Goal: Check status: Check status

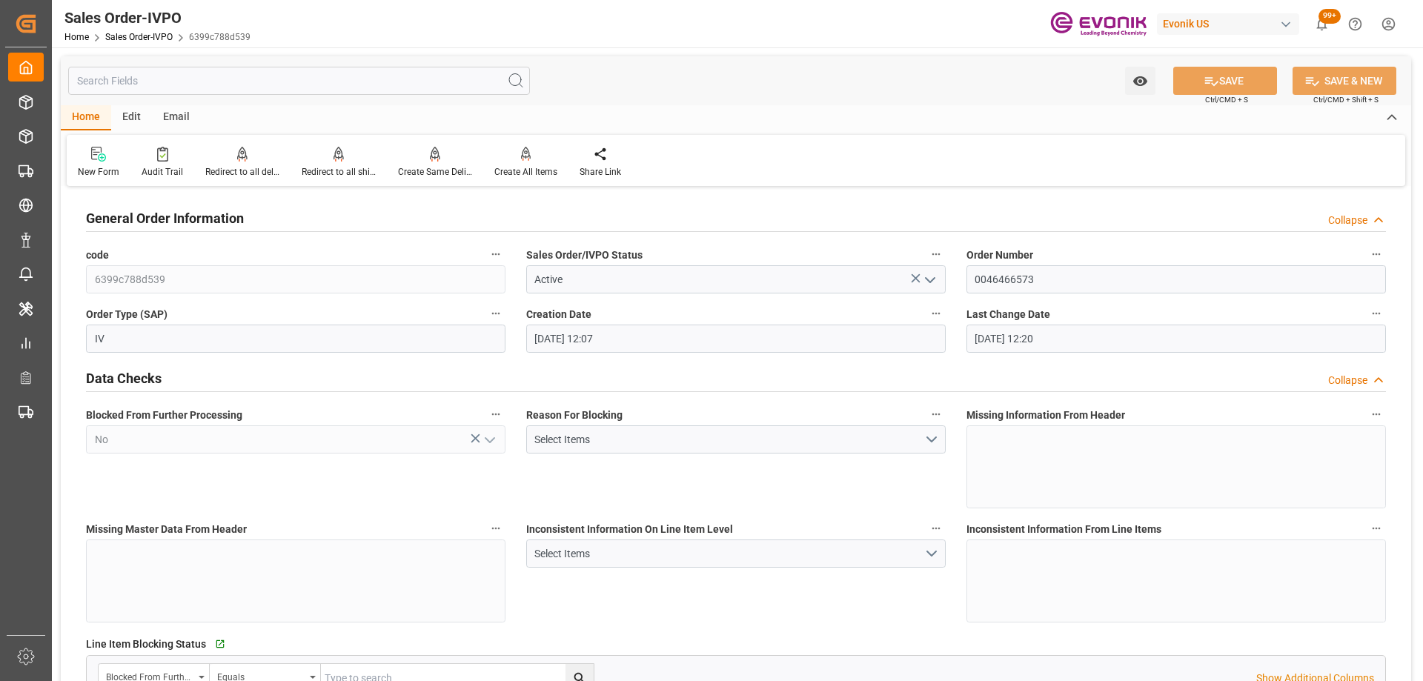
scroll to position [593, 0]
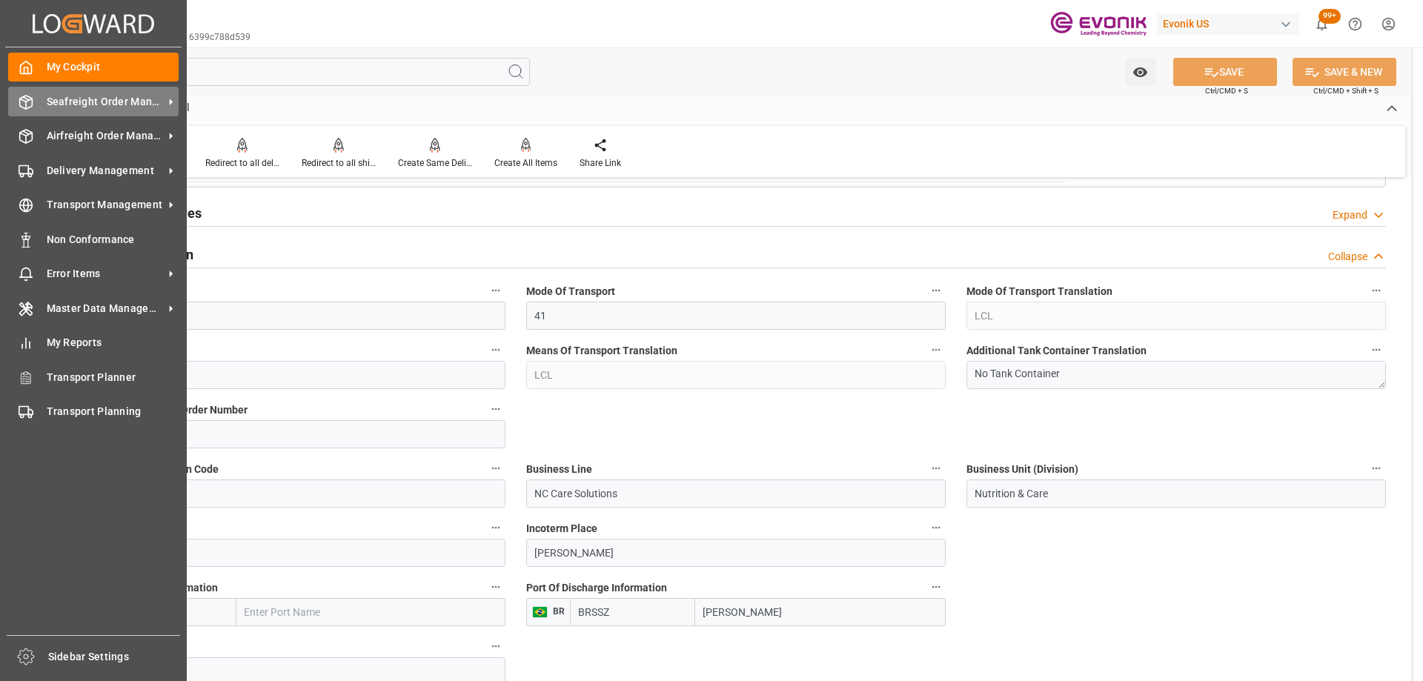
click at [37, 99] on div "Seafreight Order Management Seafreight Order Management" at bounding box center [93, 101] width 170 height 29
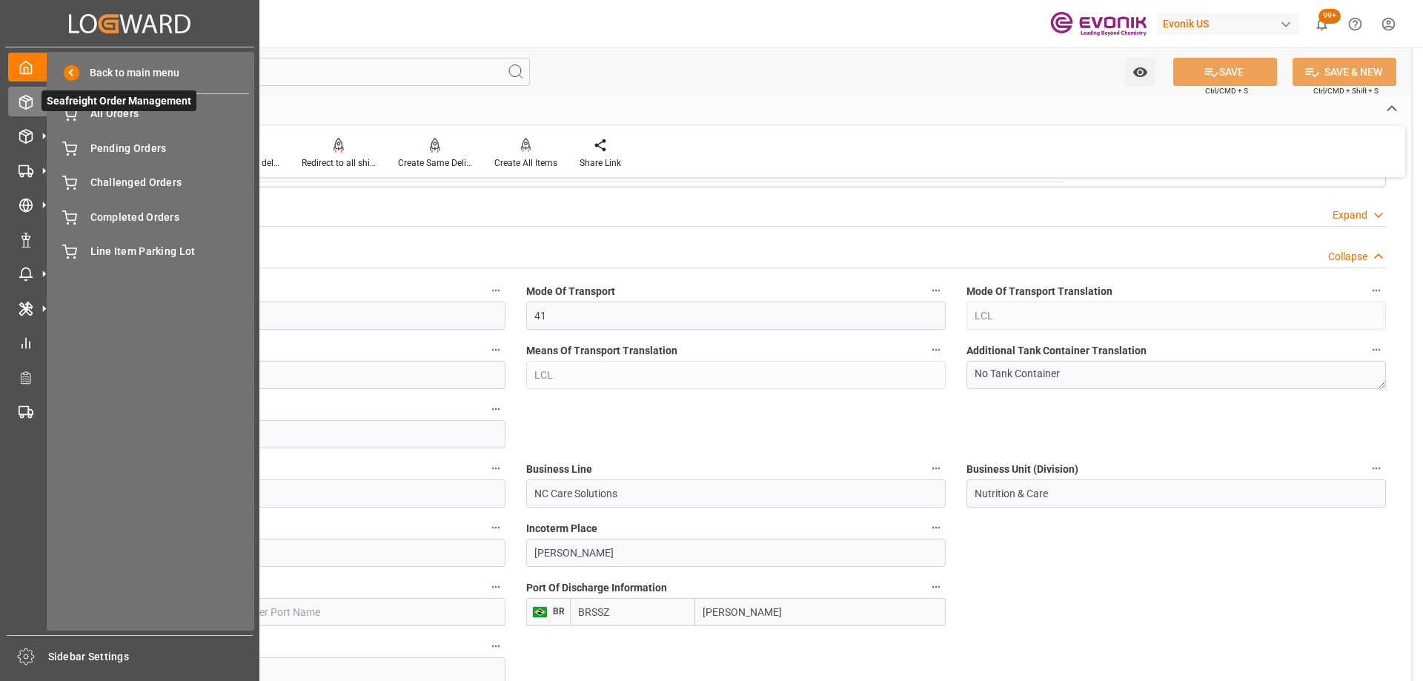
click at [132, 107] on span "Seafreight Order Management" at bounding box center [118, 100] width 155 height 21
click at [136, 113] on span "All Orders" at bounding box center [169, 114] width 159 height 16
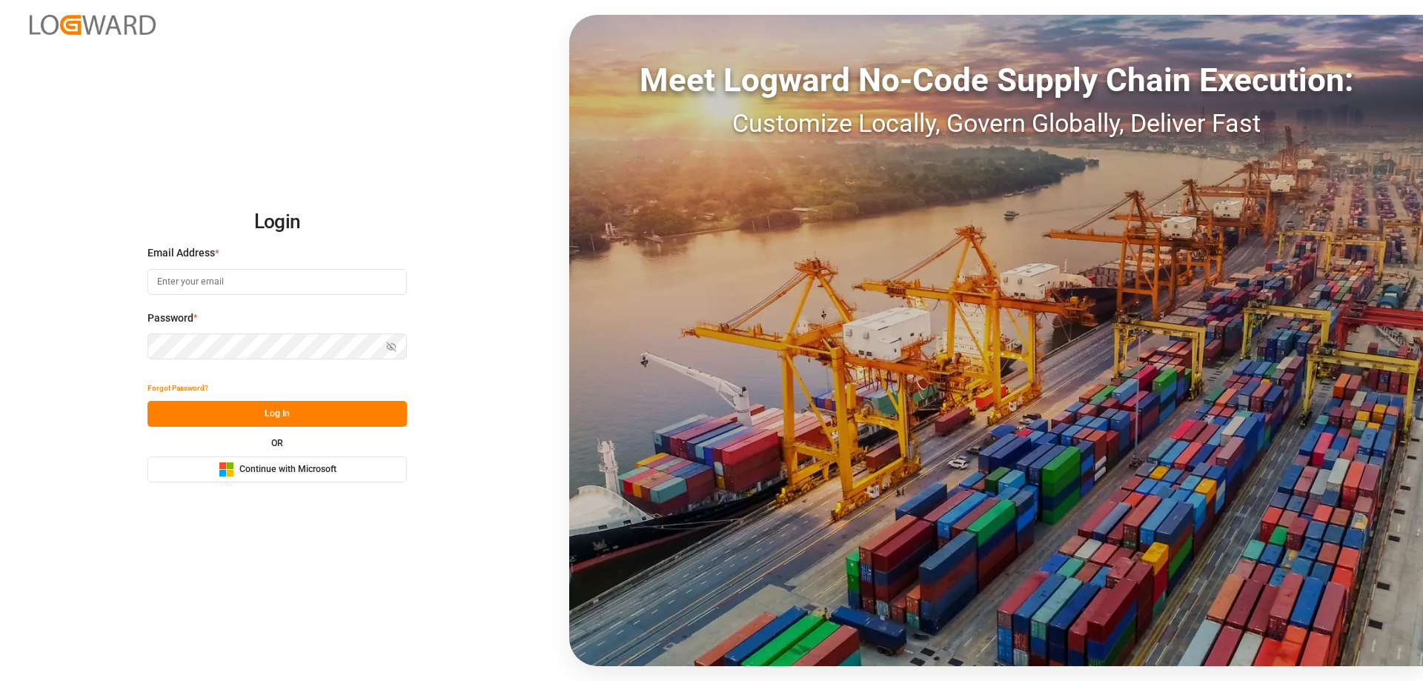
type input "mara-lynn.tan@leschaco.com"
click at [209, 413] on button "Log In" at bounding box center [276, 414] width 259 height 26
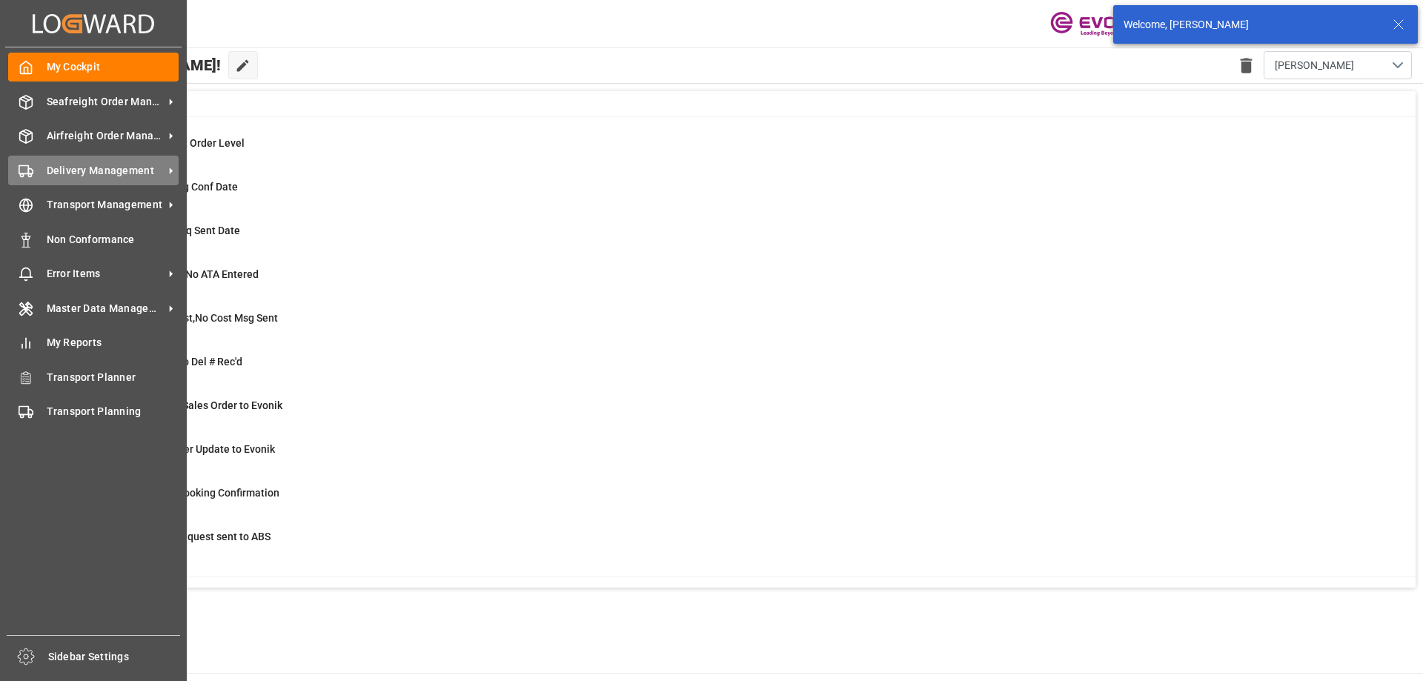
click at [45, 167] on div "Delivery Management Delivery Management" at bounding box center [93, 170] width 170 height 29
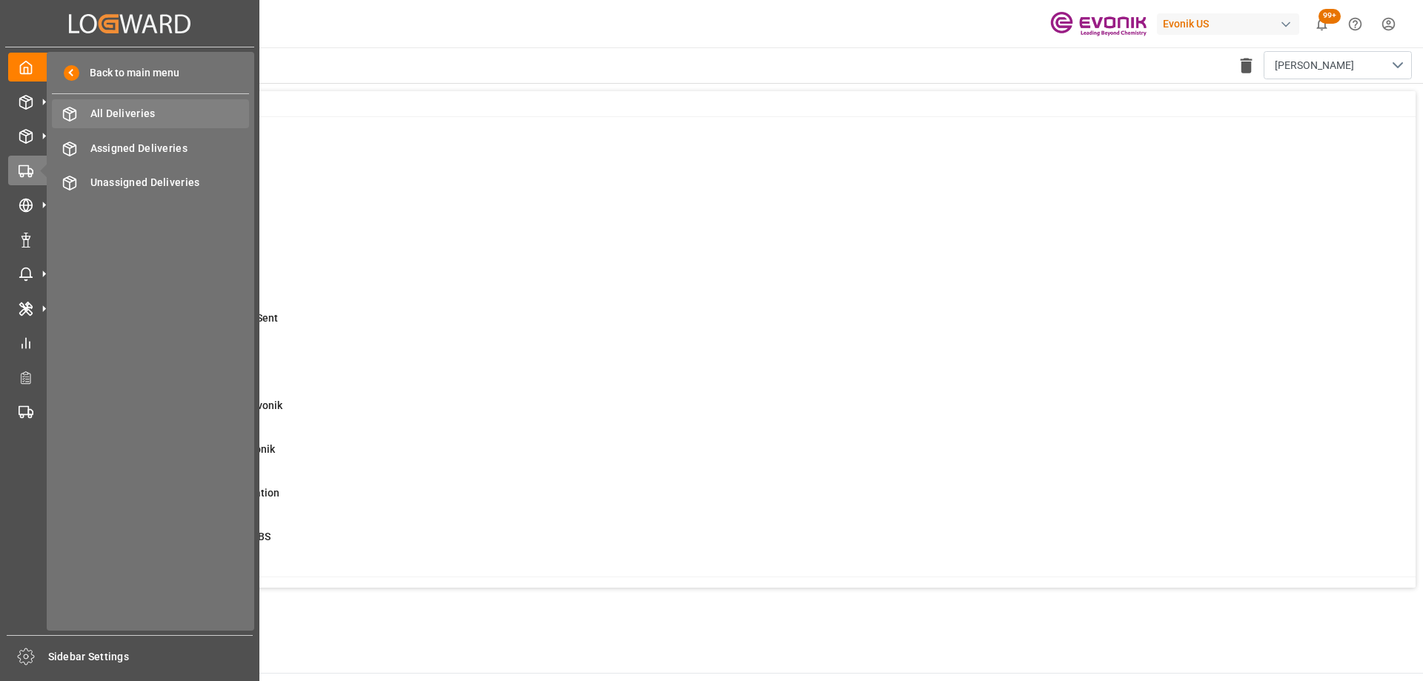
click at [173, 124] on div "All Deliveries All Deliveries" at bounding box center [150, 113] width 197 height 29
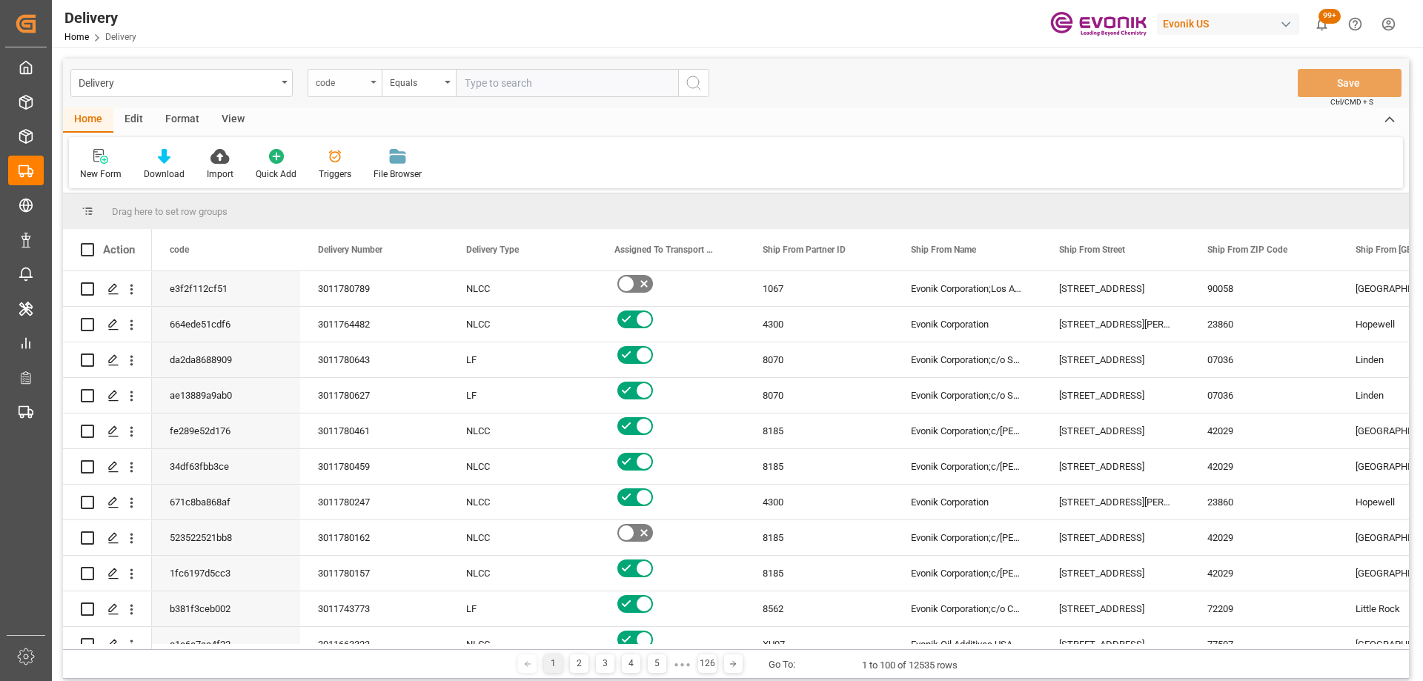
click at [357, 86] on div "code" at bounding box center [341, 81] width 50 height 17
type input "order"
click at [338, 177] on div "Order Number" at bounding box center [418, 182] width 221 height 31
click at [491, 87] on input "text" at bounding box center [567, 83] width 222 height 28
paste input "0046466479"
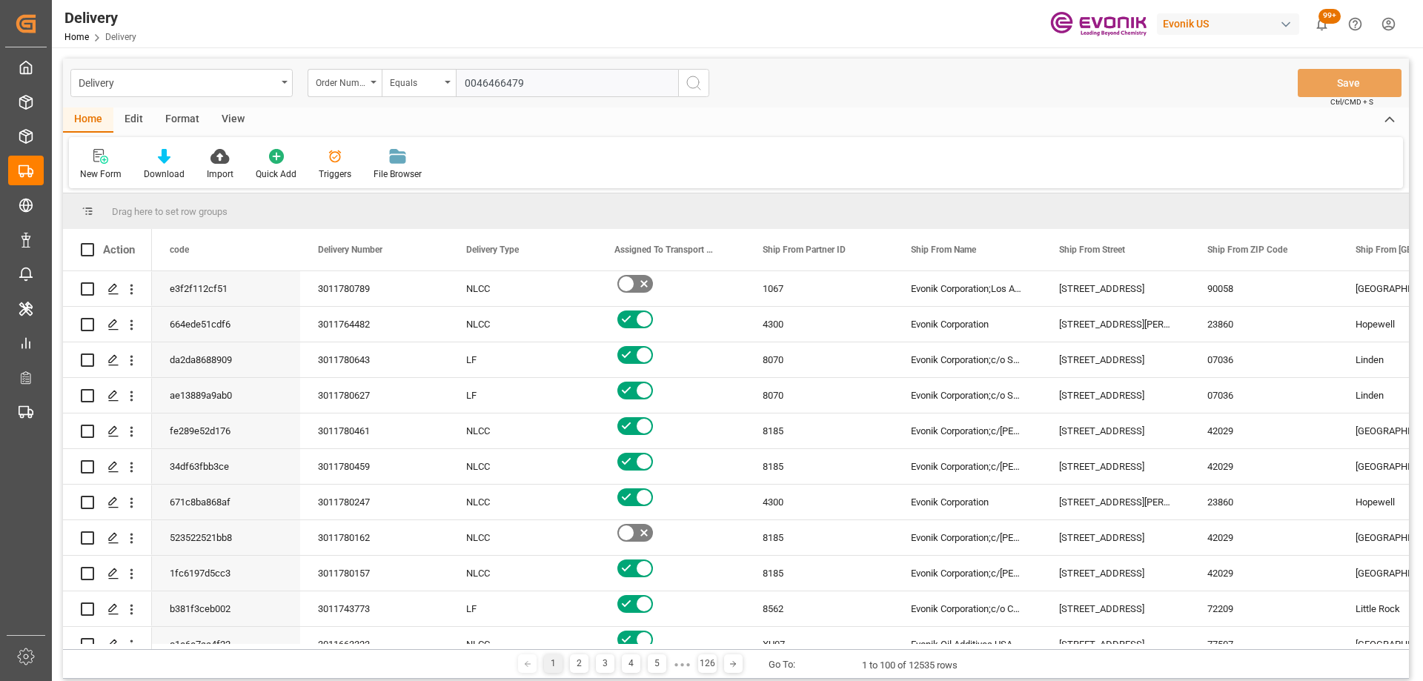
type input "0046466479"
click at [701, 81] on icon "search button" at bounding box center [694, 83] width 18 height 18
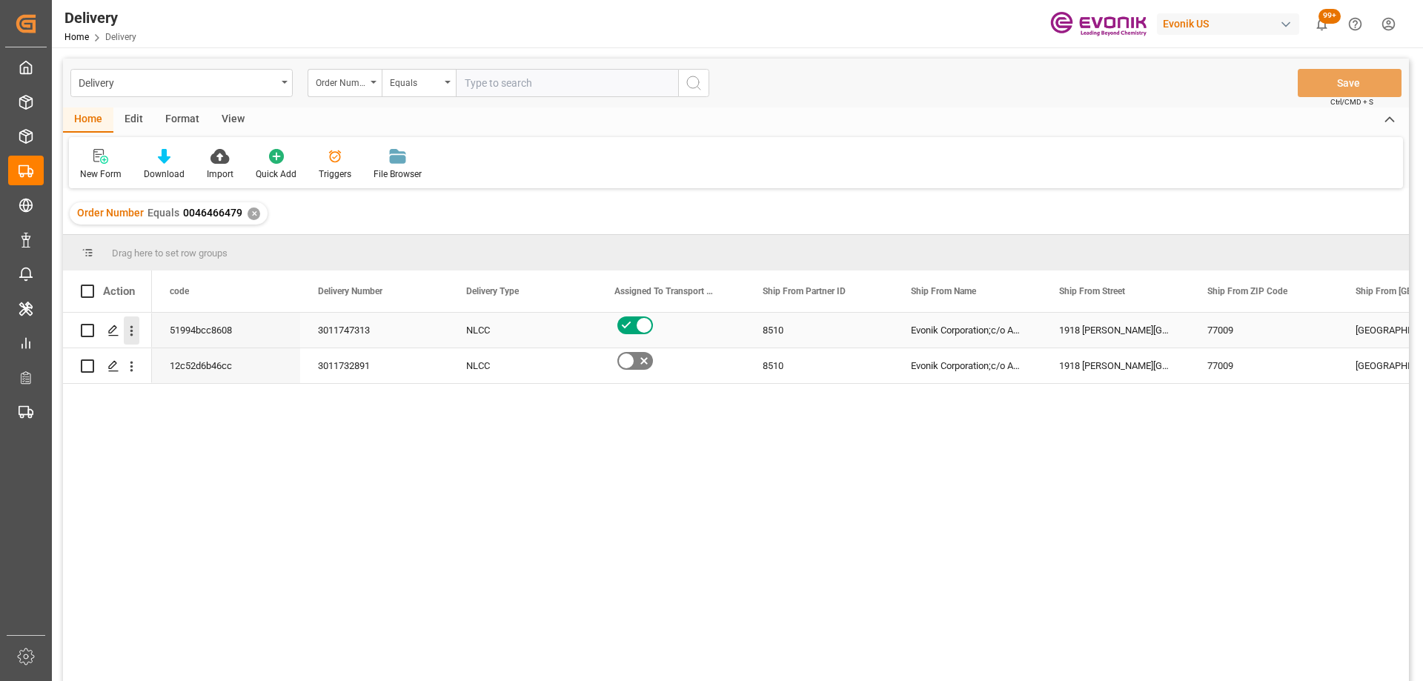
click at [138, 333] on icon "open menu" at bounding box center [132, 331] width 16 height 16
click at [152, 356] on span "Press SPACE to select this row." at bounding box center [149, 362] width 26 height 16
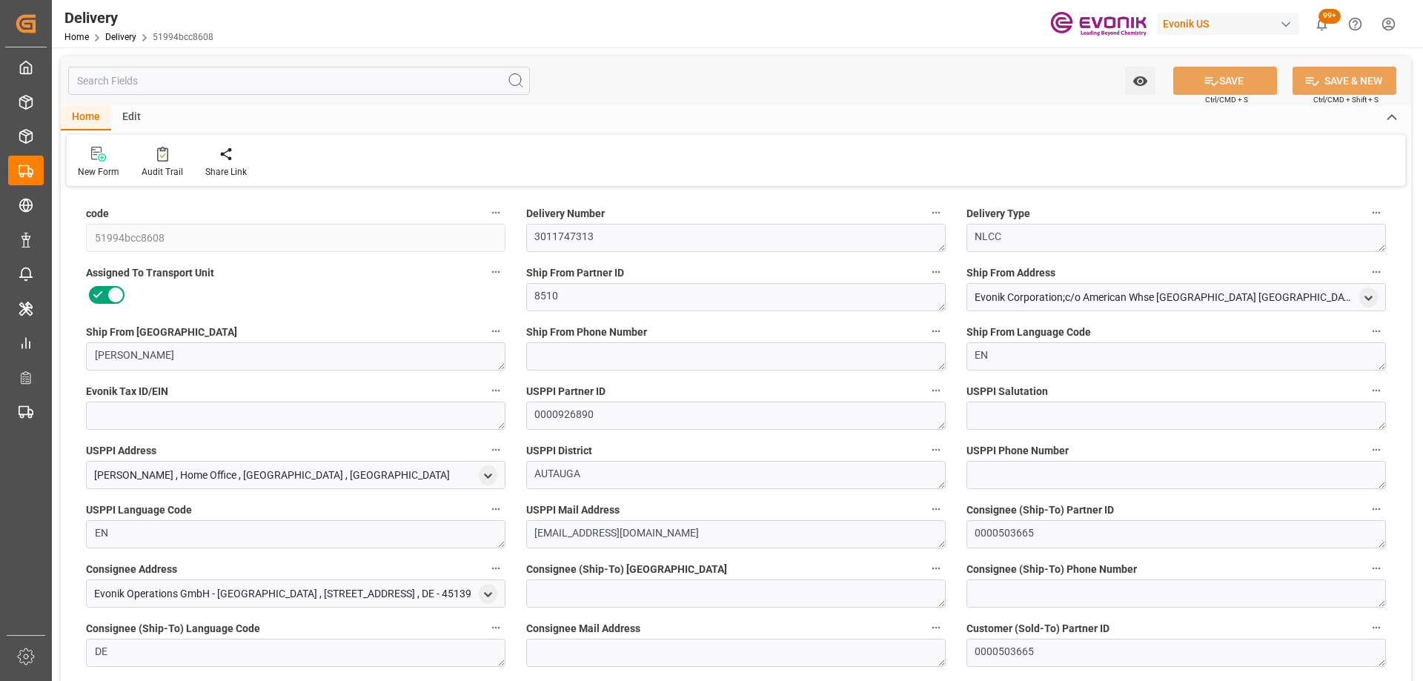
type input "09-17-2025"
type input "08-19-2025"
type input "08-20-2025 00:00"
type input "08-12-2025 20:01"
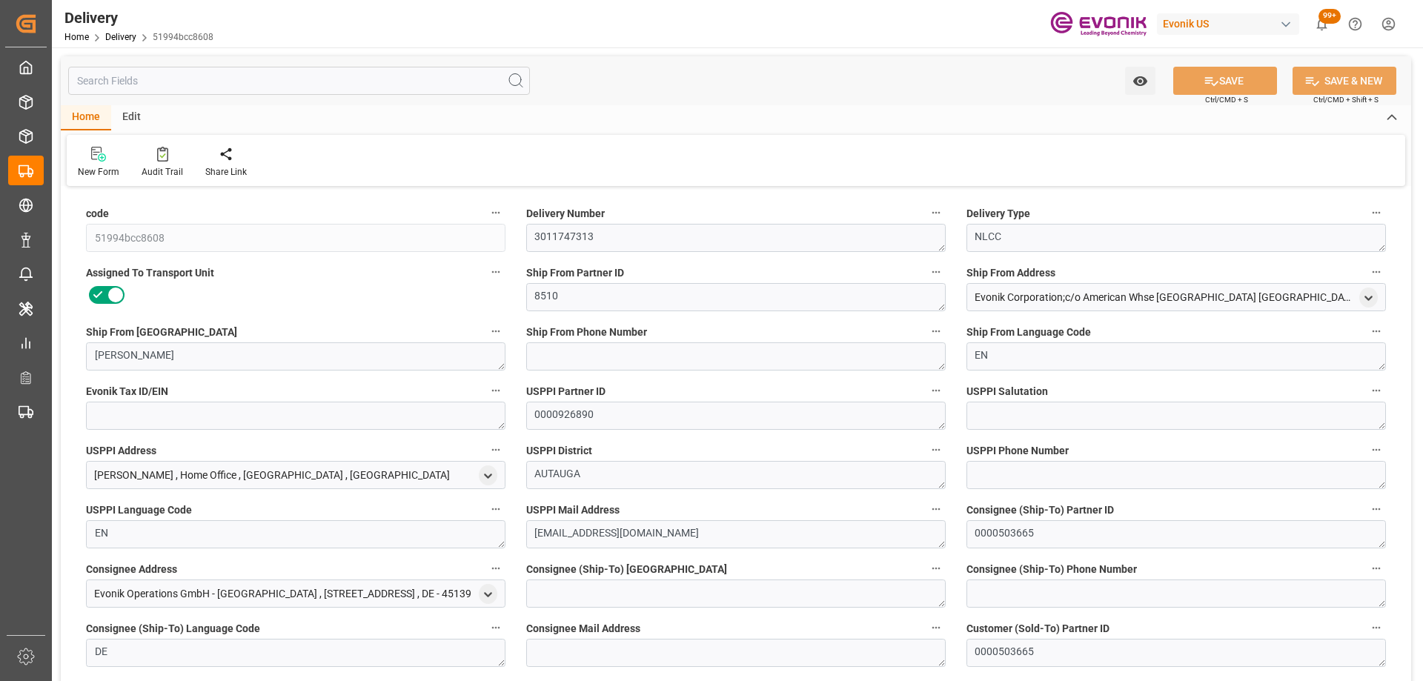
type input "08-20-2025 08:48"
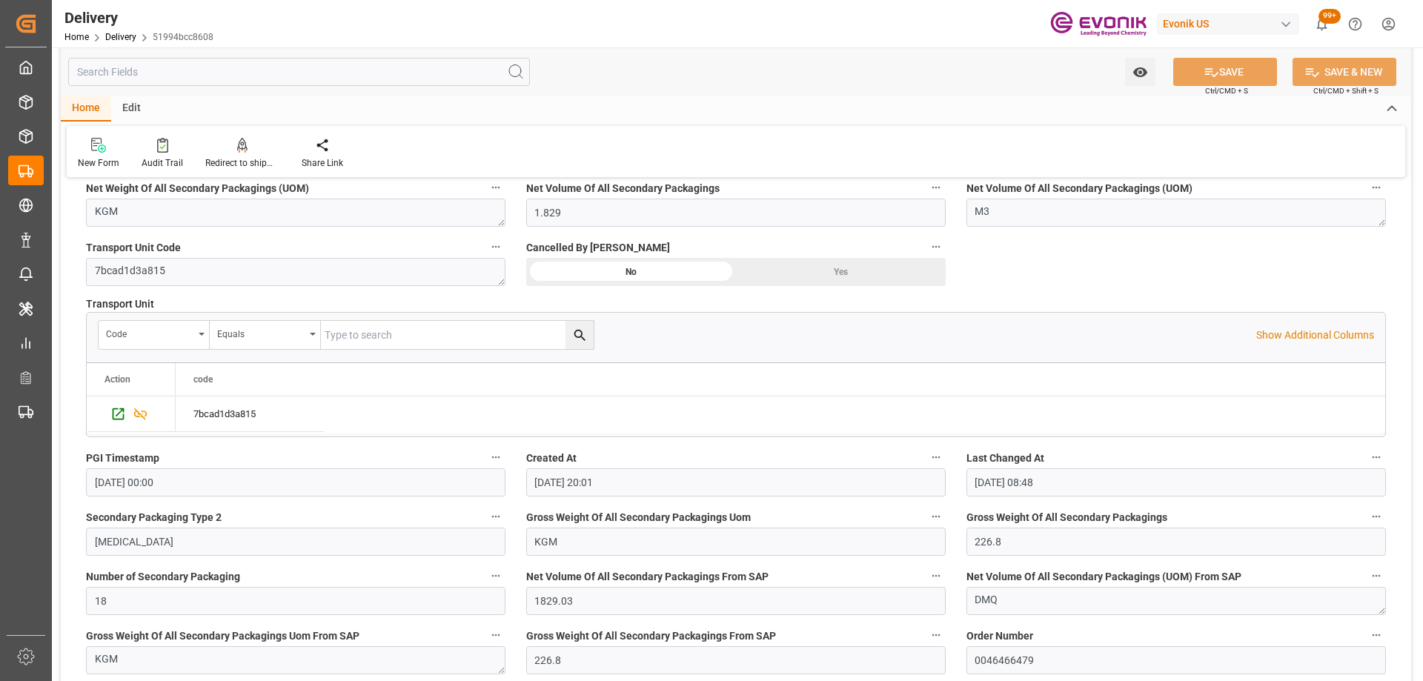
scroll to position [1740, 0]
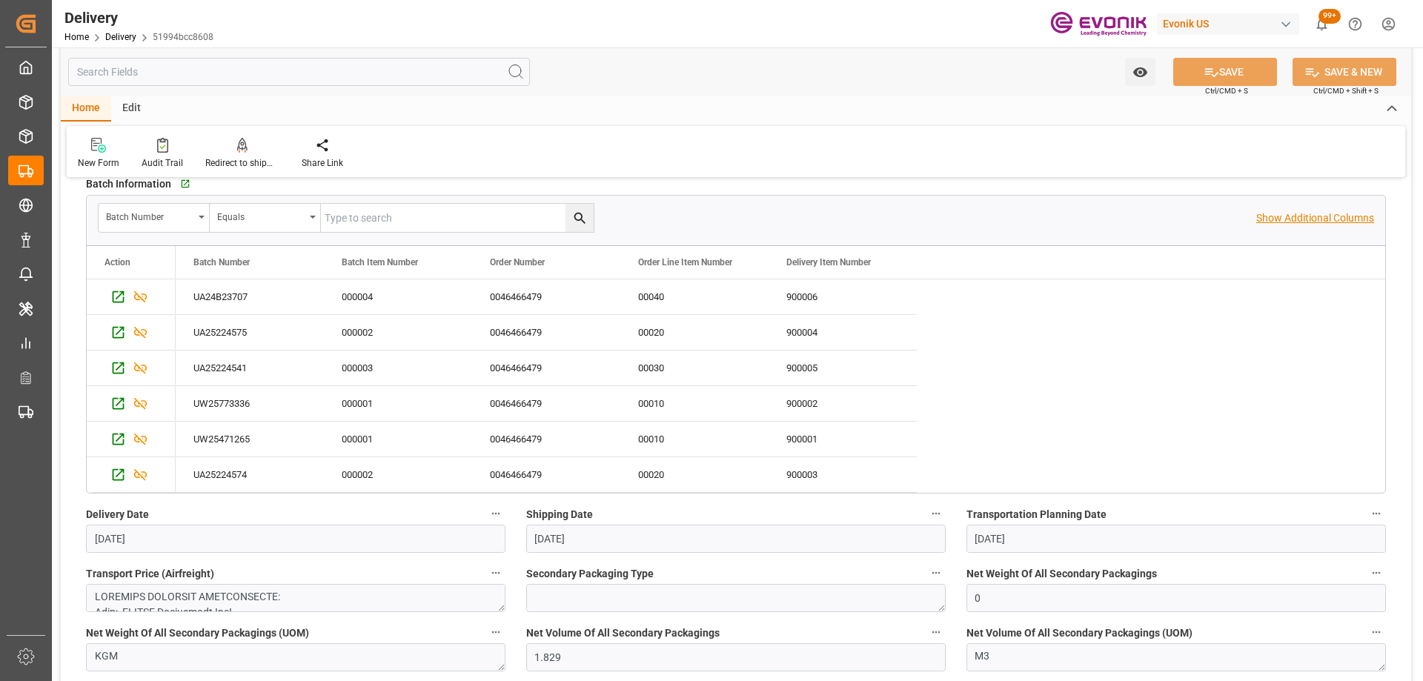
click at [1314, 220] on p "Show Additional Columns" at bounding box center [1315, 218] width 118 height 16
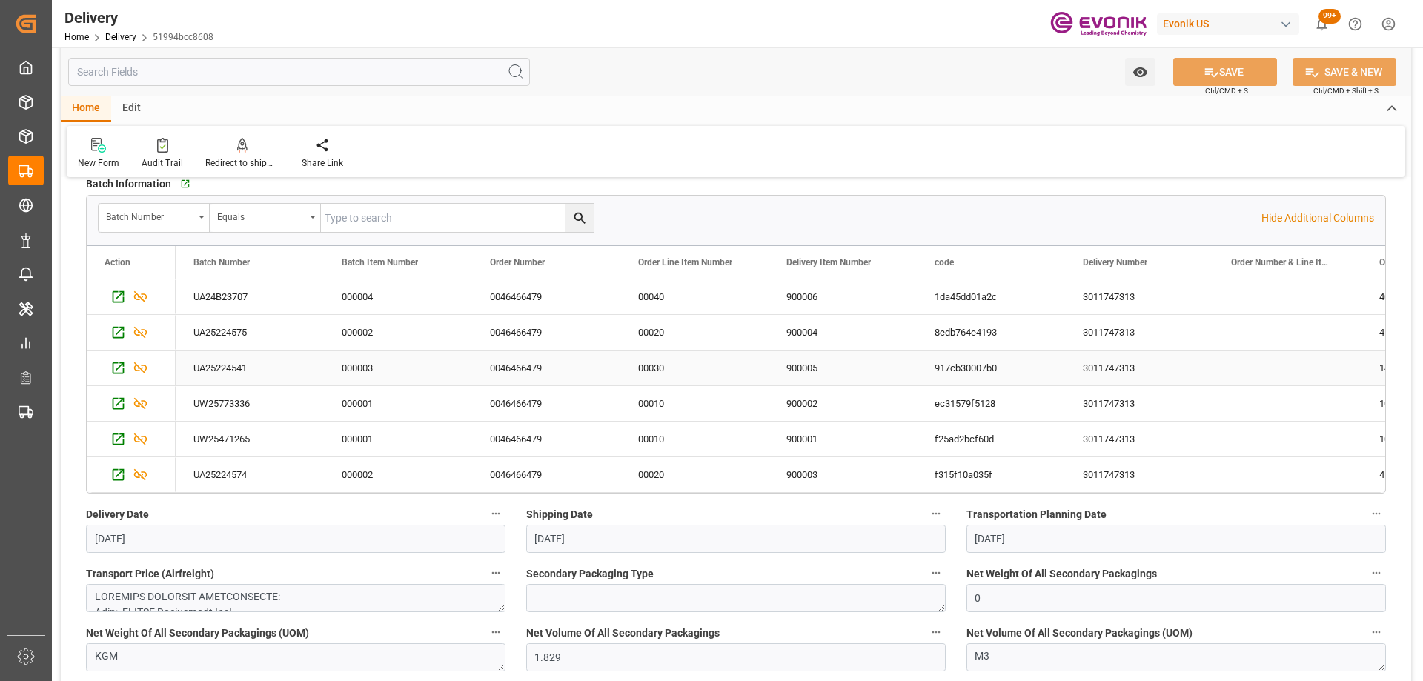
click at [744, 364] on div "00030" at bounding box center [694, 367] width 148 height 35
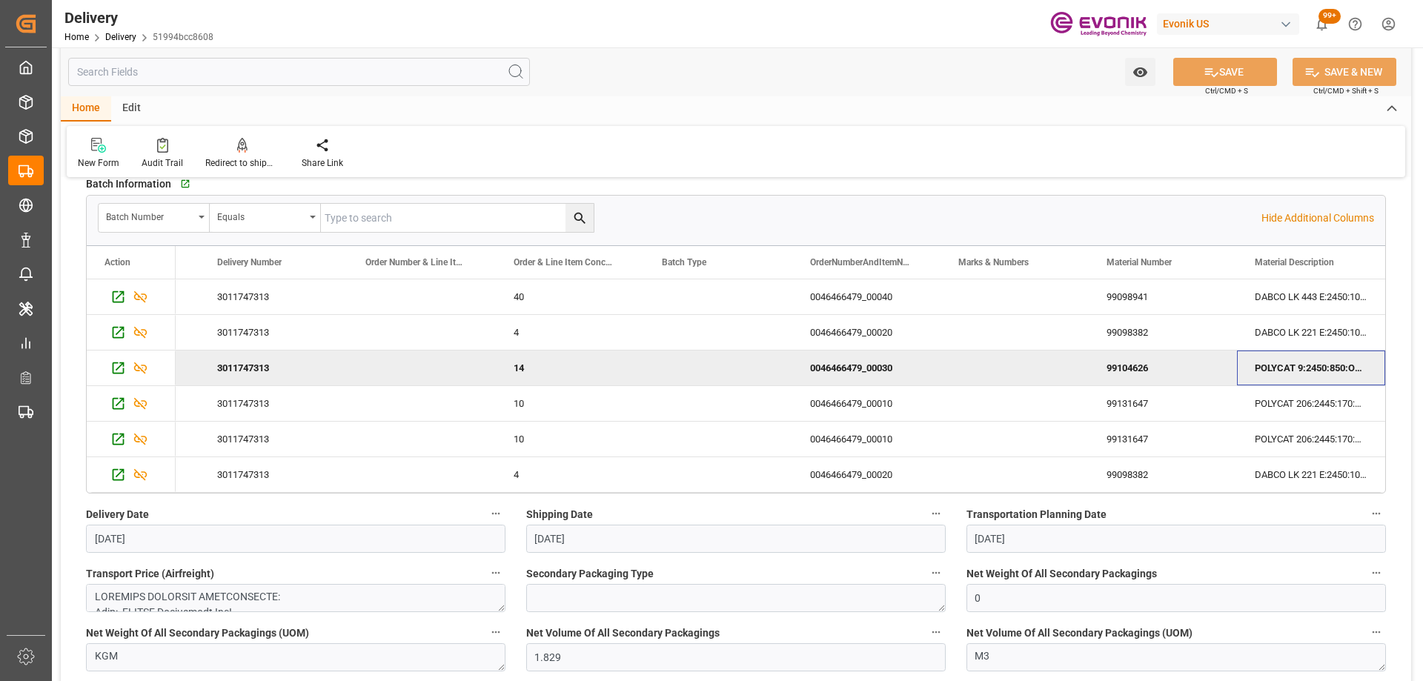
scroll to position [0, 1014]
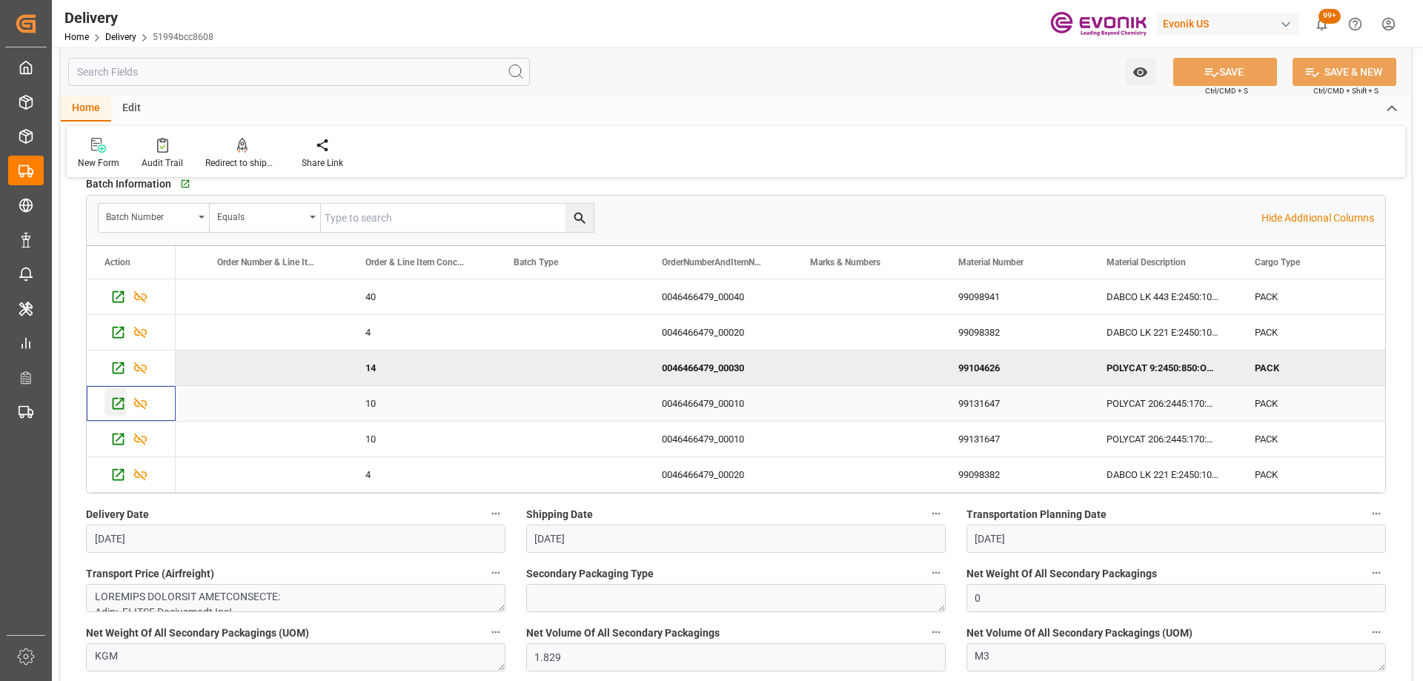
click at [116, 407] on icon "Press SPACE to select this row." at bounding box center [118, 404] width 16 height 16
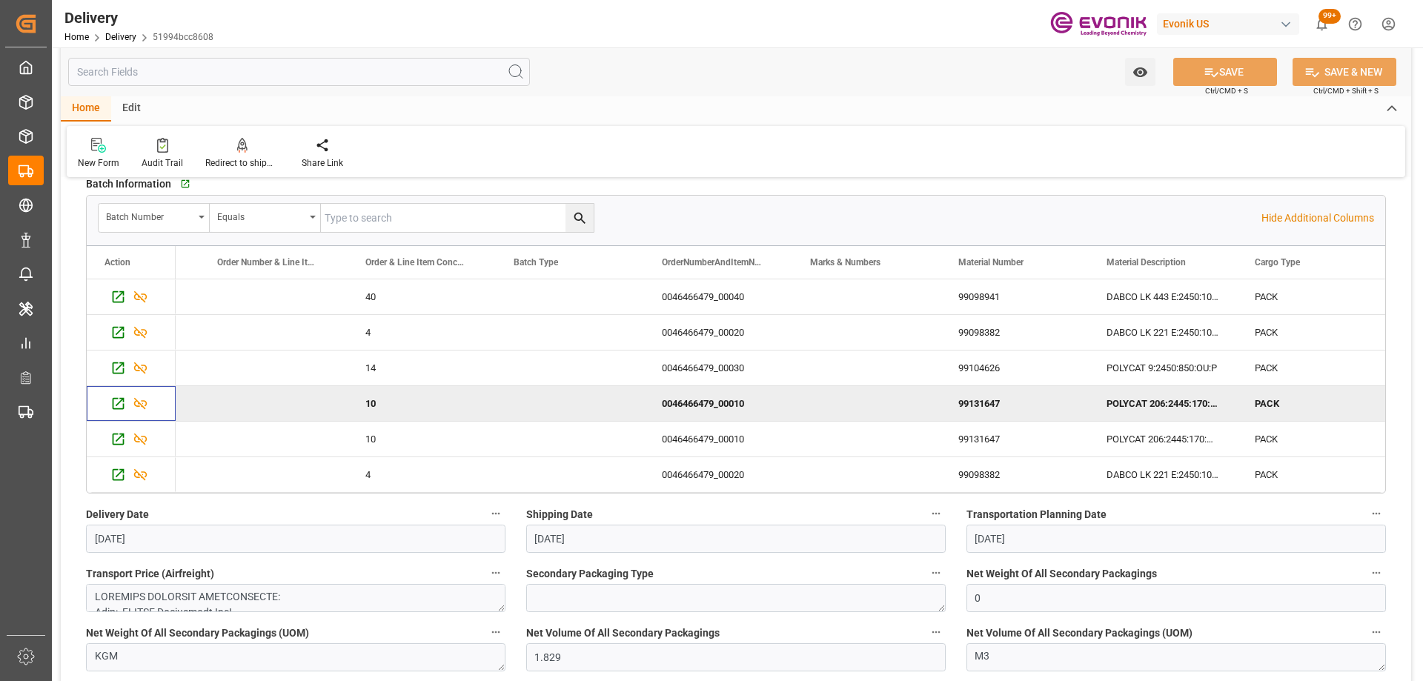
scroll to position [1444, 0]
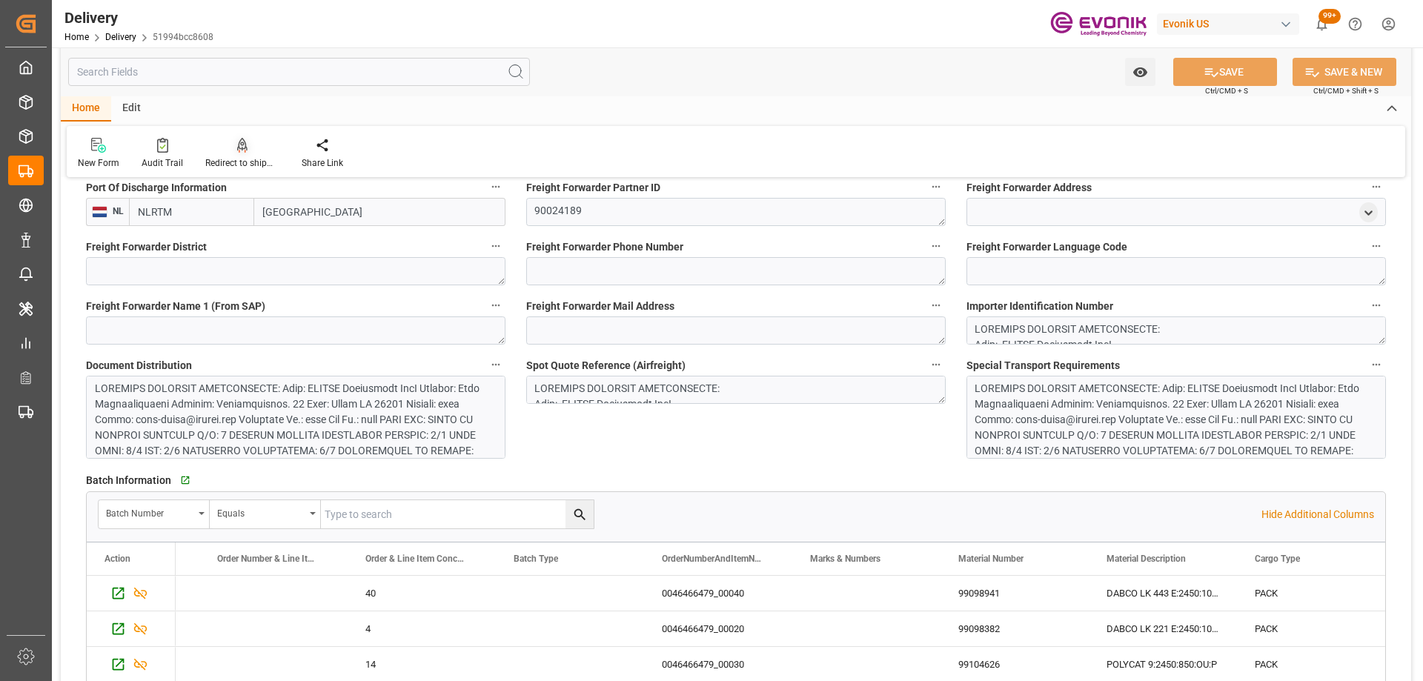
click at [253, 150] on div at bounding box center [242, 145] width 74 height 16
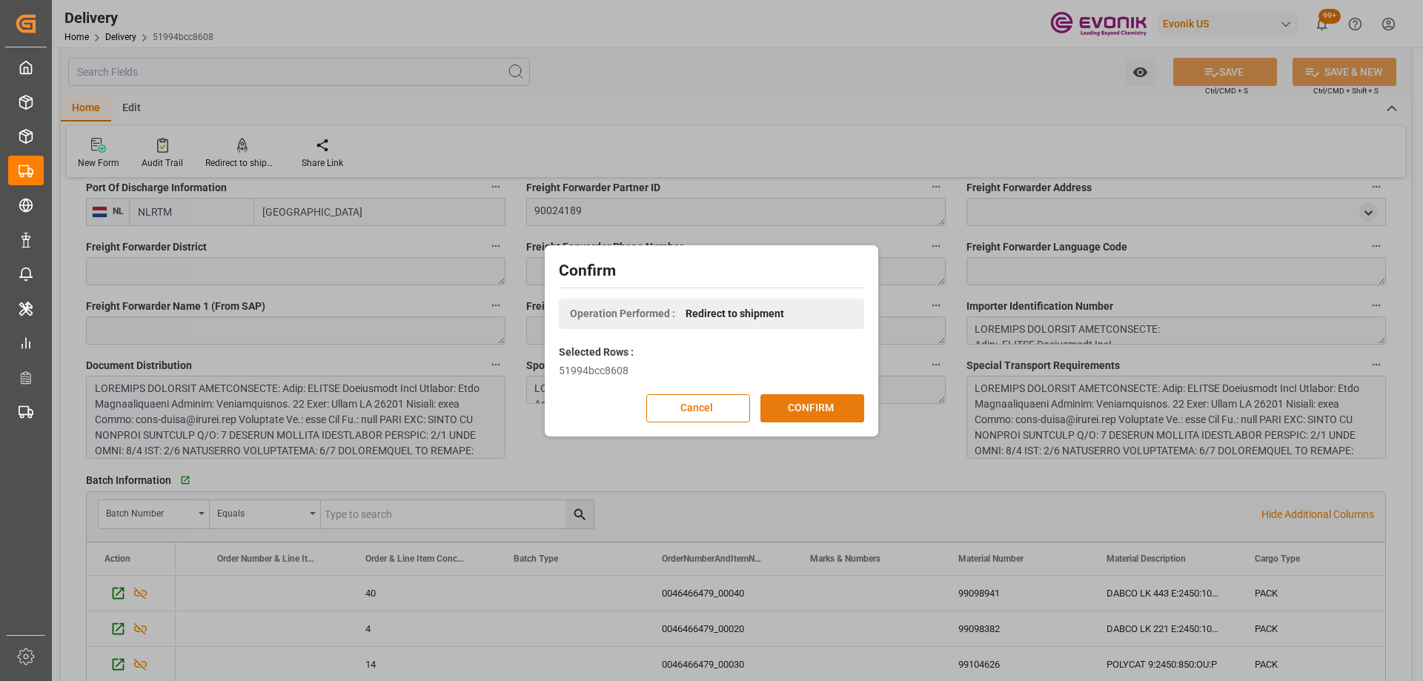
click at [809, 407] on button "CONFIRM" at bounding box center [812, 408] width 104 height 28
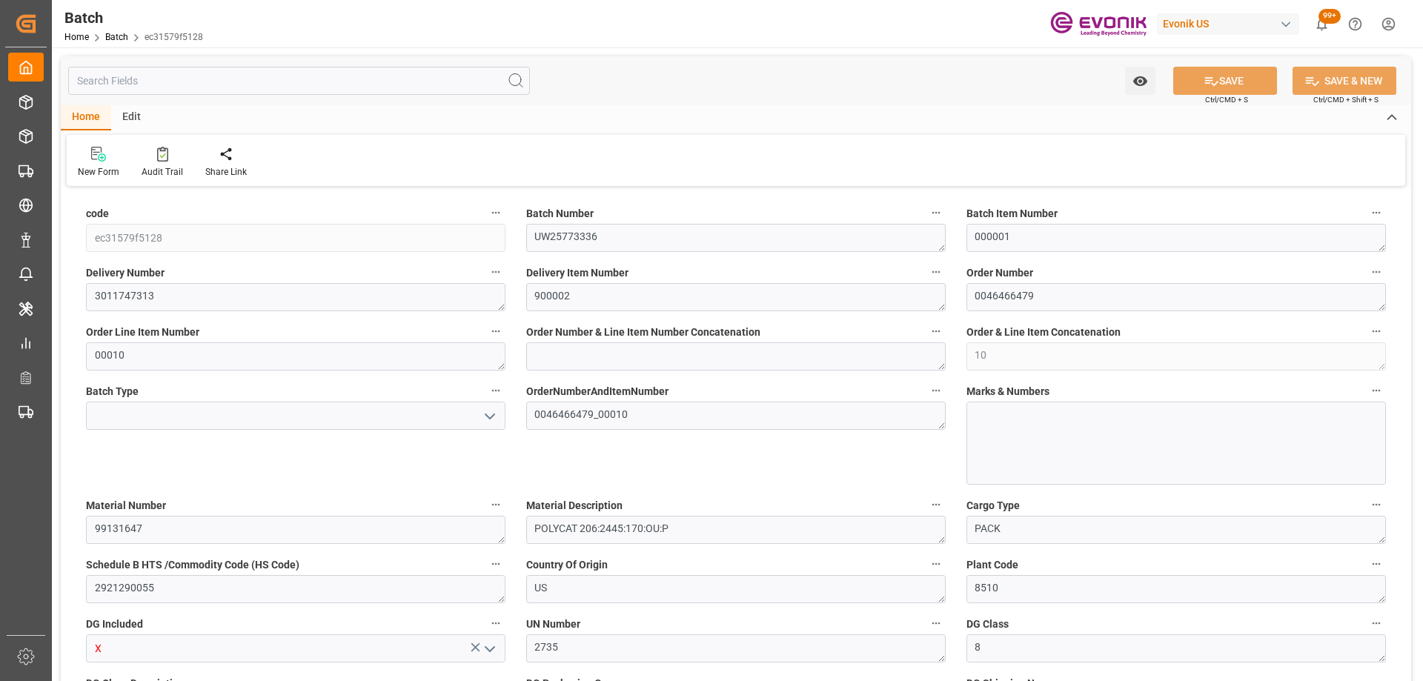
type input "110.5"
type input "25"
type input "4670"
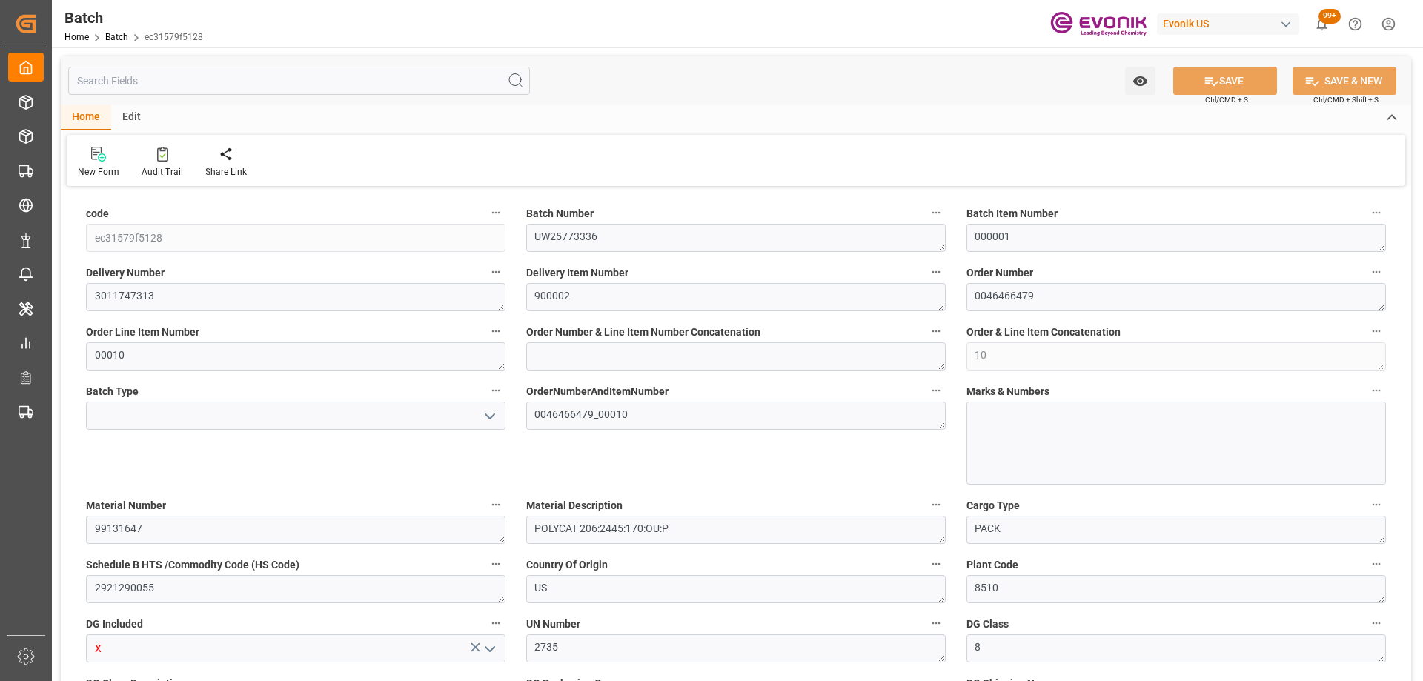
type input "4250"
type input "14.3281"
type input "4670"
type input "4250"
type input "14328.1"
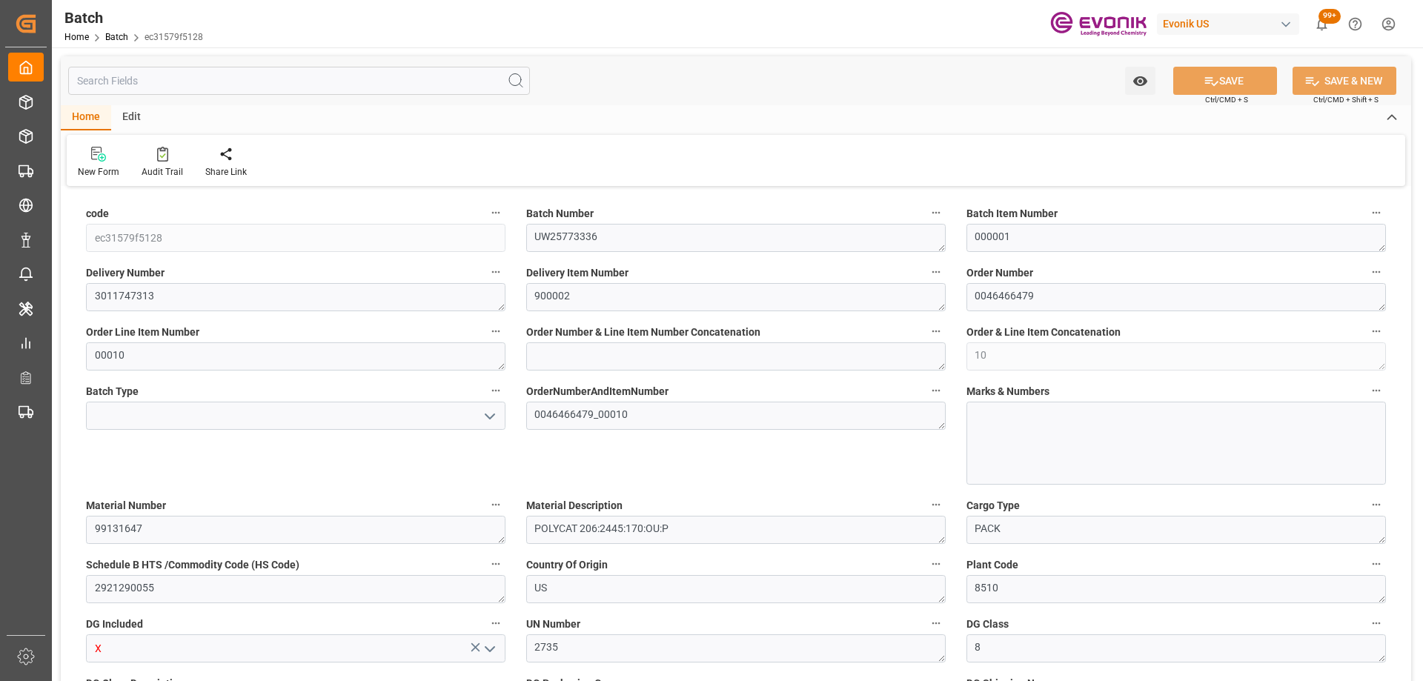
type input "08-20-2025 08:50"
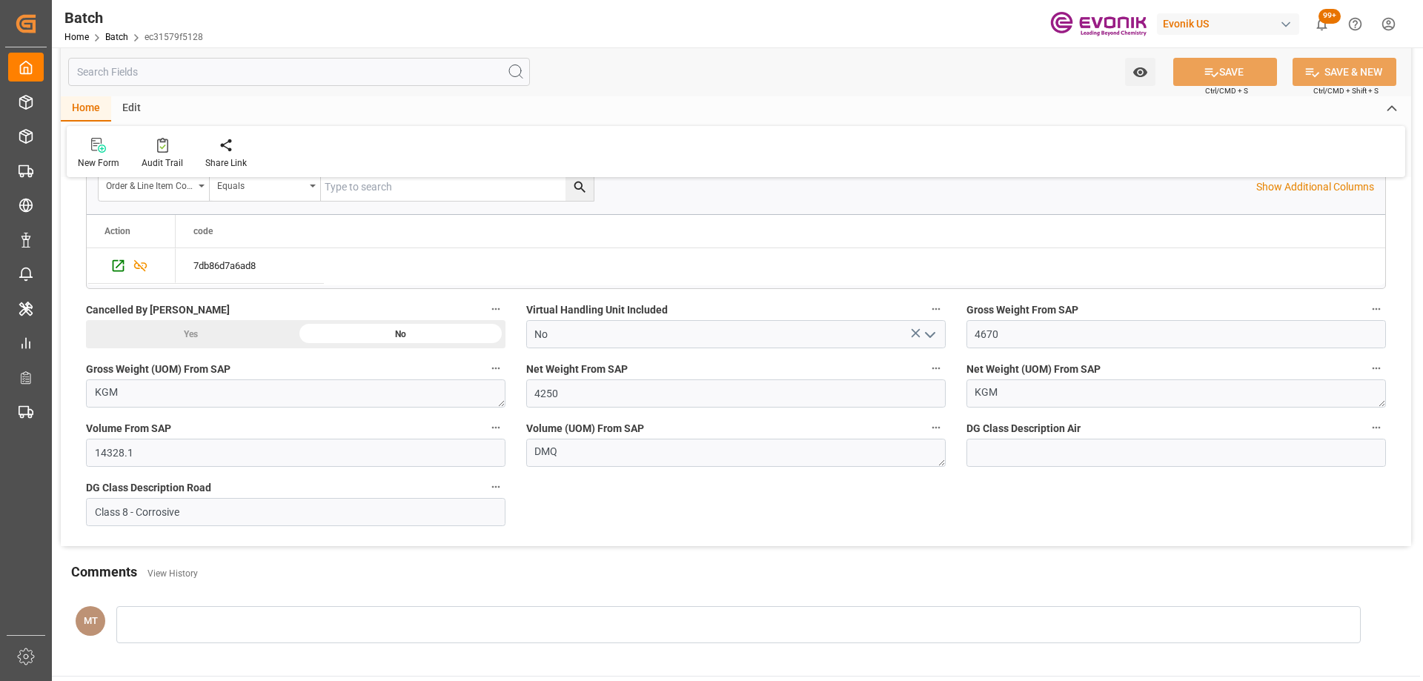
scroll to position [2386, 0]
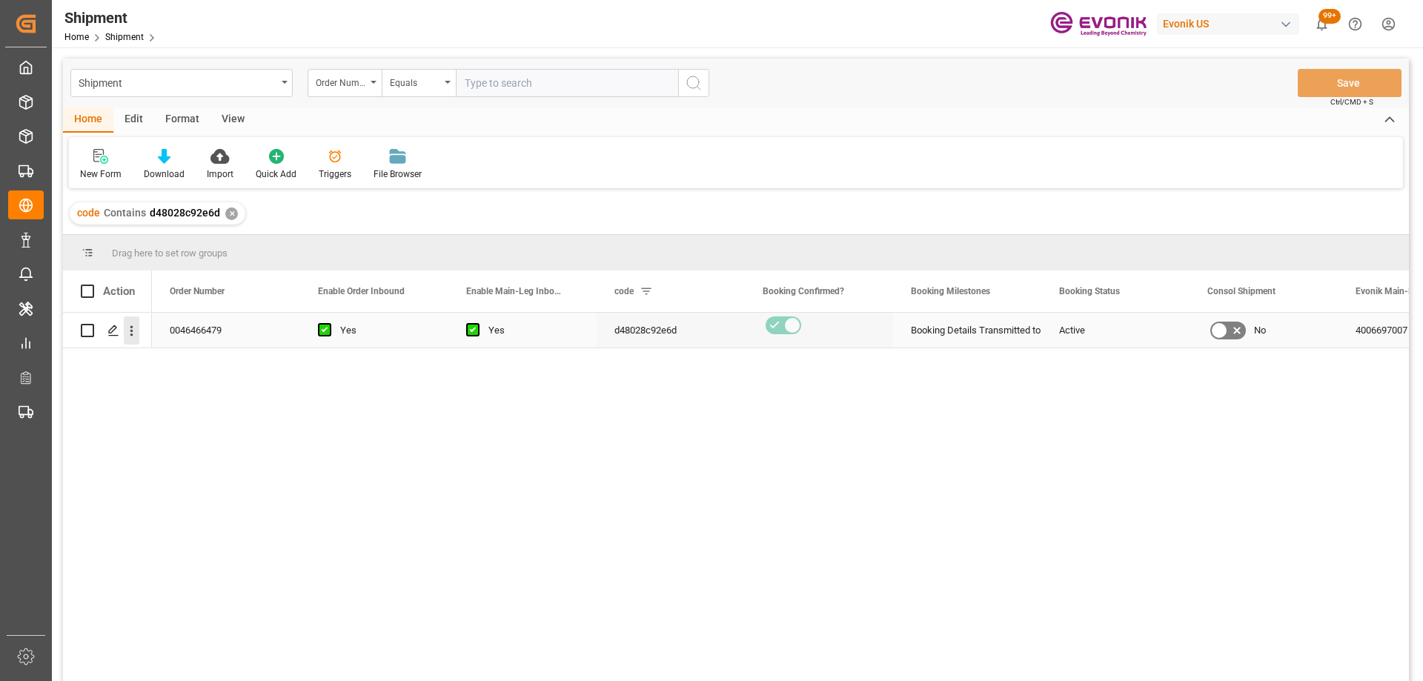
click at [134, 326] on icon "open menu" at bounding box center [132, 331] width 16 height 16
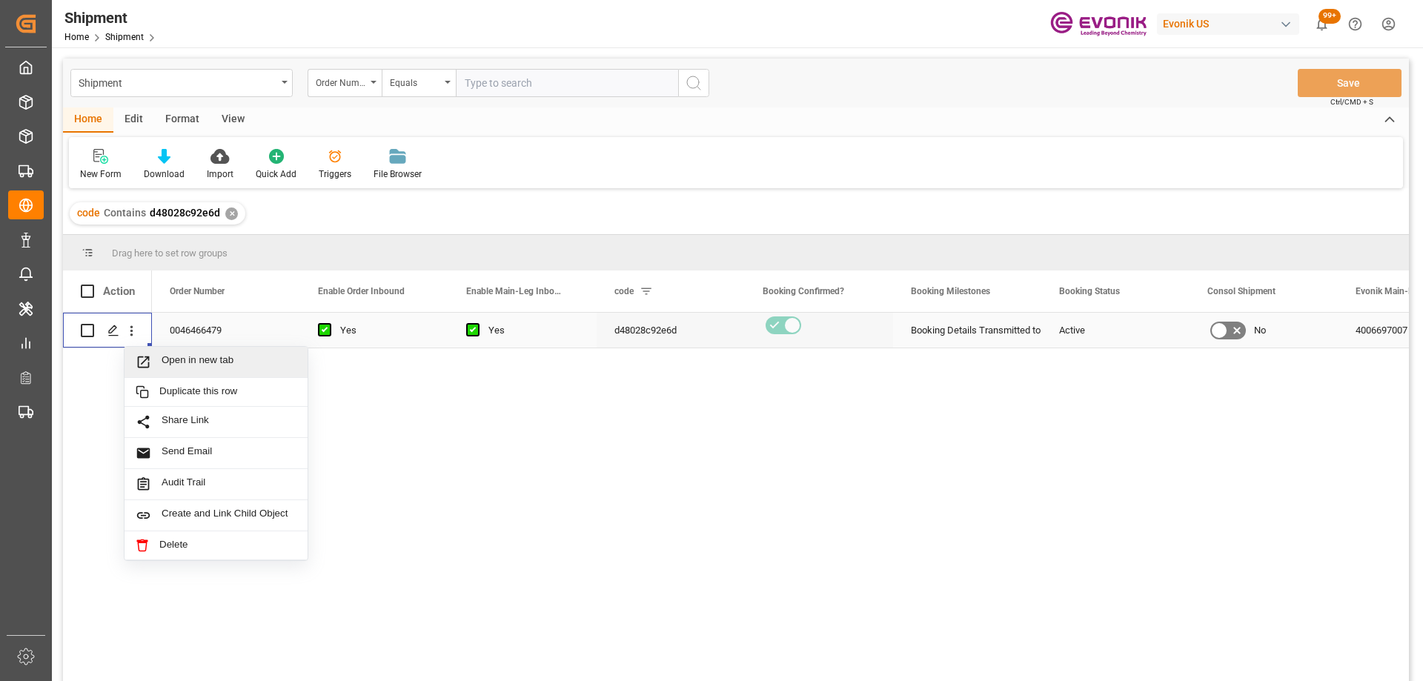
click at [173, 355] on span "Open in new tab" at bounding box center [229, 362] width 135 height 16
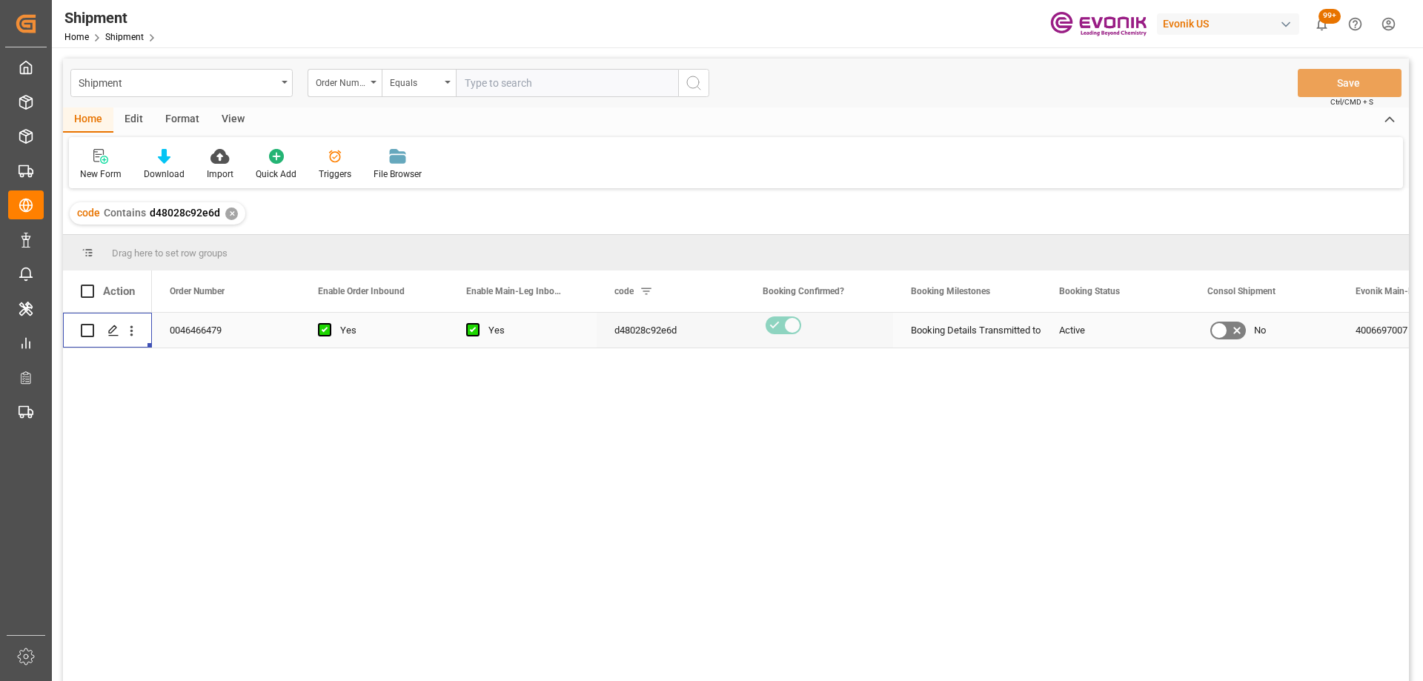
click at [523, 90] on input "text" at bounding box center [567, 83] width 222 height 28
paste input "2007120508"
type input "2007120508"
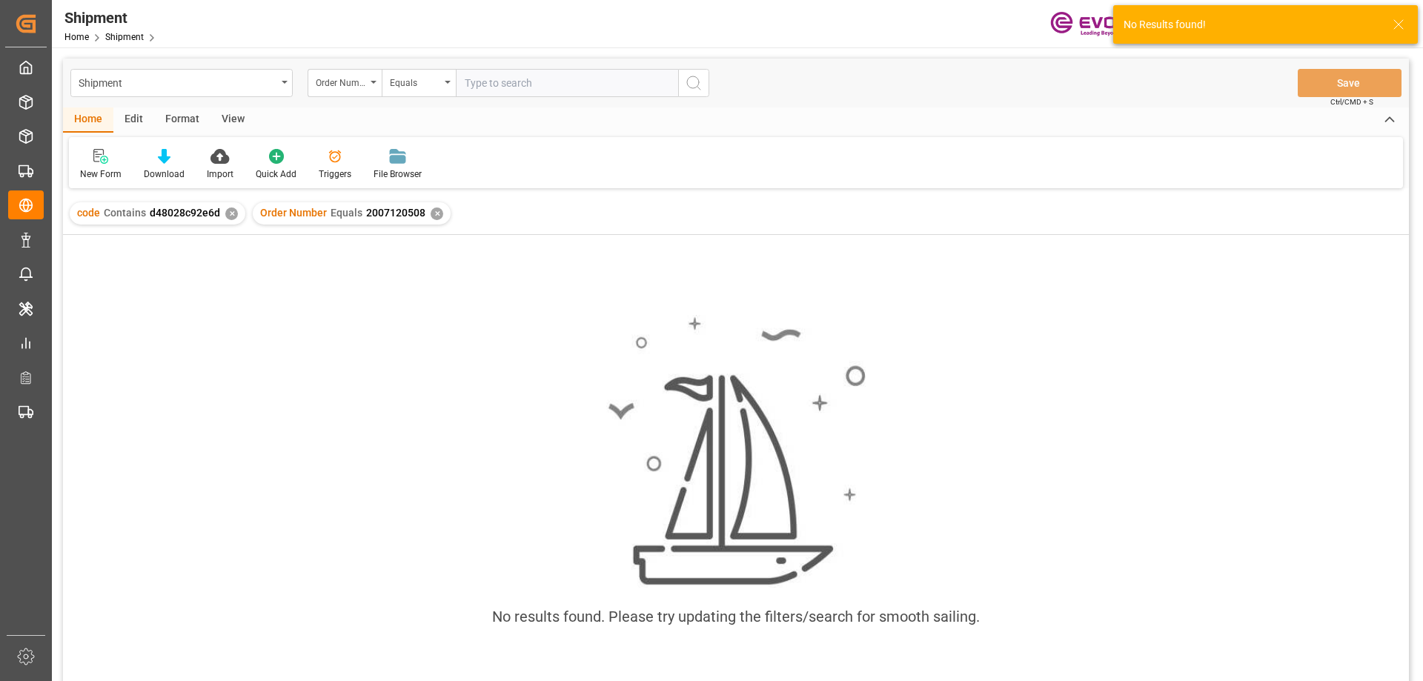
click at [233, 210] on div "✕" at bounding box center [231, 213] width 13 height 13
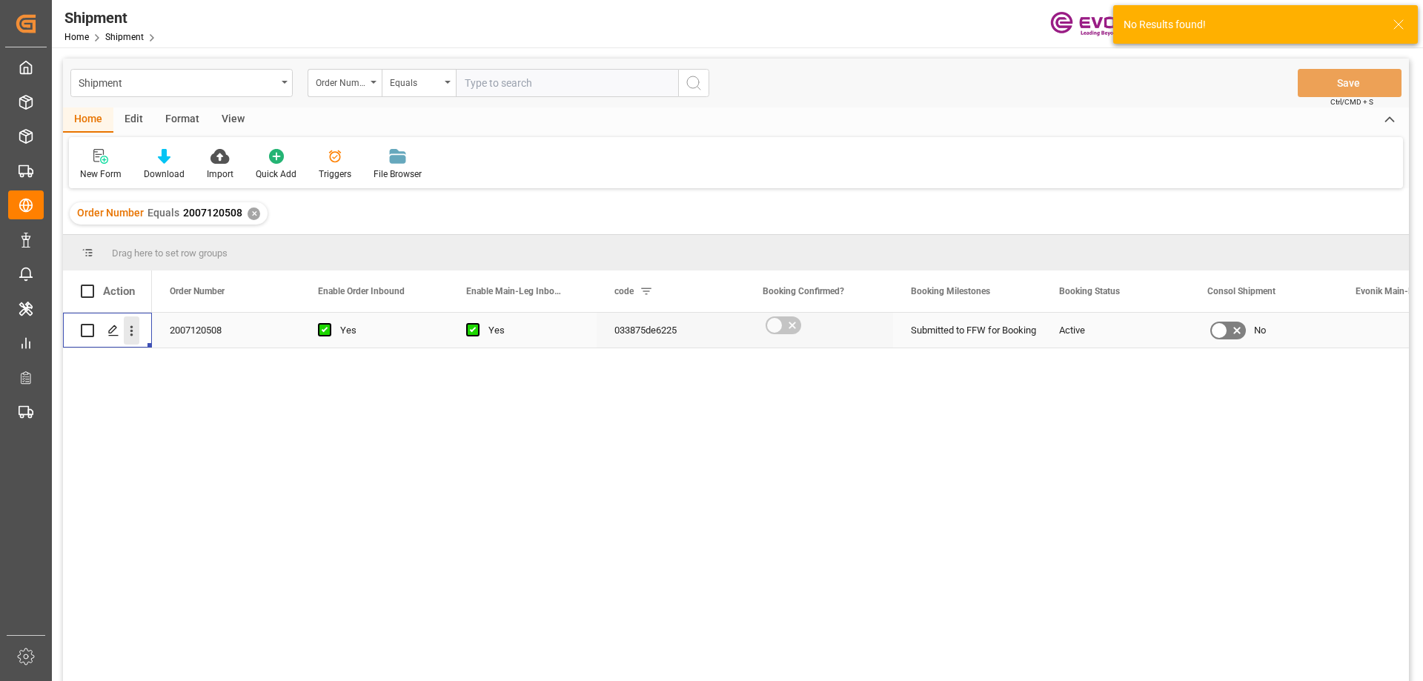
click at [131, 329] on icon "open menu" at bounding box center [132, 331] width 16 height 16
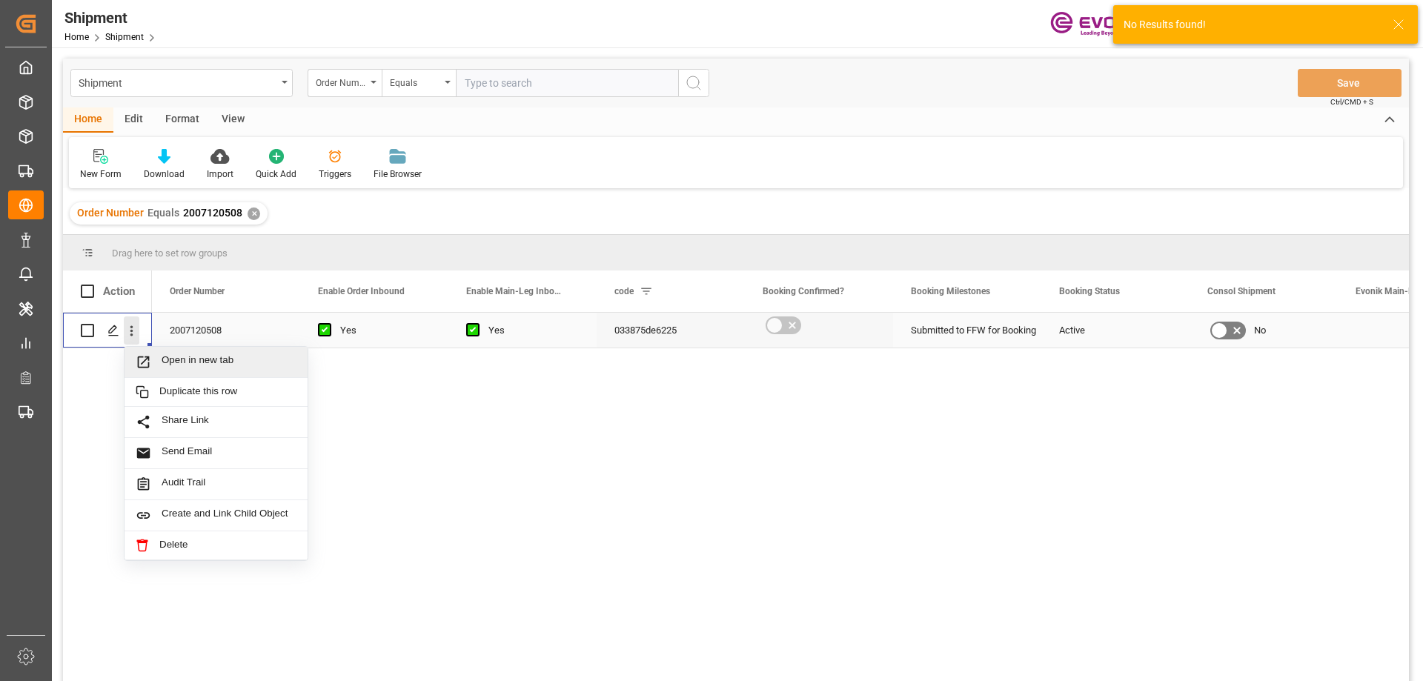
click at [153, 350] on div "Open in new tab" at bounding box center [215, 362] width 183 height 31
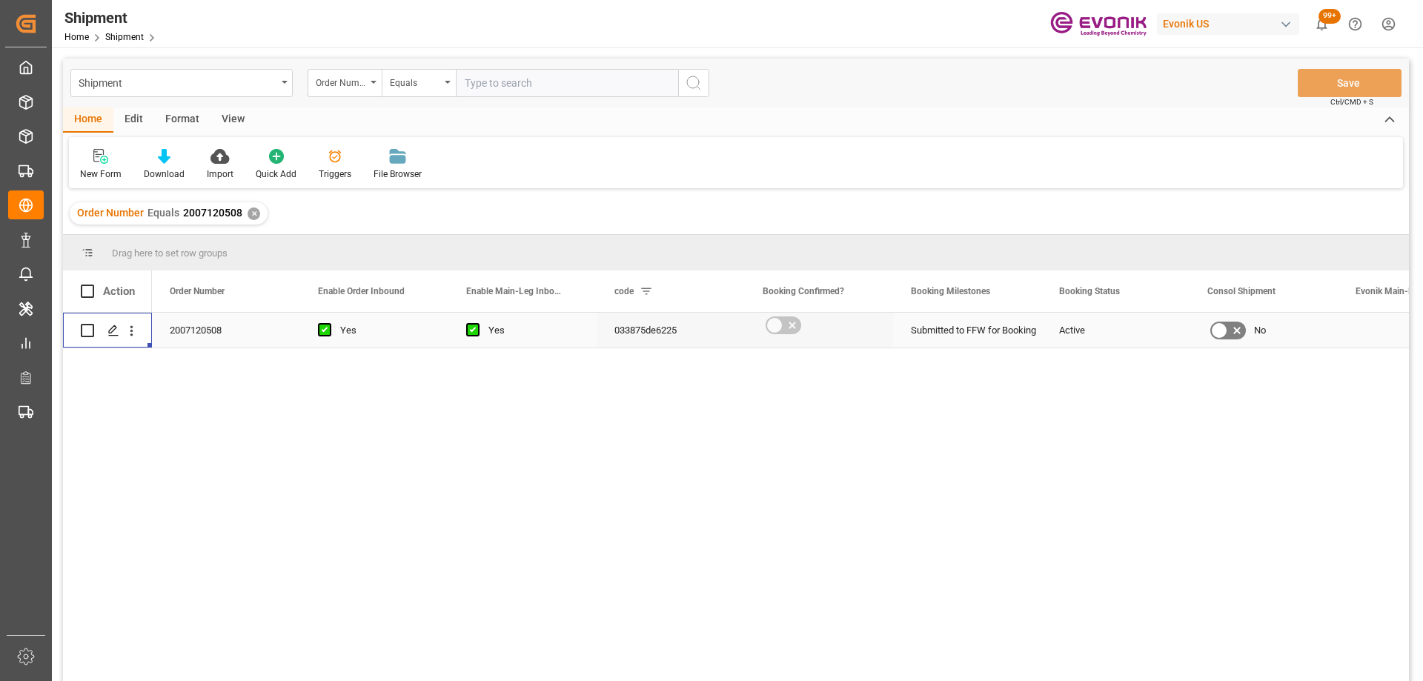
click at [484, 84] on input "text" at bounding box center [567, 83] width 222 height 28
paste input "2007110465"
type input "2007110465"
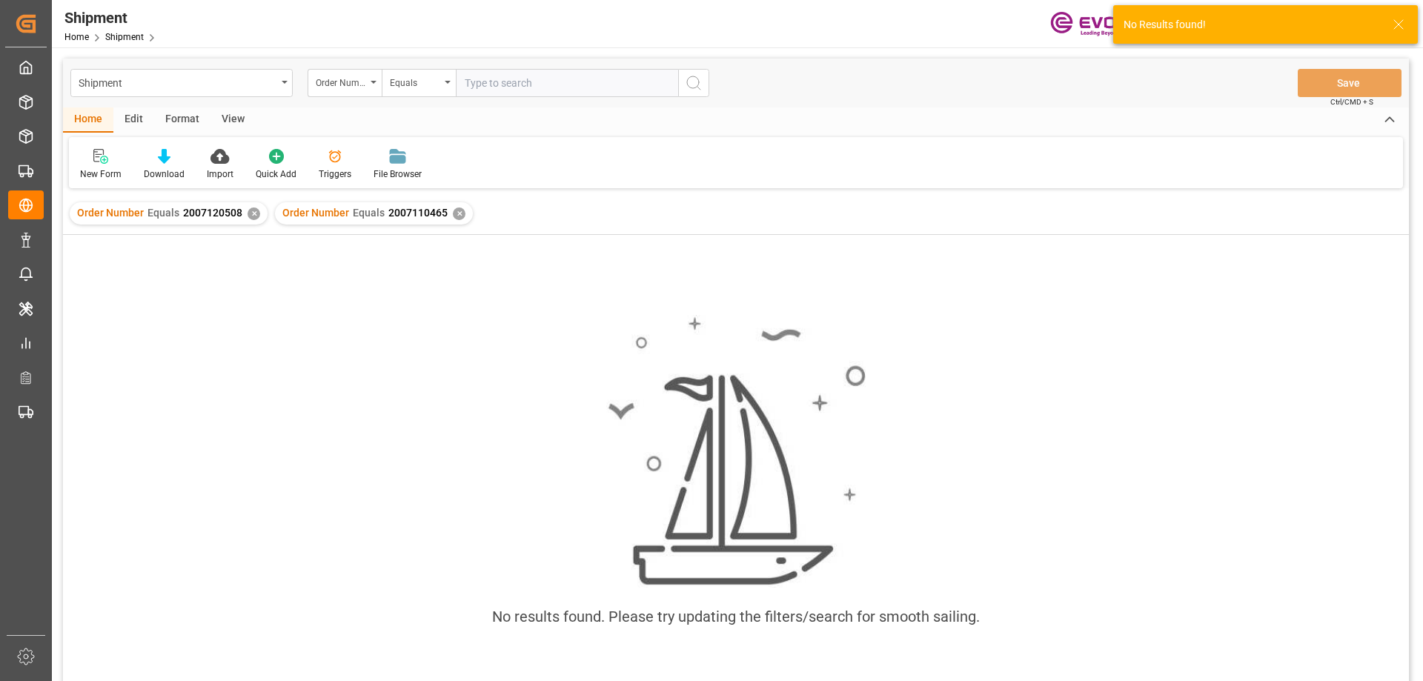
click at [251, 215] on div "✕" at bounding box center [253, 213] width 13 height 13
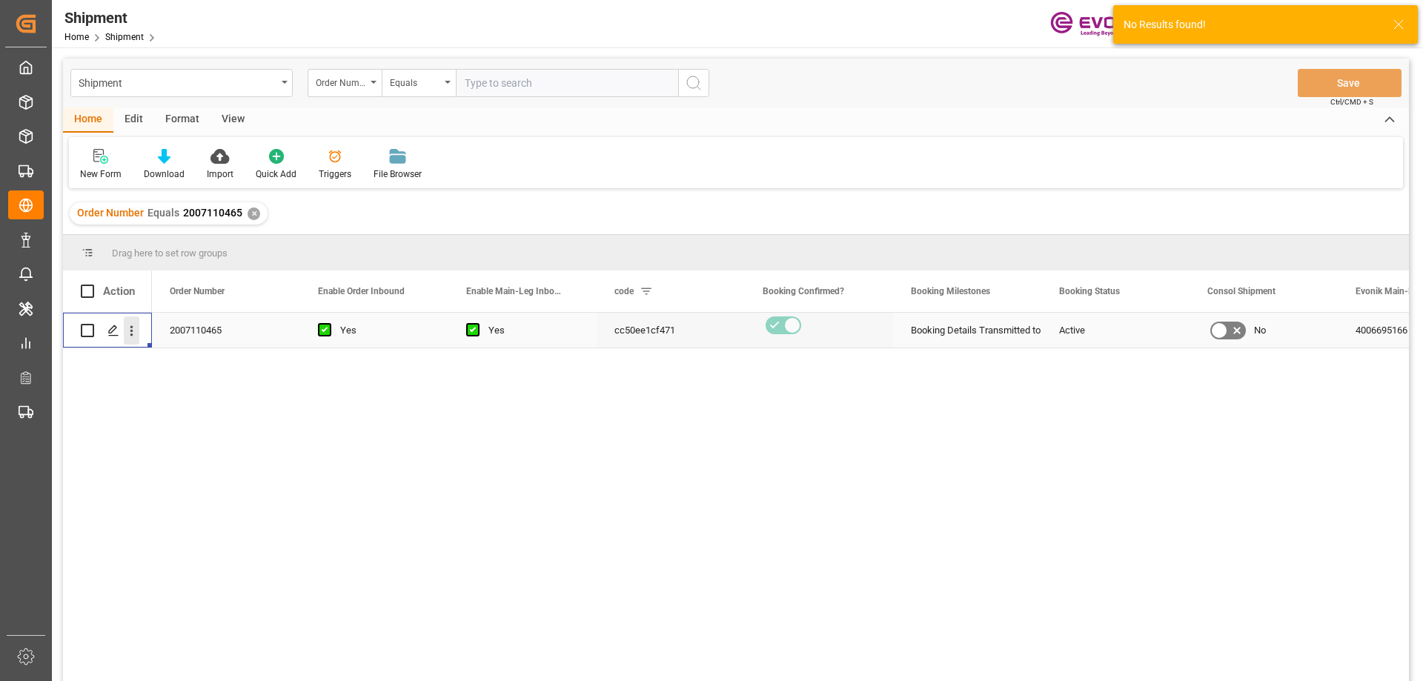
click at [128, 333] on icon "open menu" at bounding box center [132, 331] width 16 height 16
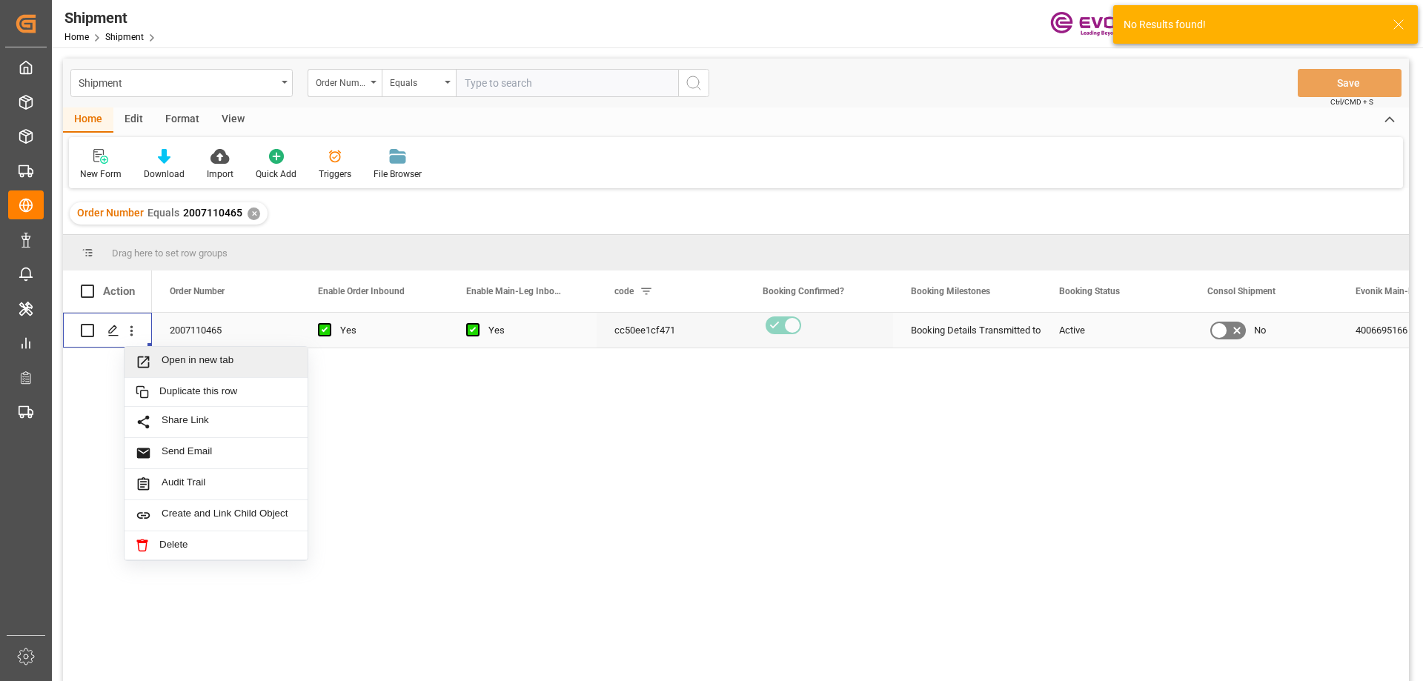
click at [156, 356] on span "Press SPACE to select this row." at bounding box center [149, 362] width 26 height 16
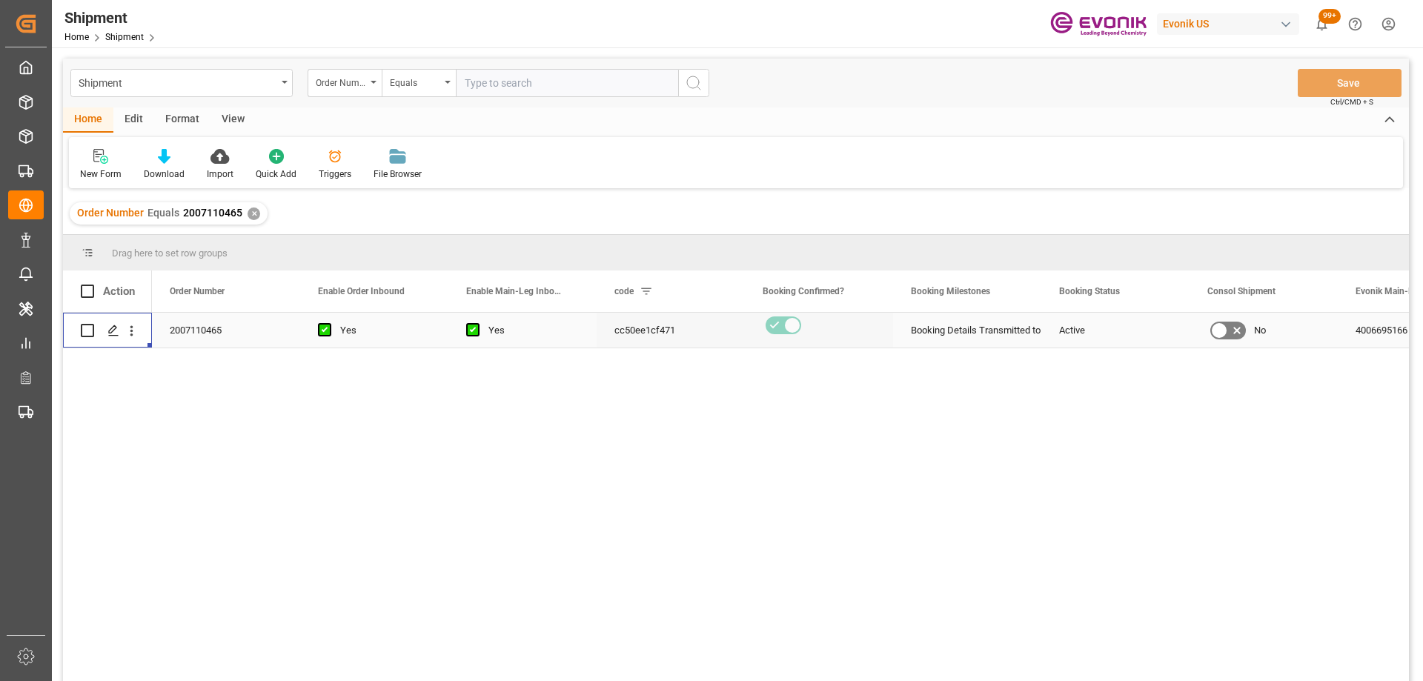
click at [499, 93] on input "text" at bounding box center [567, 83] width 222 height 28
click at [368, 90] on div "Order Number" at bounding box center [344, 83] width 74 height 28
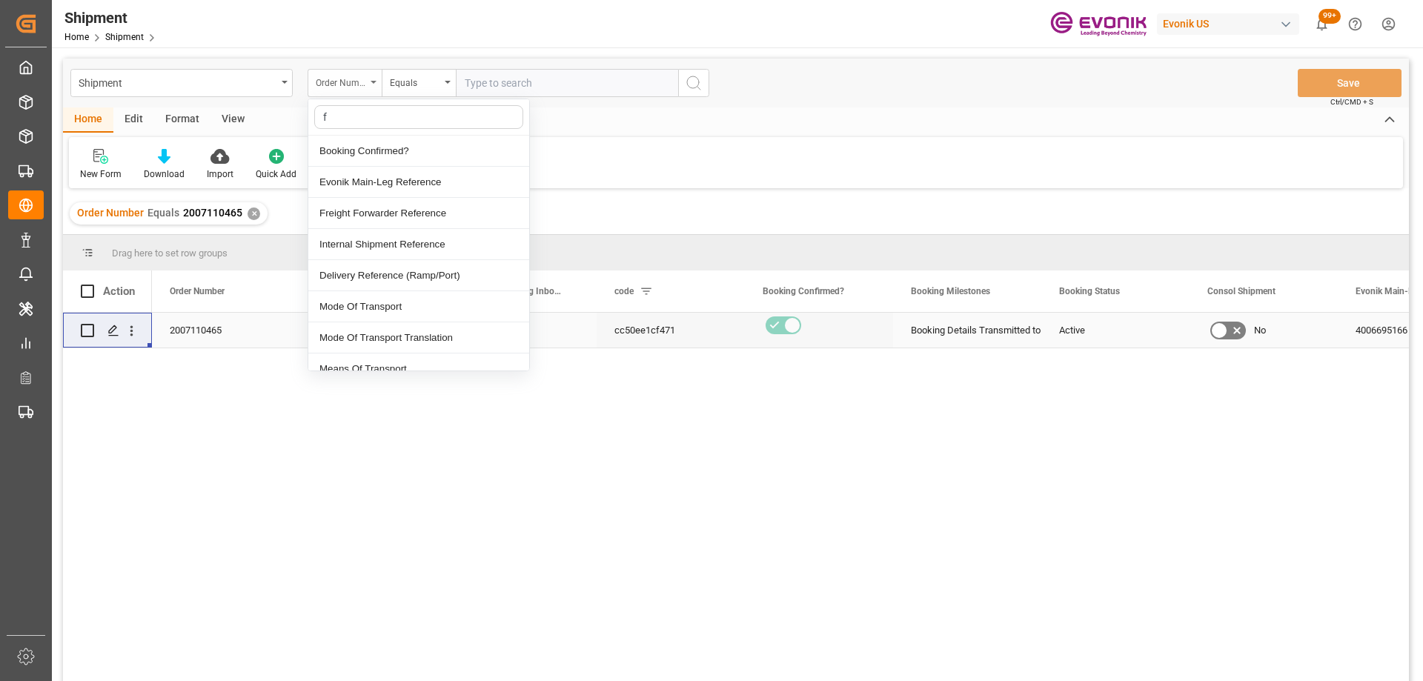
type input "fr"
click at [384, 158] on div "Freight Forwarder Reference" at bounding box center [418, 151] width 221 height 31
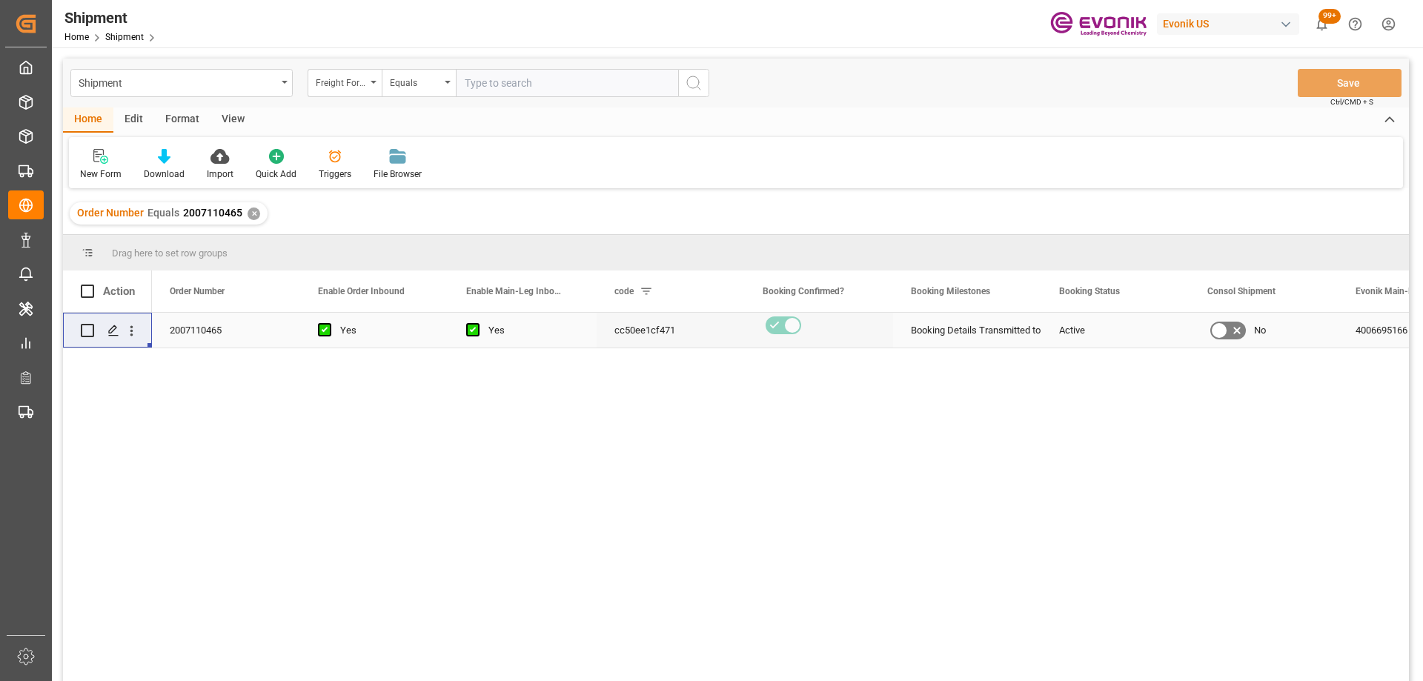
click at [499, 87] on input "text" at bounding box center [567, 83] width 222 height 28
paste input "250805000295"
type input "250805000295"
click at [692, 86] on icon "search button" at bounding box center [694, 83] width 18 height 18
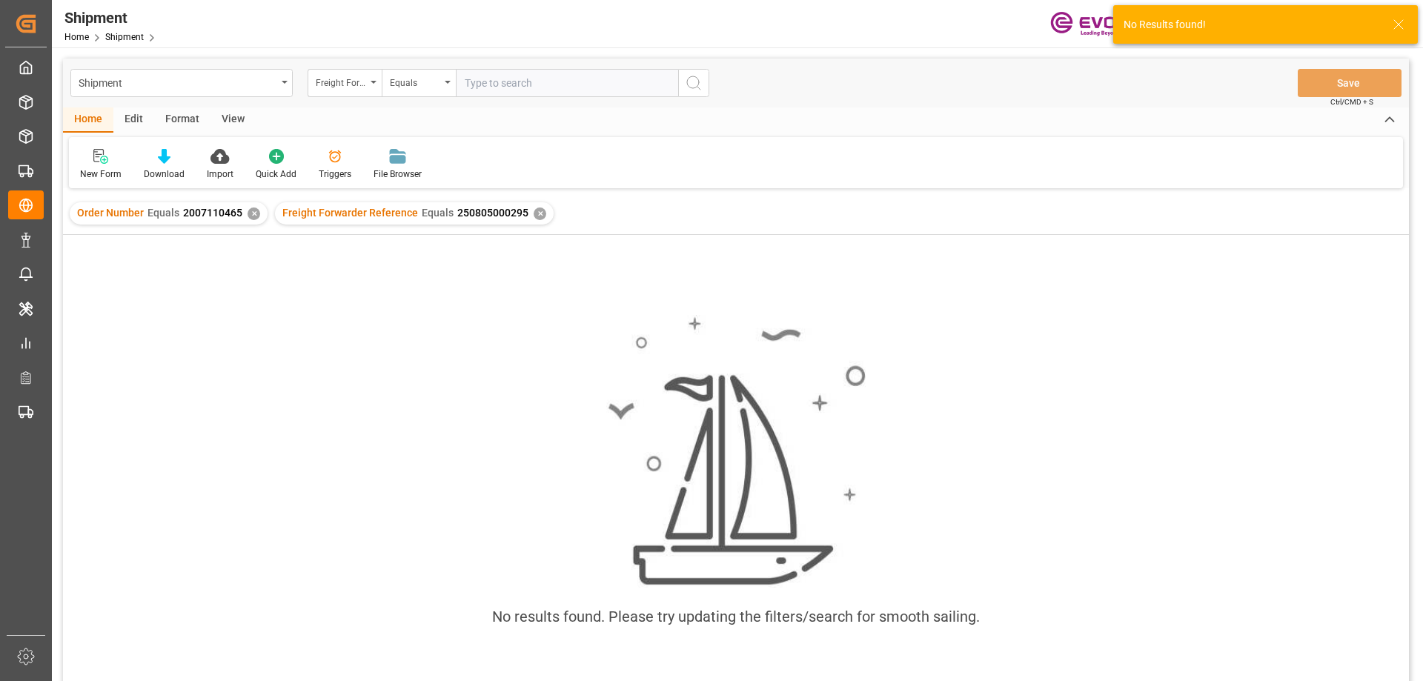
click at [251, 214] on div "✕" at bounding box center [253, 213] width 13 height 13
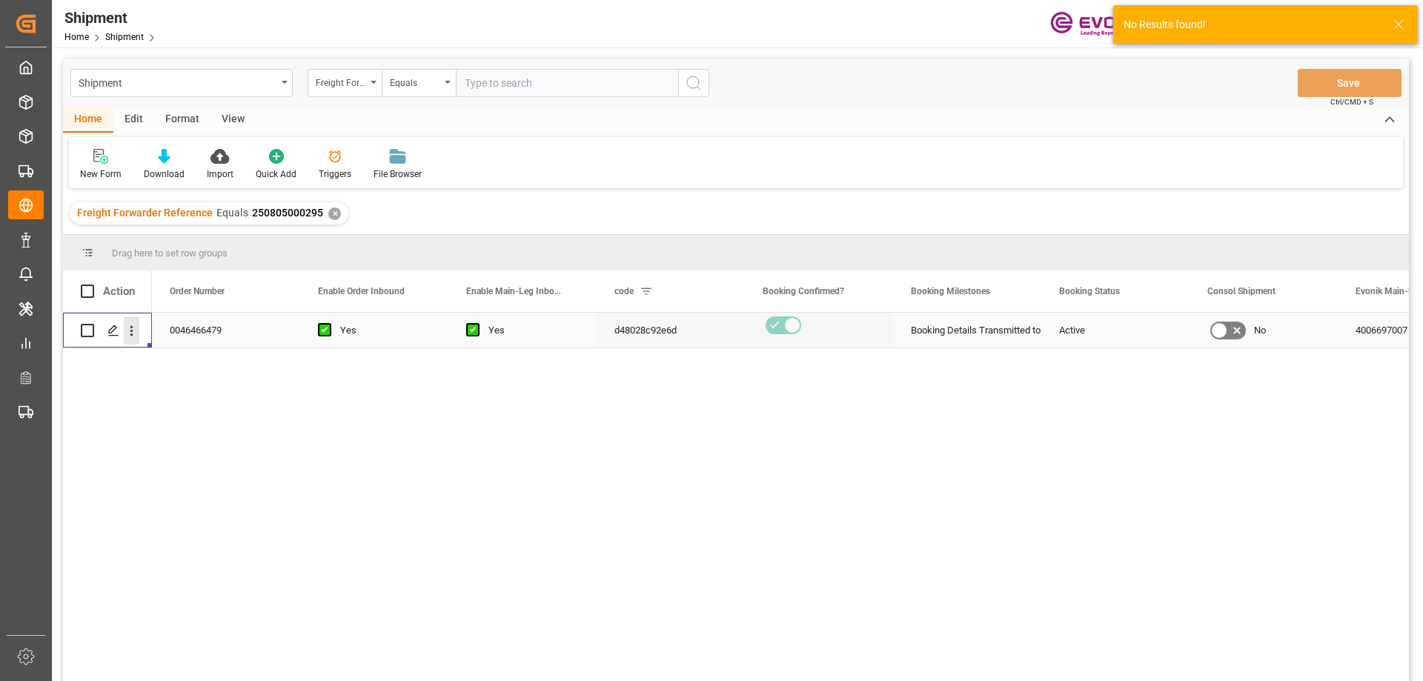
click at [134, 335] on icon "open menu" at bounding box center [132, 331] width 16 height 16
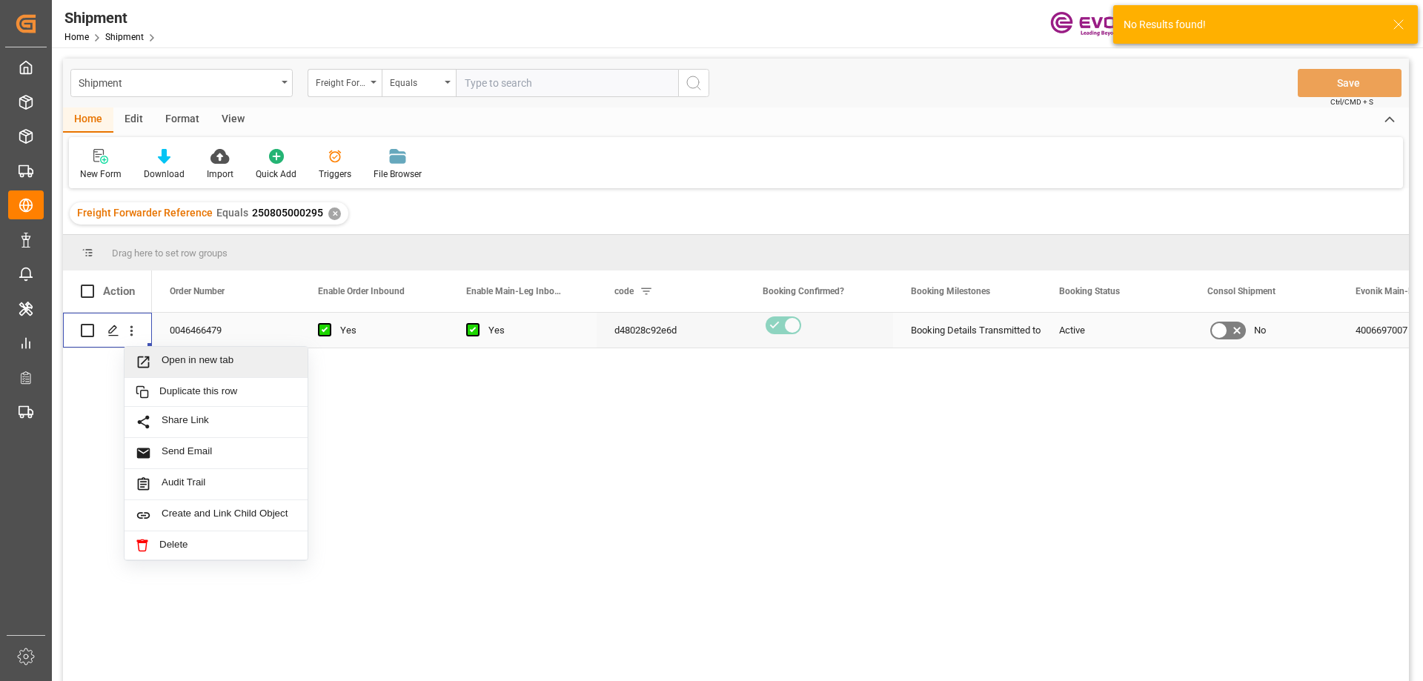
click at [156, 357] on span "Press SPACE to select this row." at bounding box center [149, 362] width 26 height 16
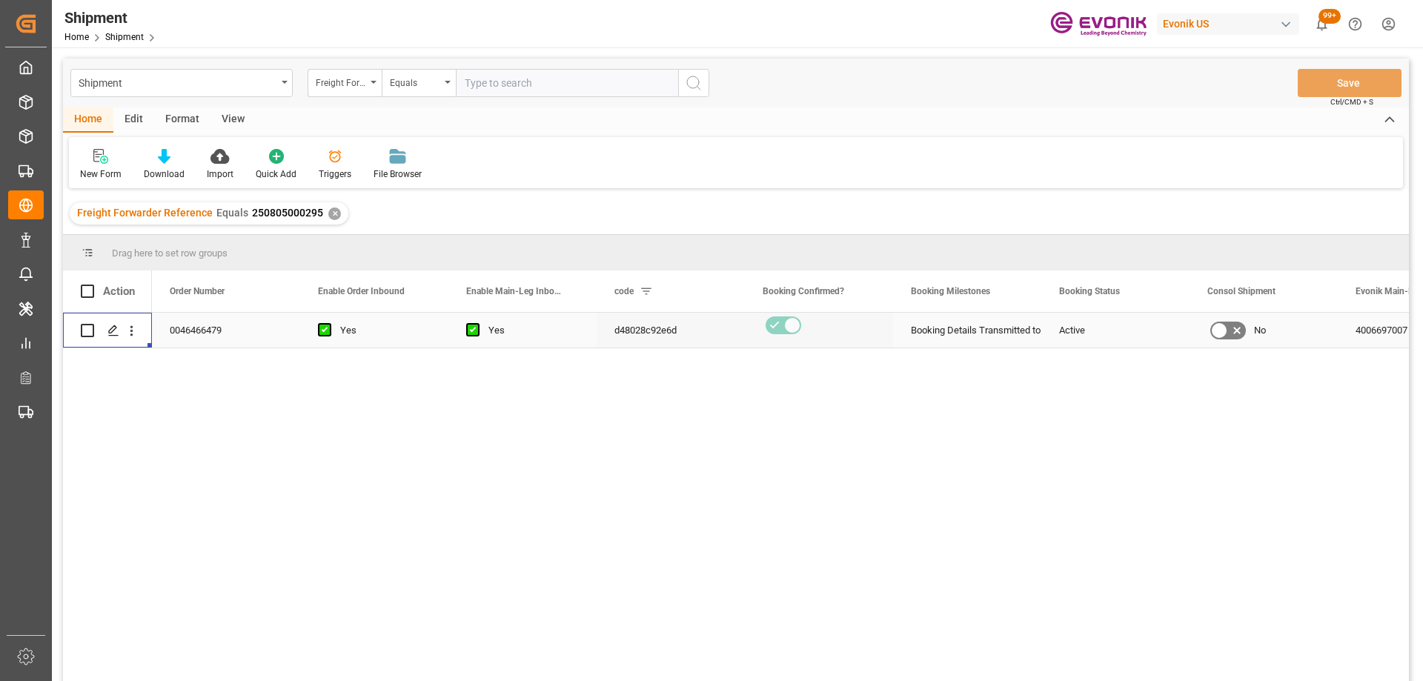
click at [508, 81] on input "text" at bounding box center [567, 83] width 222 height 28
paste input "2007140657"
type input "2007140657"
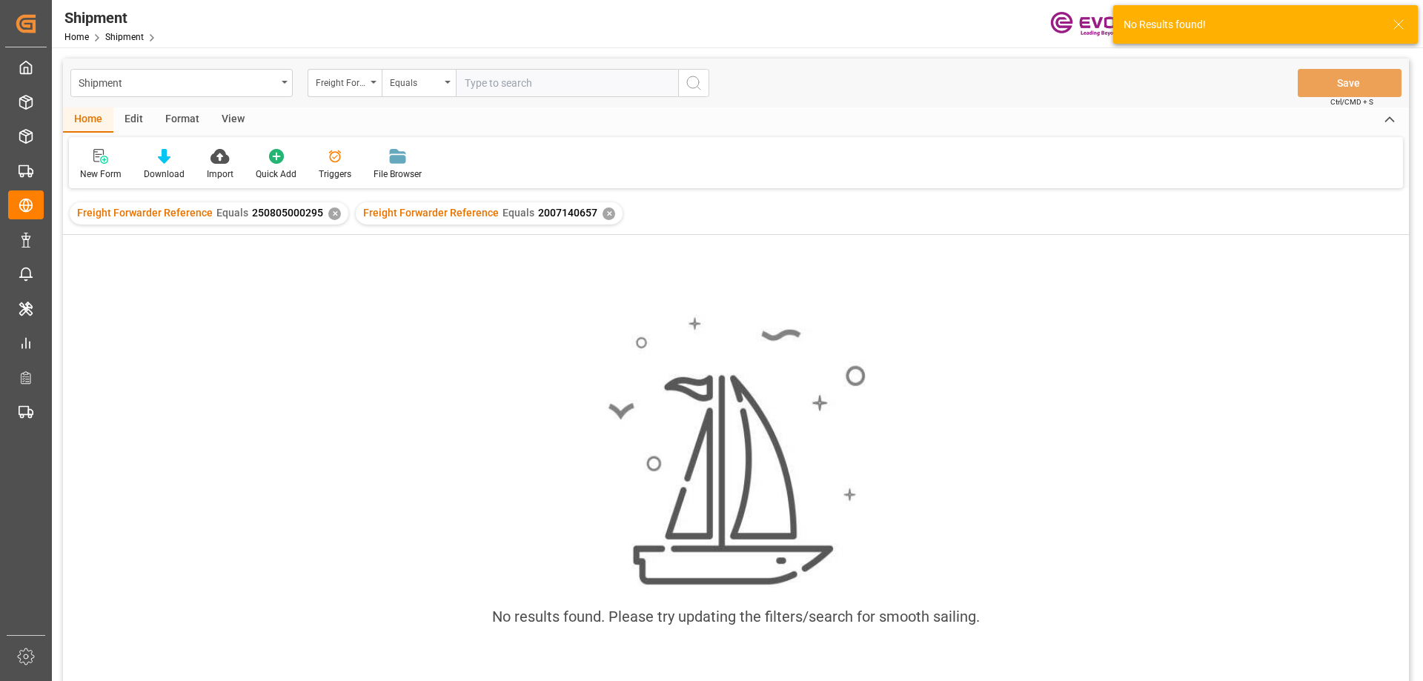
click at [328, 213] on div "✕" at bounding box center [334, 213] width 13 height 13
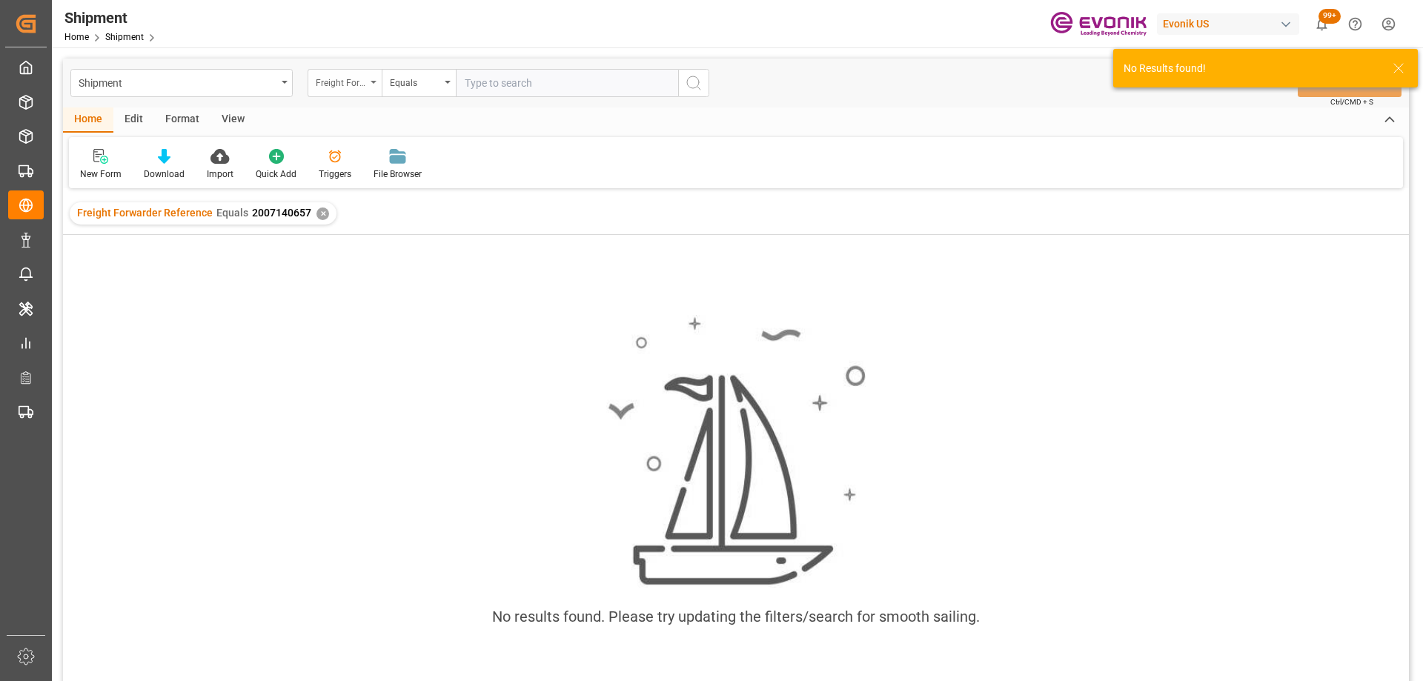
click at [340, 86] on div "Freight Forwarder Reference" at bounding box center [341, 81] width 50 height 17
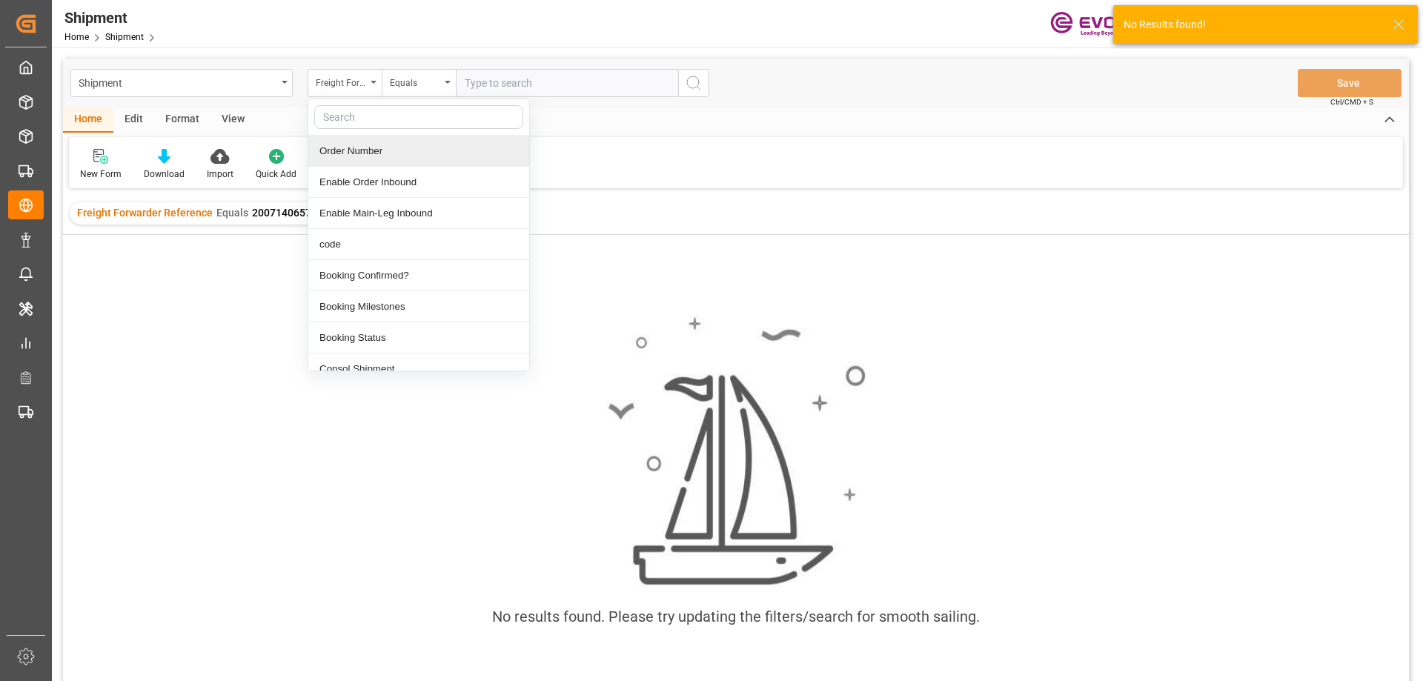
click at [378, 155] on div "Order Number" at bounding box center [418, 151] width 221 height 31
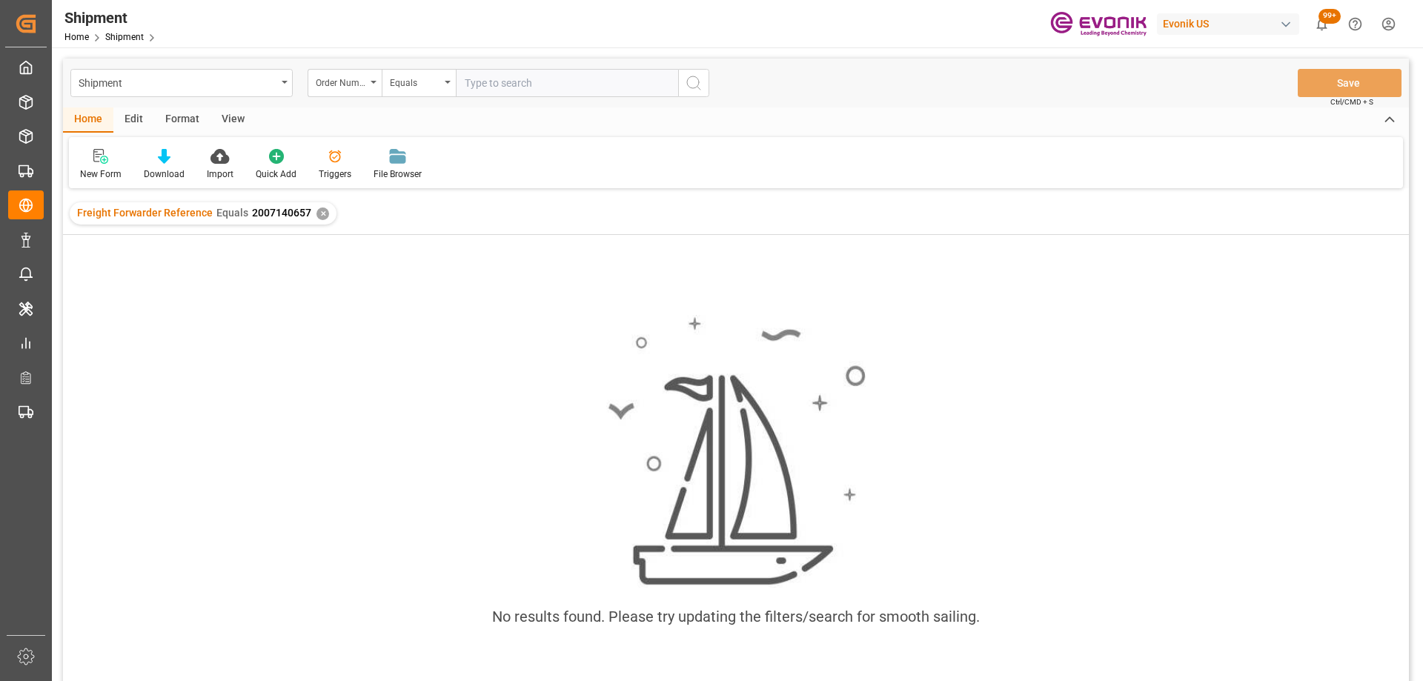
click at [482, 82] on input "text" at bounding box center [567, 83] width 222 height 28
paste input "2007140657"
type input "2007140657"
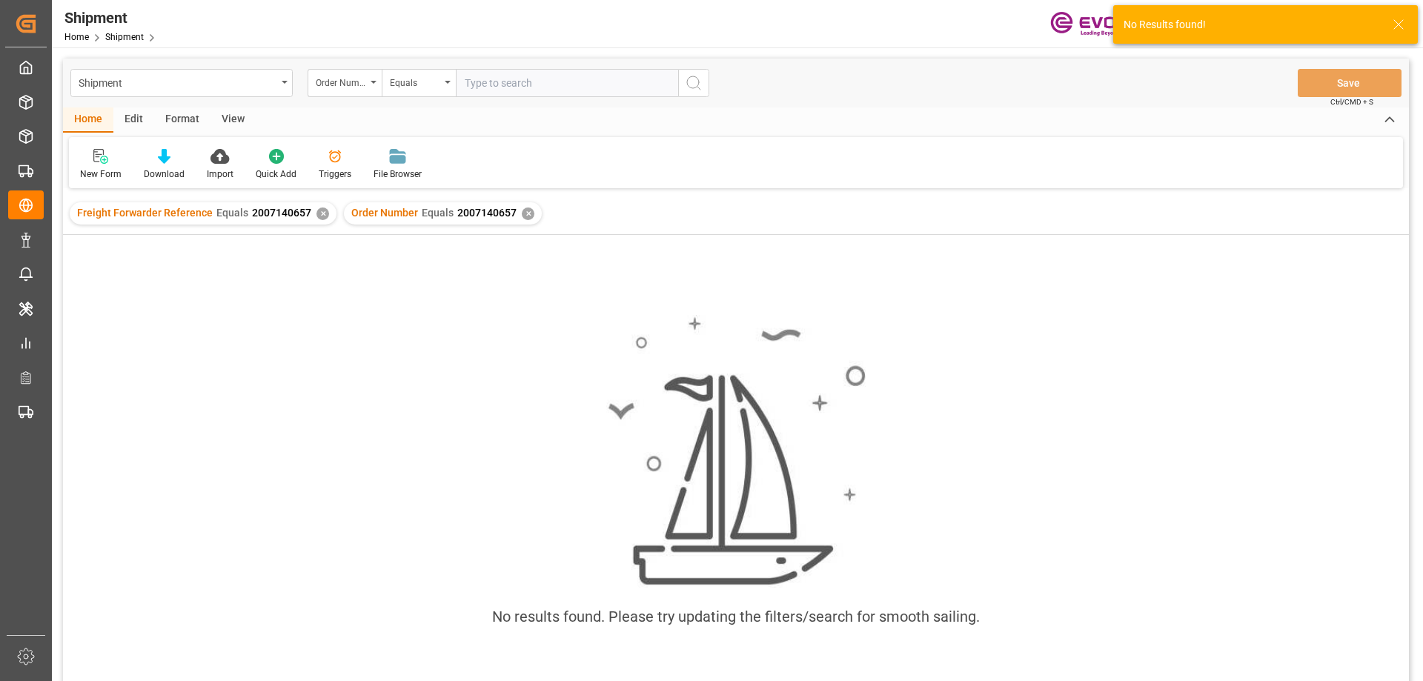
click at [318, 215] on div "✕" at bounding box center [322, 213] width 13 height 13
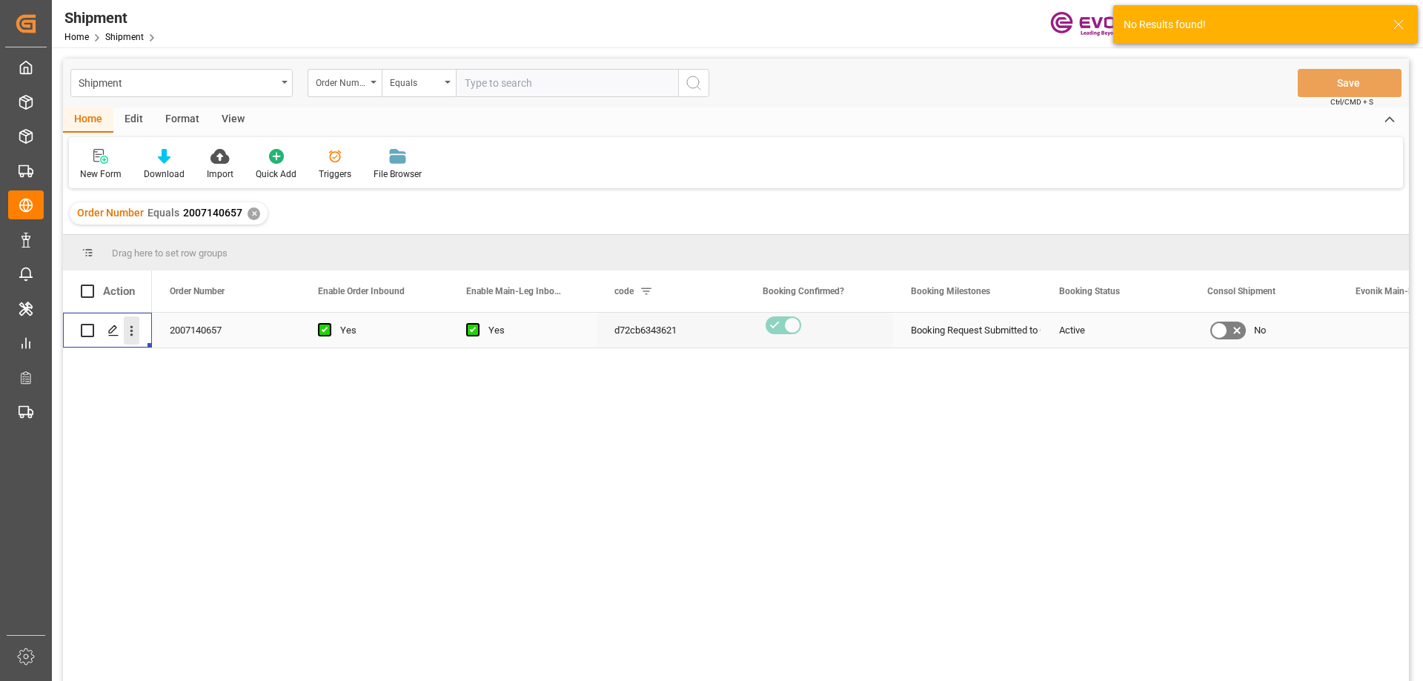
click at [130, 331] on icon "open menu" at bounding box center [132, 331] width 16 height 16
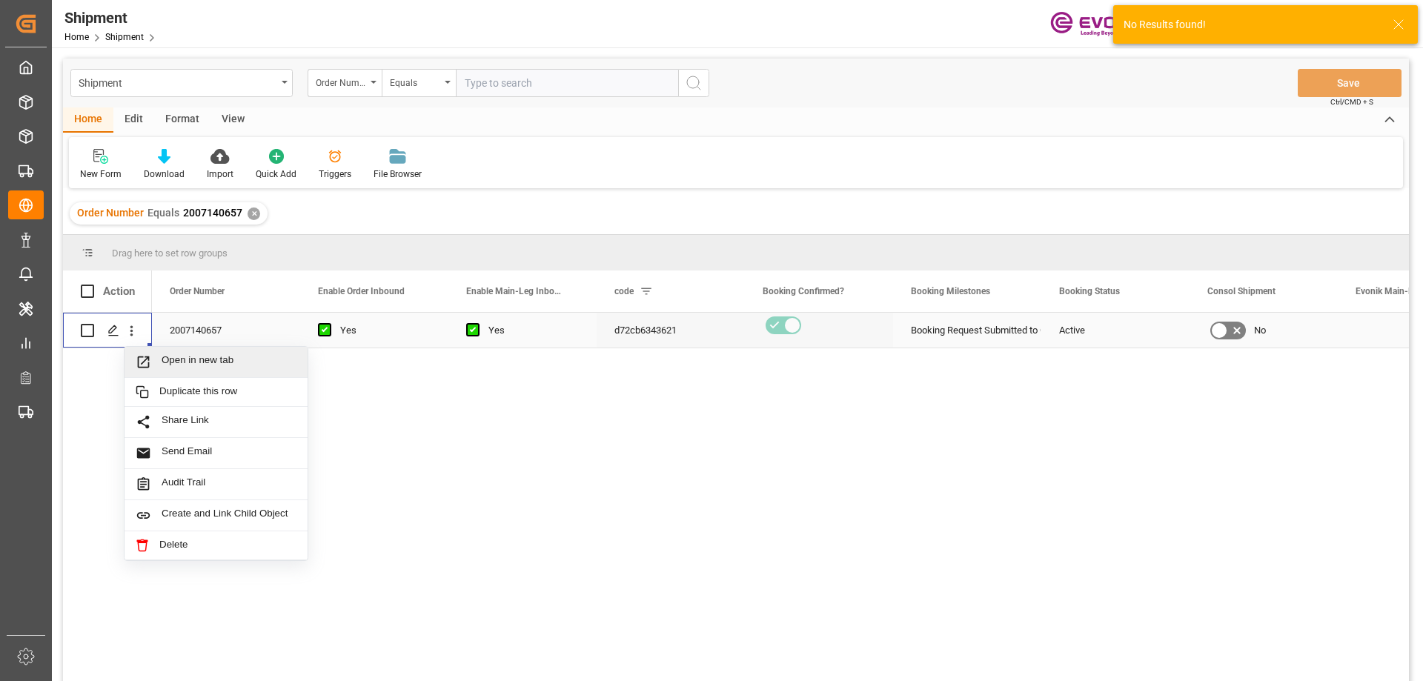
click at [171, 359] on span "Open in new tab" at bounding box center [229, 362] width 135 height 16
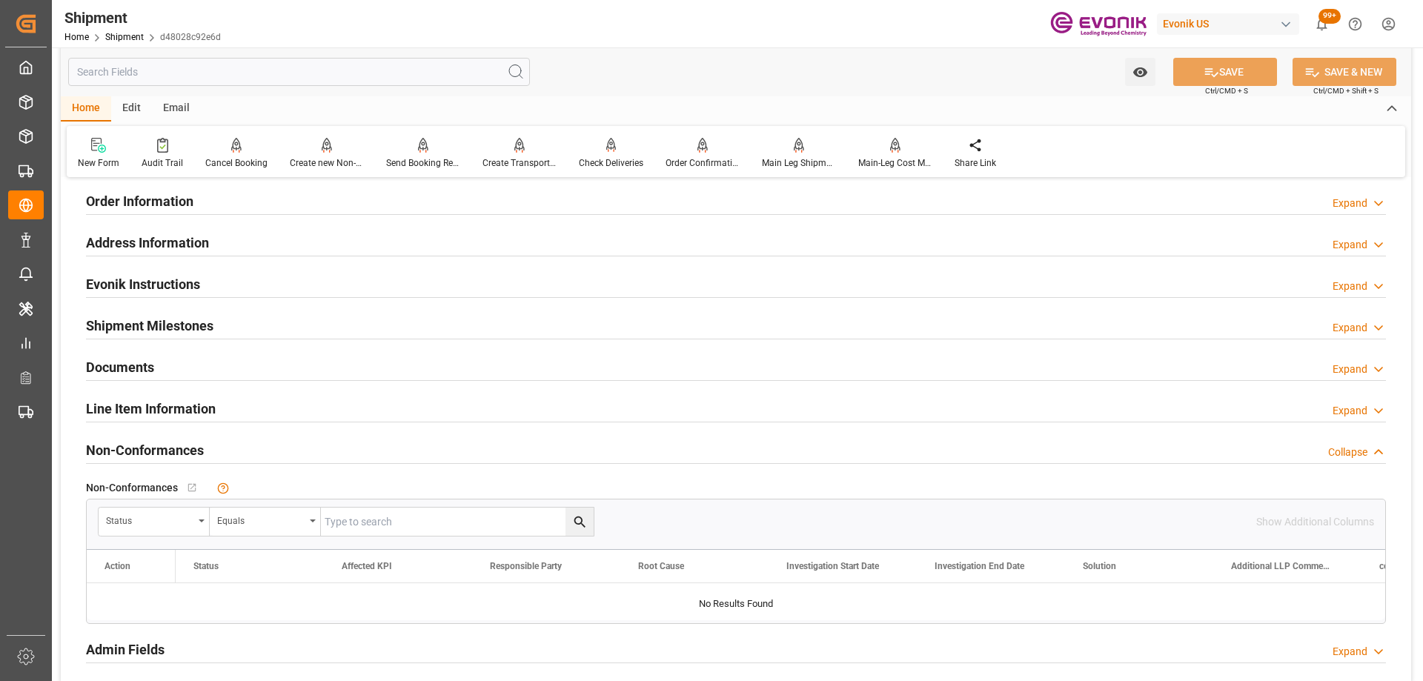
scroll to position [741, 0]
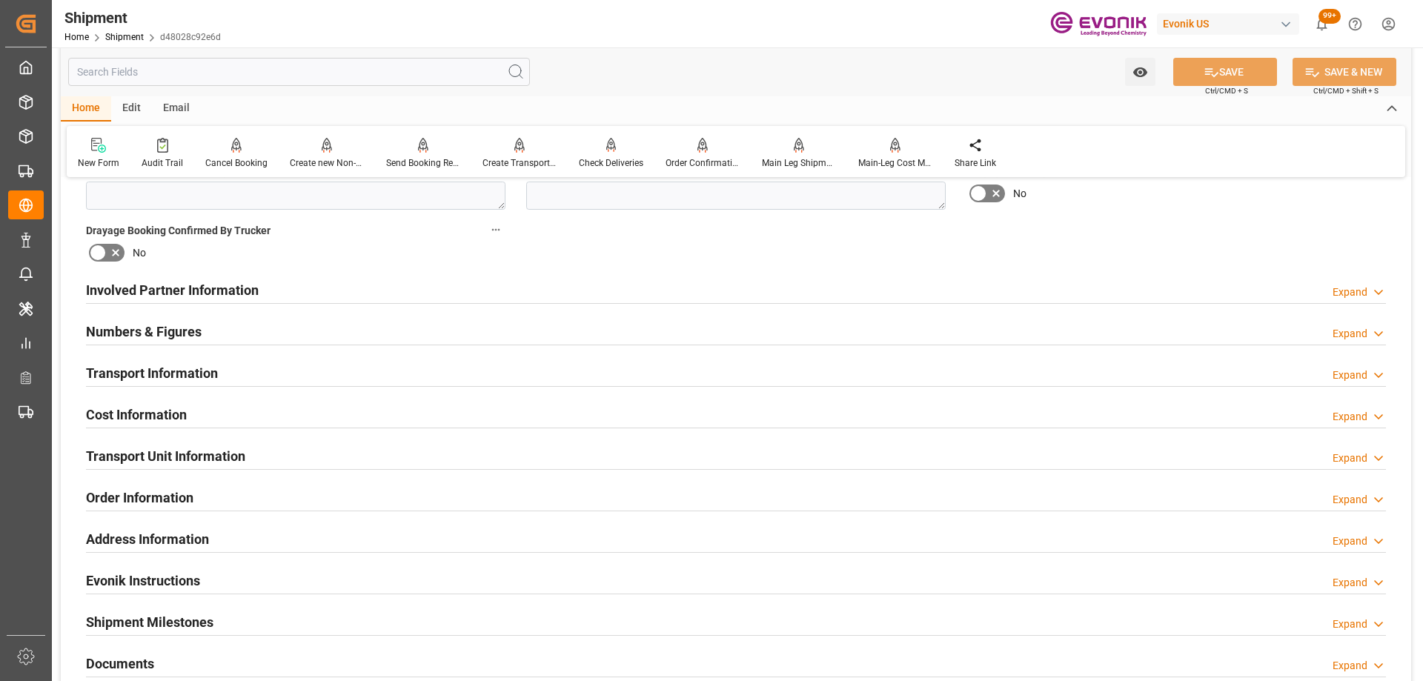
click at [247, 450] on div "Transport Unit Information Expand" at bounding box center [736, 455] width 1300 height 28
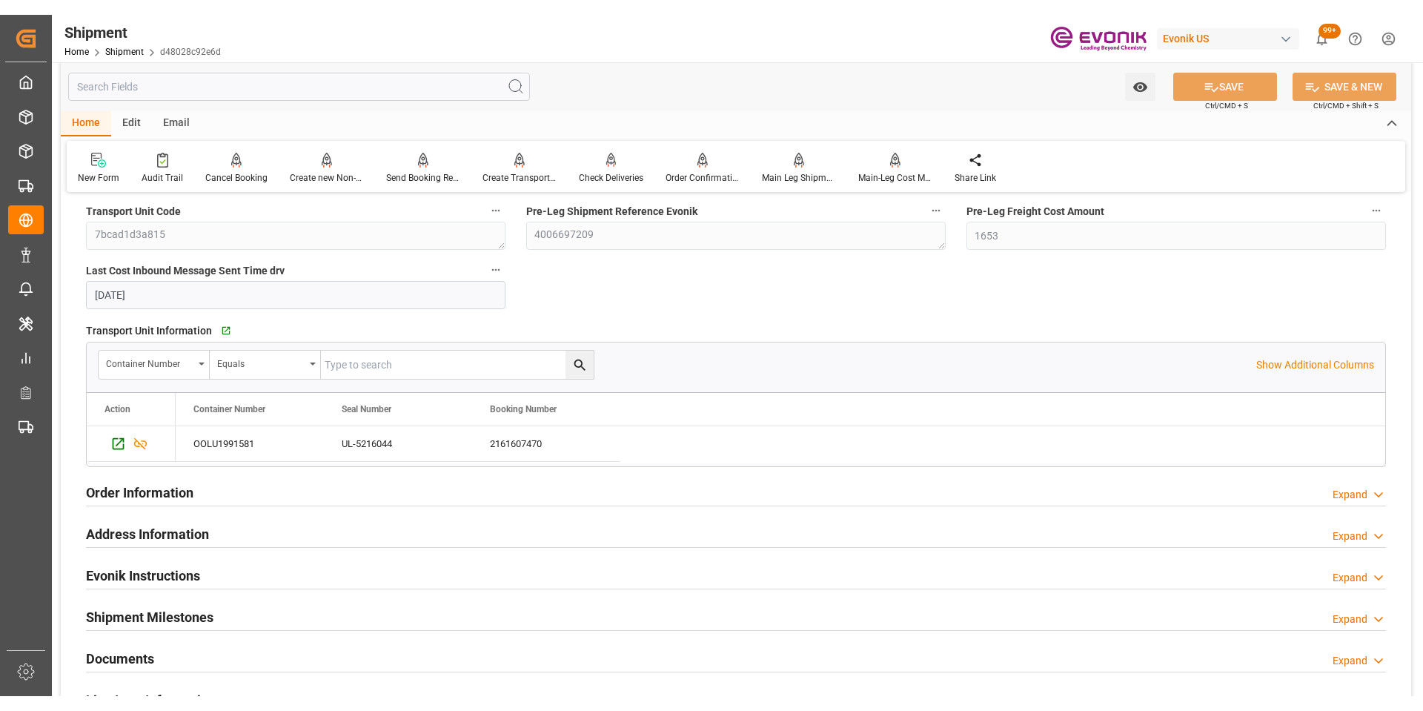
scroll to position [1186, 0]
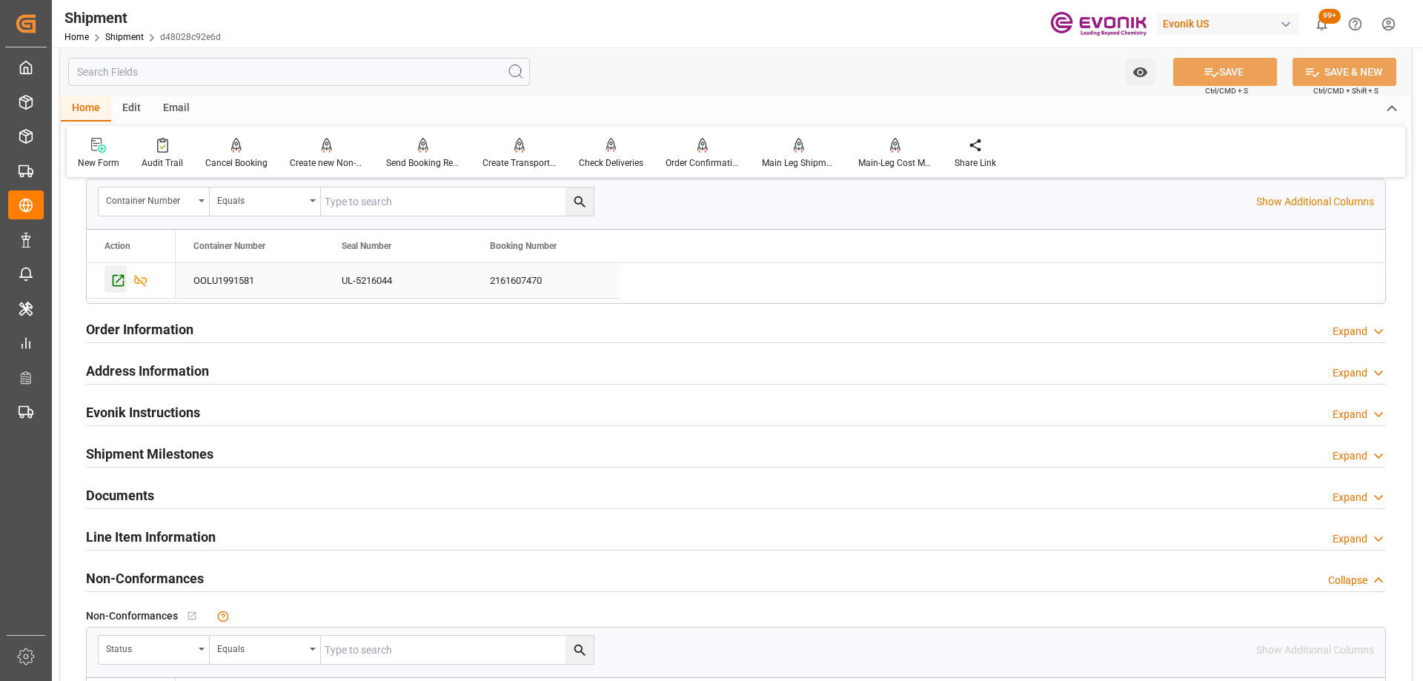
click at [121, 284] on icon "Press SPACE to select this row." at bounding box center [118, 281] width 16 height 16
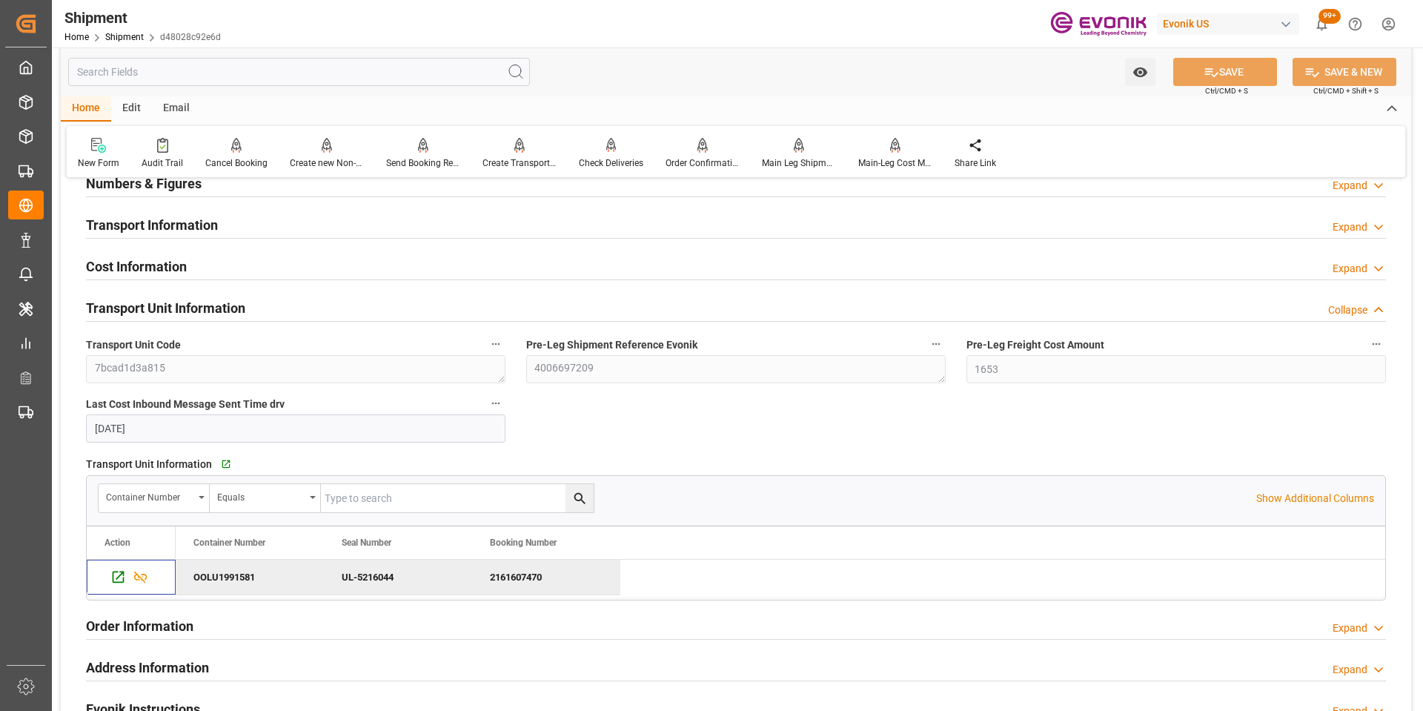
scroll to position [1260, 0]
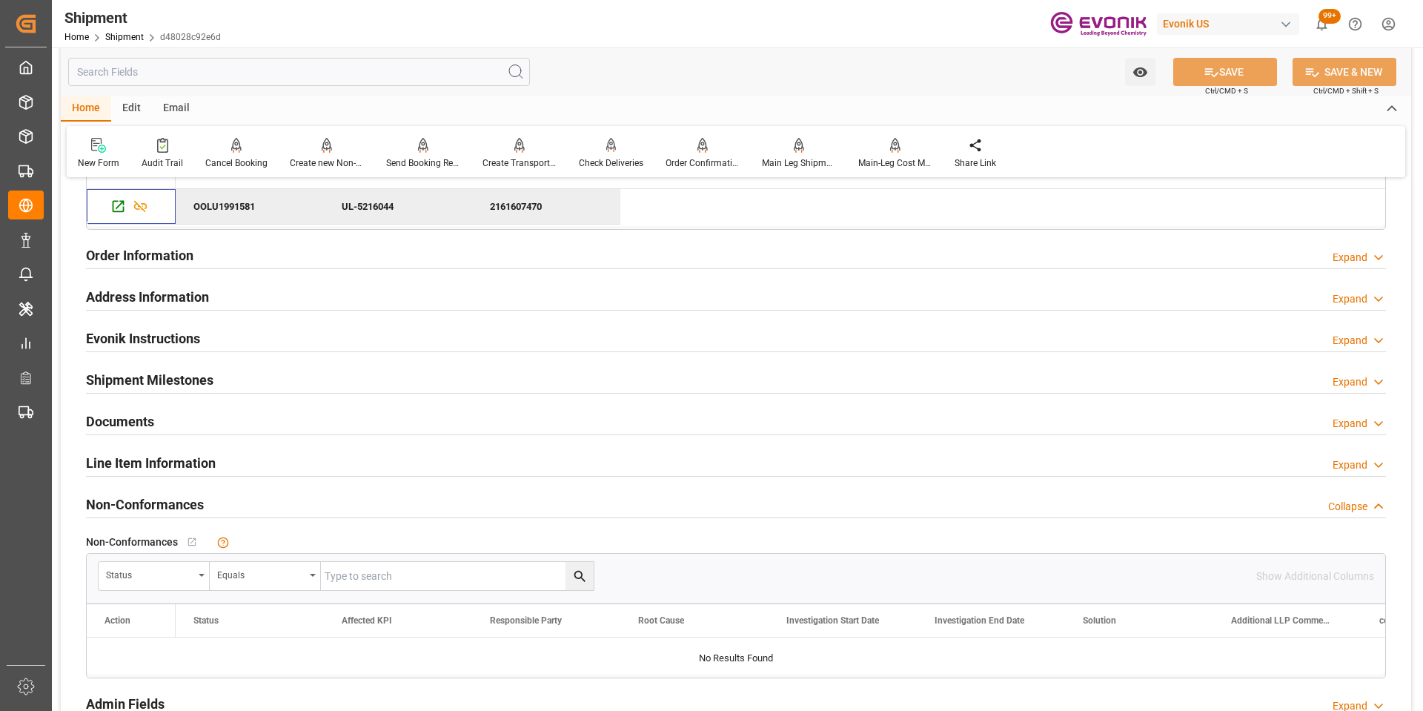
click at [183, 464] on h2 "Line Item Information" at bounding box center [151, 463] width 130 height 20
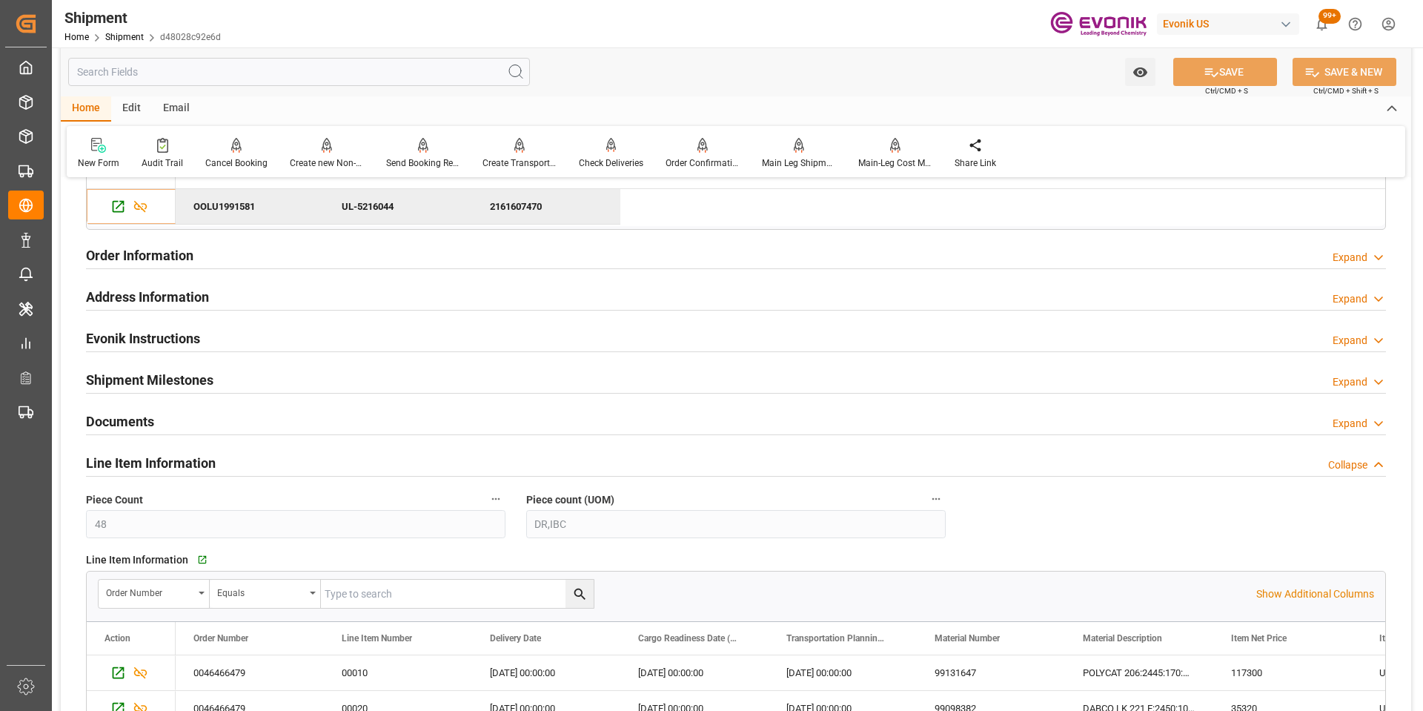
scroll to position [1556, 0]
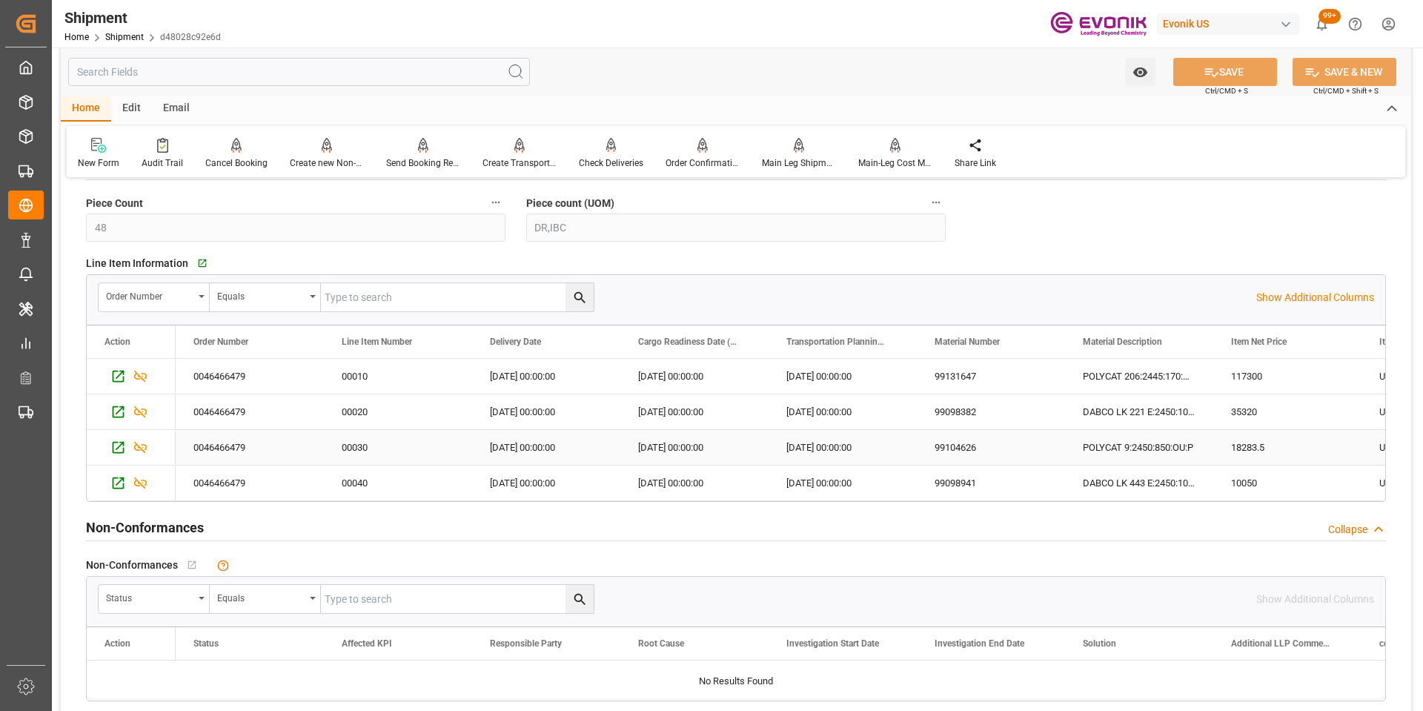
click at [1176, 432] on div "POLYCAT 9:2450:850:OU:P" at bounding box center [1139, 447] width 148 height 35
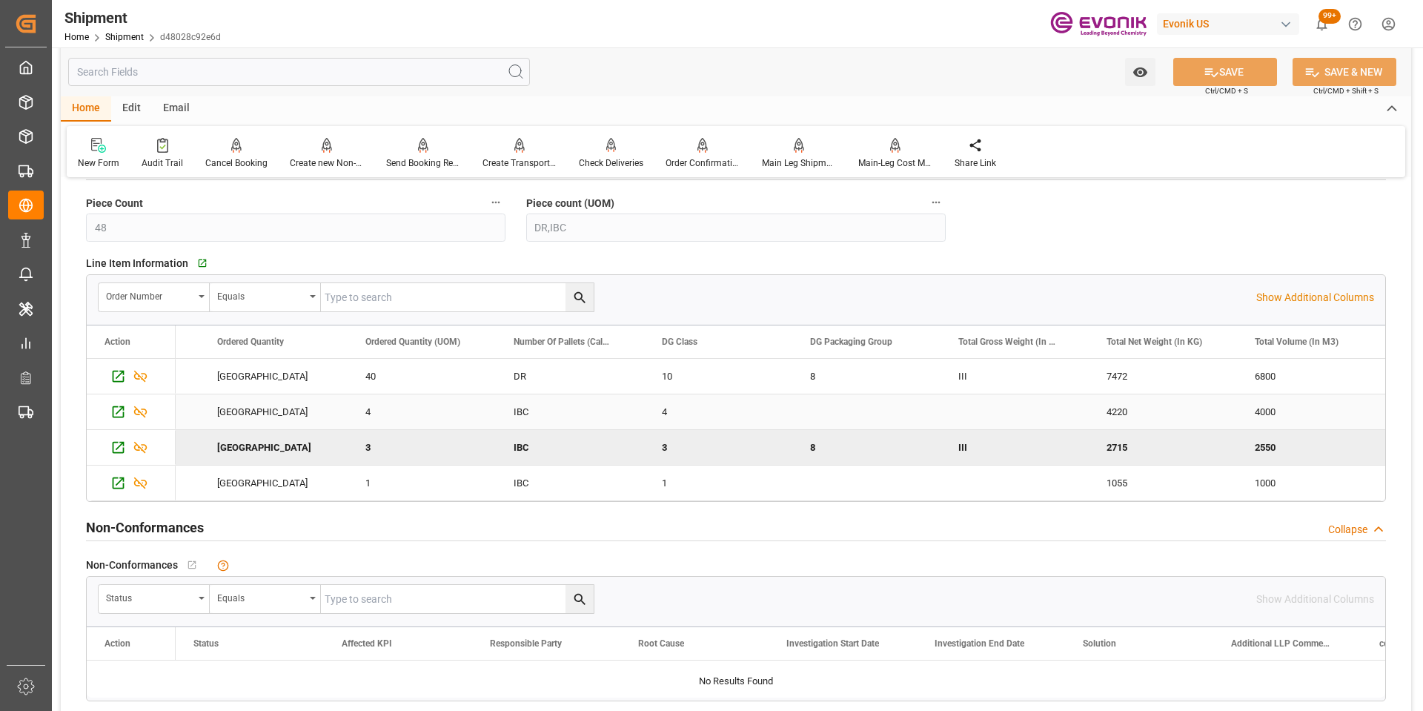
scroll to position [0, 1606]
click at [116, 376] on icon "Press SPACE to select this row." at bounding box center [118, 376] width 16 height 16
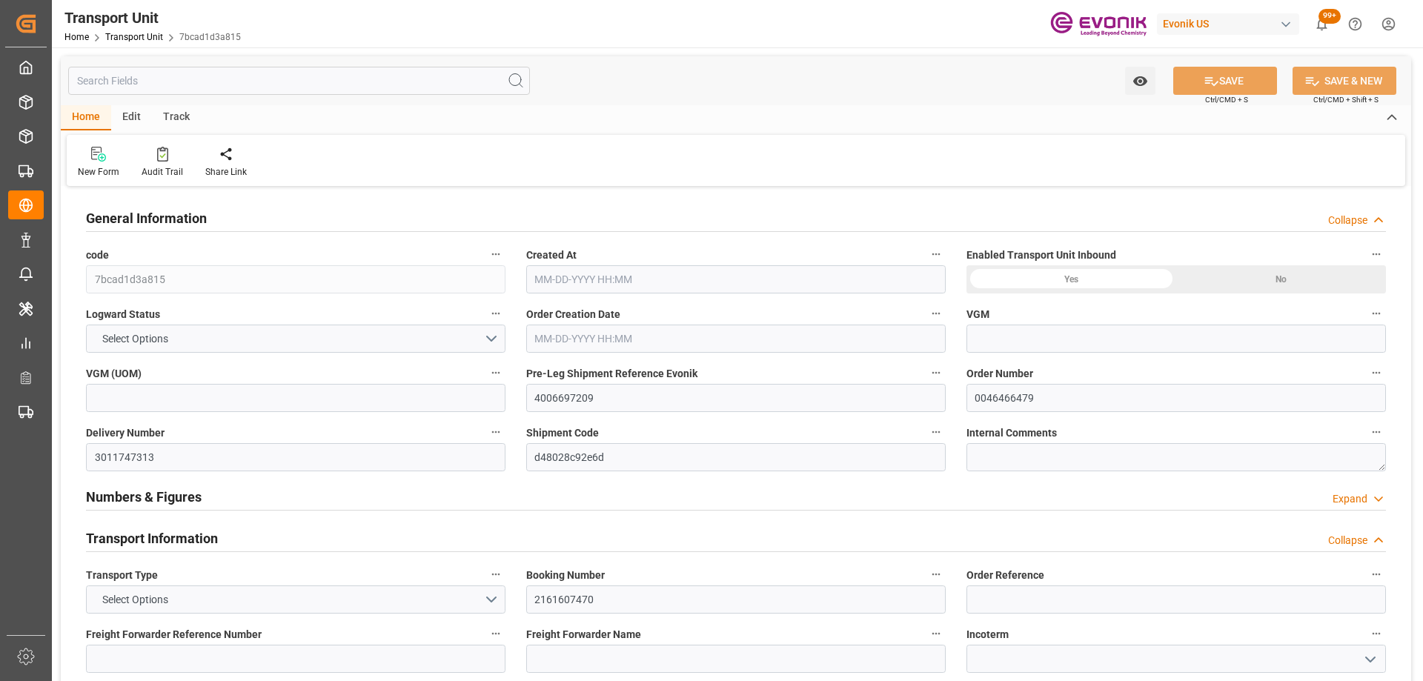
type input "15776650"
type input "35.89"
type input "OOCL"
type input "Orient Overseas Container Line Ltd"
type input "USHOU"
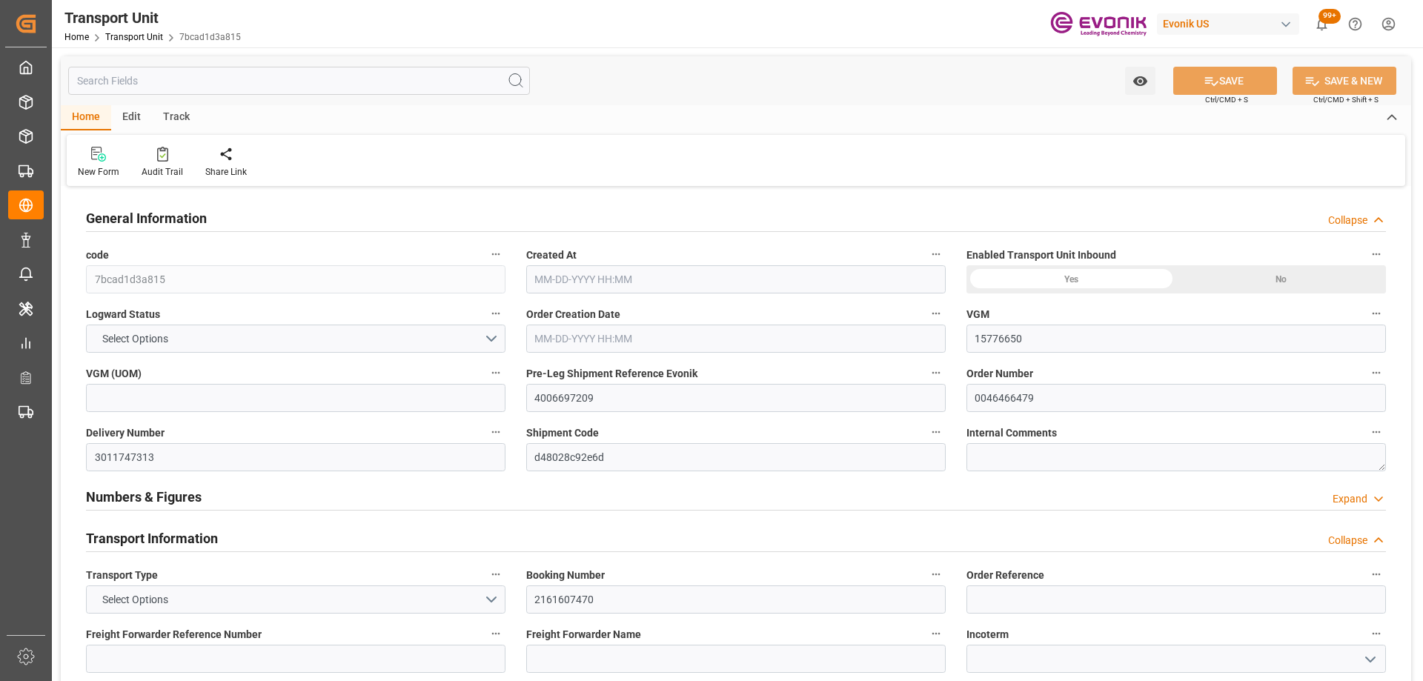
type input "NLRTM"
type input "9979266"
type input "USHOU"
type input "NLRTM"
type input "9979266"
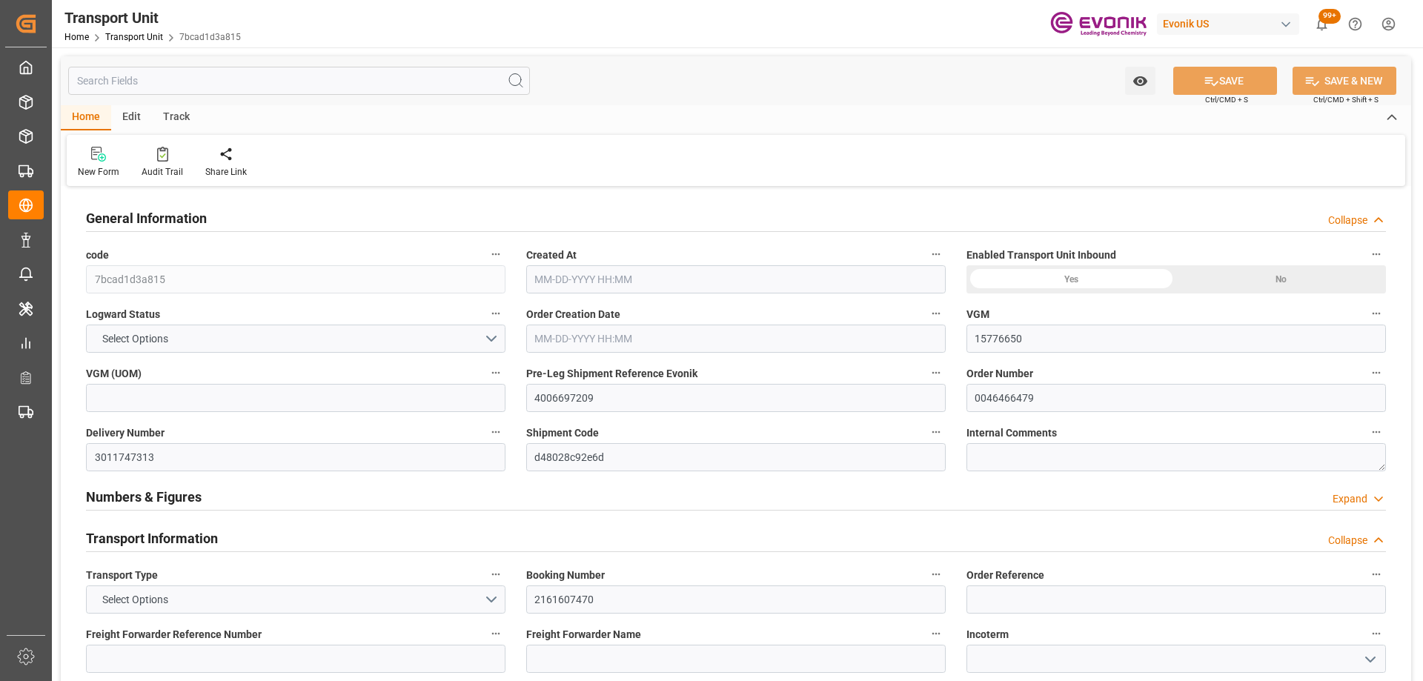
type input "15688.8"
type input "[DATE] 04:44"
type input "[DATE]"
type input "[DATE] 16:04"
type input "[DATE] 15:47"
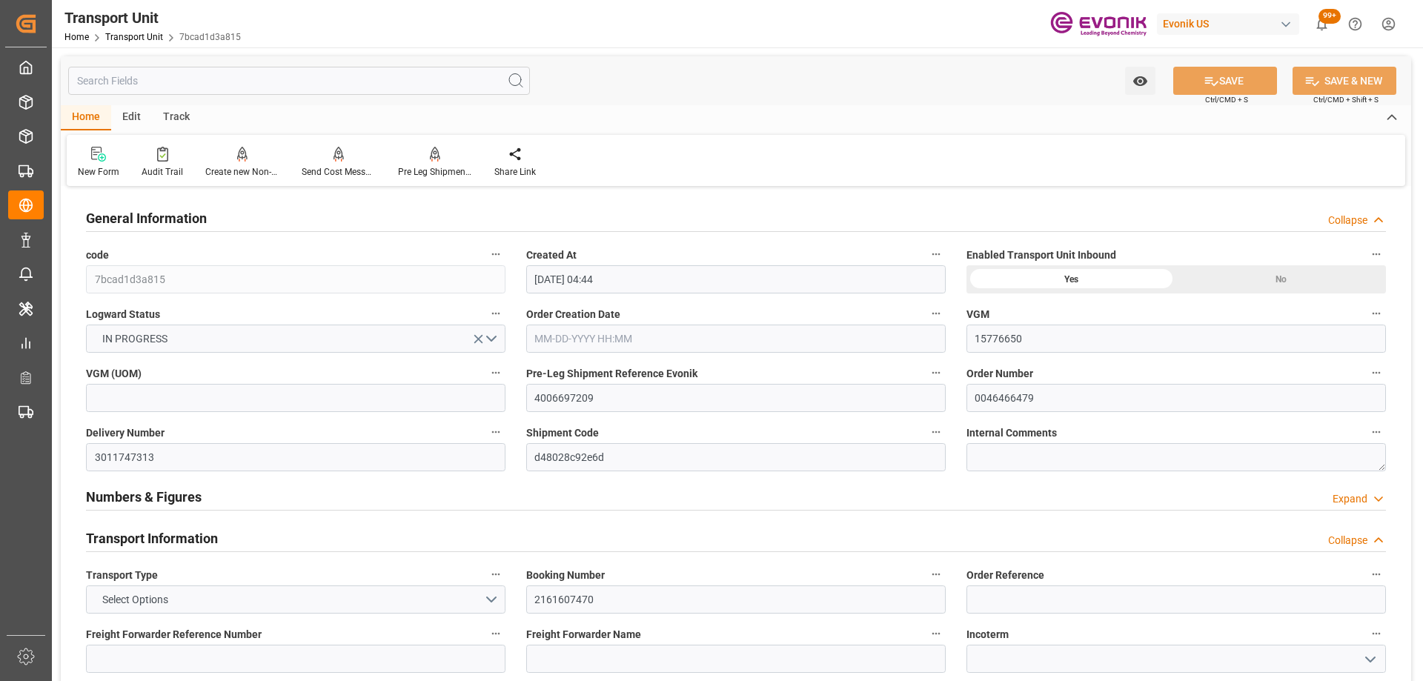
type input "[DATE] 00:00"
type input "08-26-2025 00:00"
type input "08-19-2025 15:47"
type input "09-16-2025 00:00"
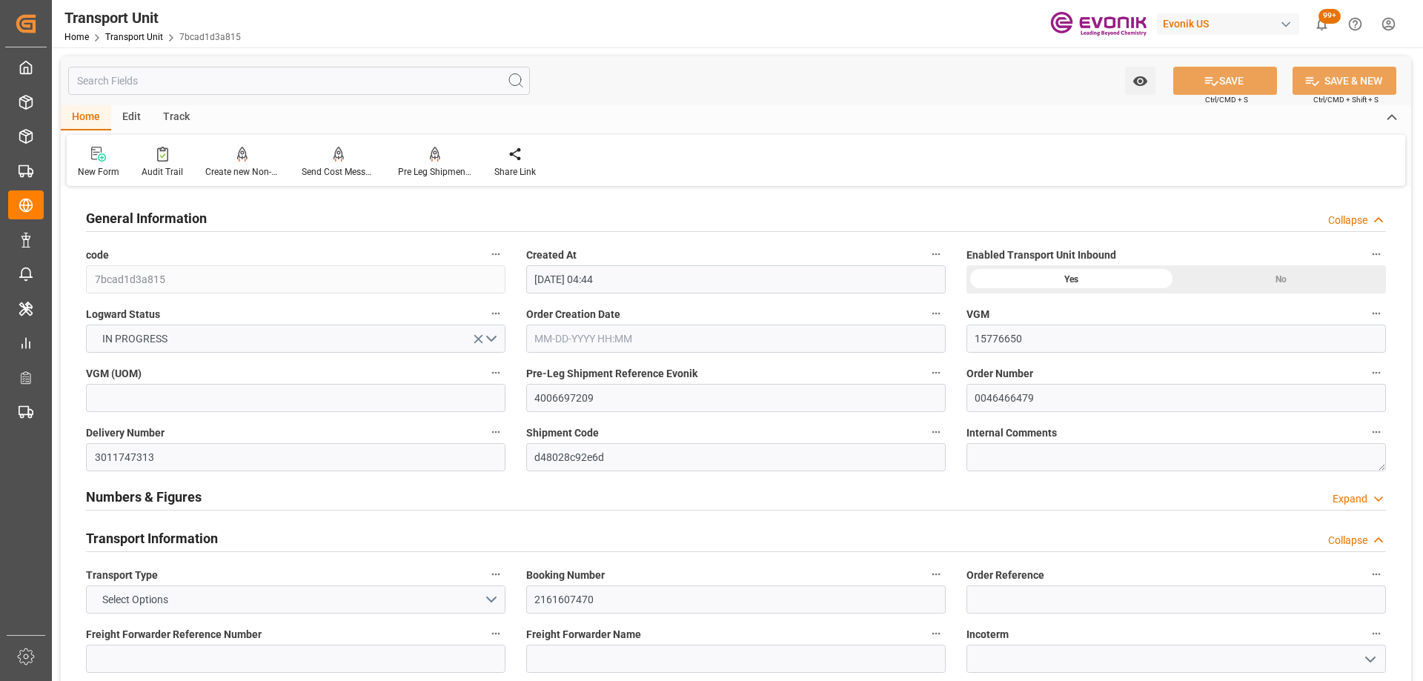
type input "08-20-2025 00:00"
type input "08-26-2025 13:00"
type input "09-16-2025 04:30"
type input "09-17-2025 03:50"
type input "09-21-2025 03:50"
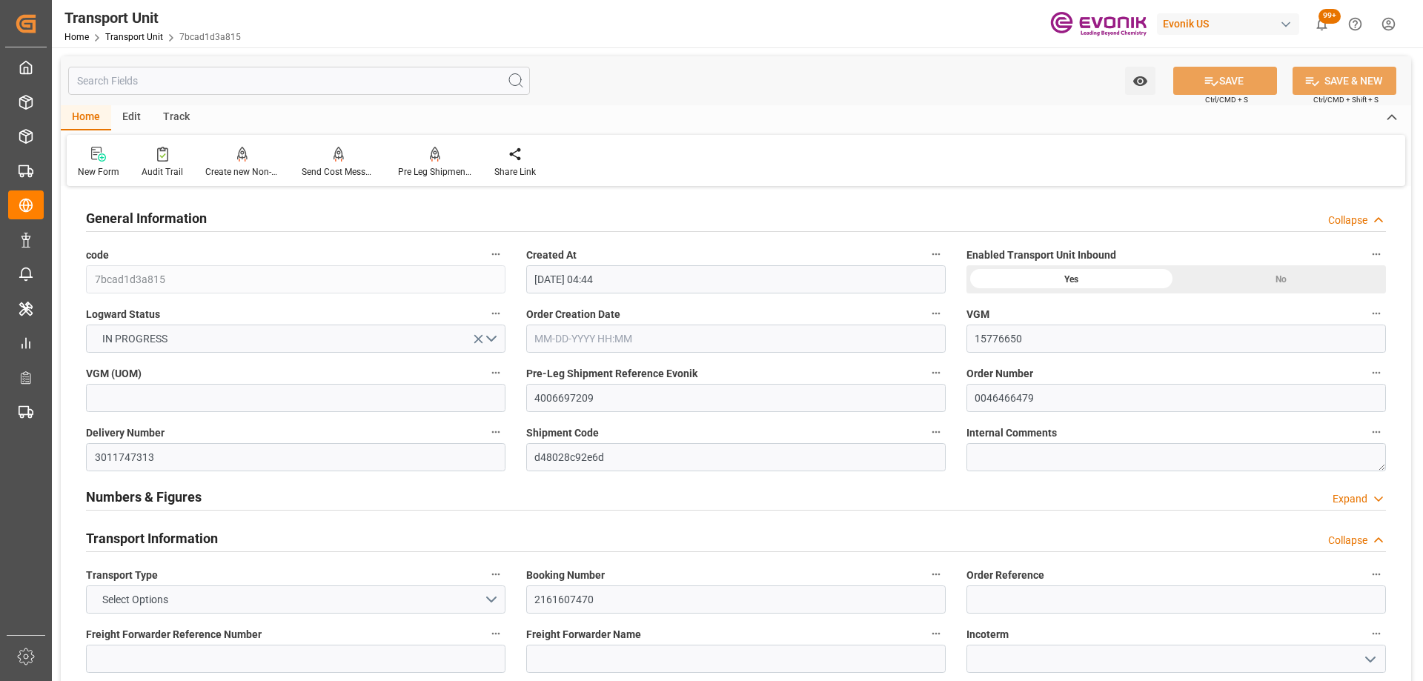
click at [233, 87] on input "text" at bounding box center [299, 81] width 462 height 28
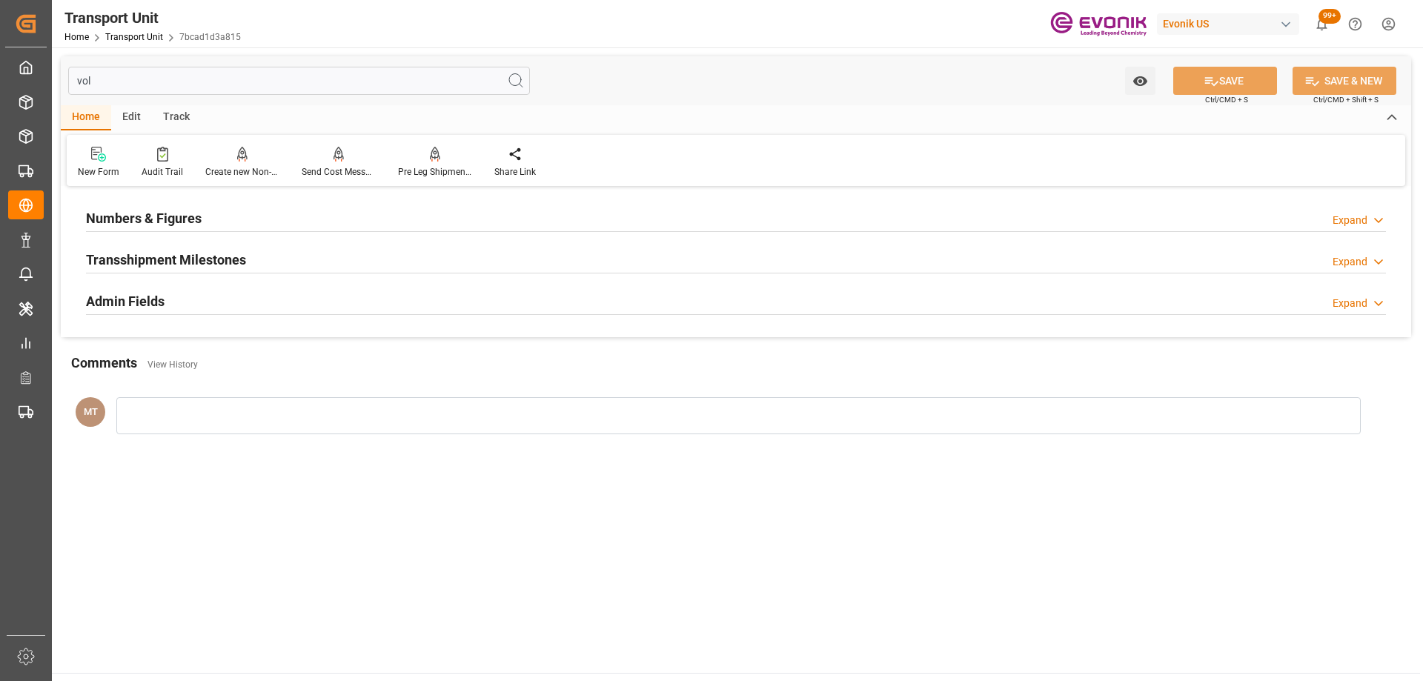
type input "vol"
click at [216, 210] on div "Numbers & Figures Expand" at bounding box center [736, 217] width 1300 height 28
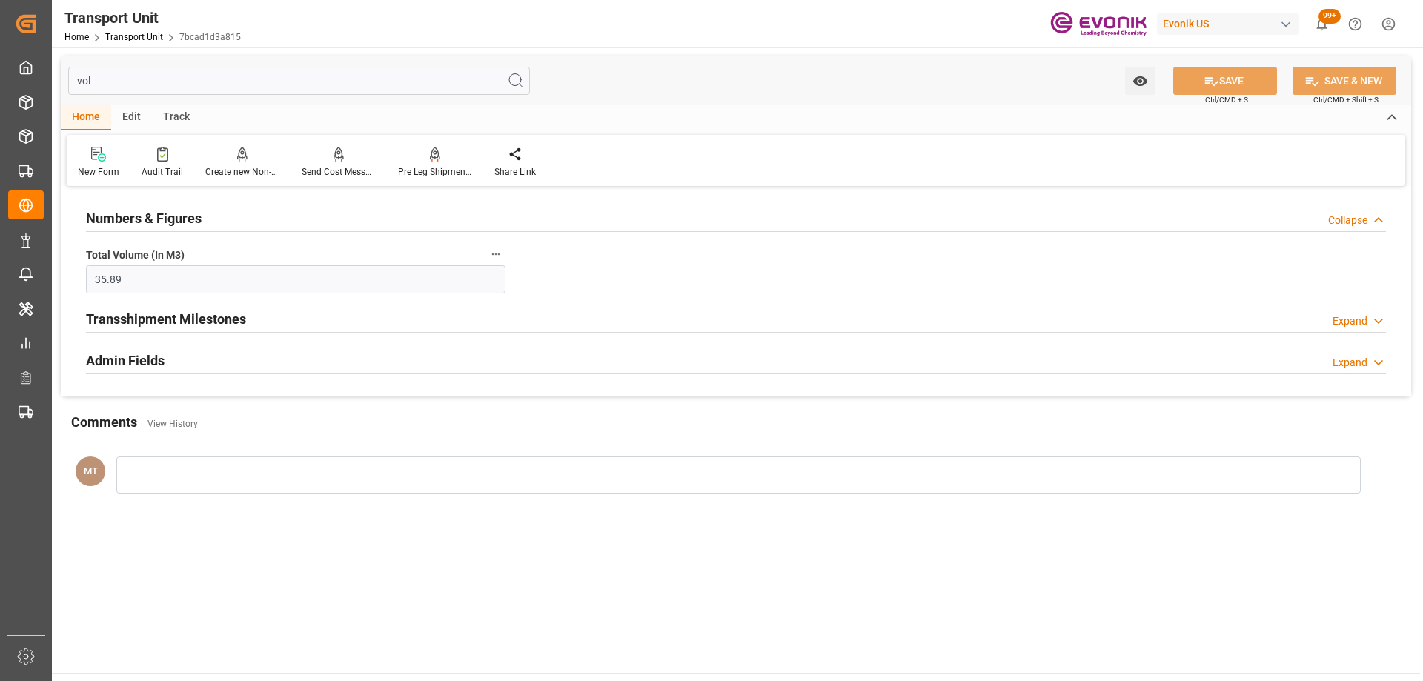
click at [165, 307] on div "Transshipment Milestones" at bounding box center [166, 318] width 160 height 28
click at [147, 406] on div "Admin Fields" at bounding box center [125, 419] width 79 height 28
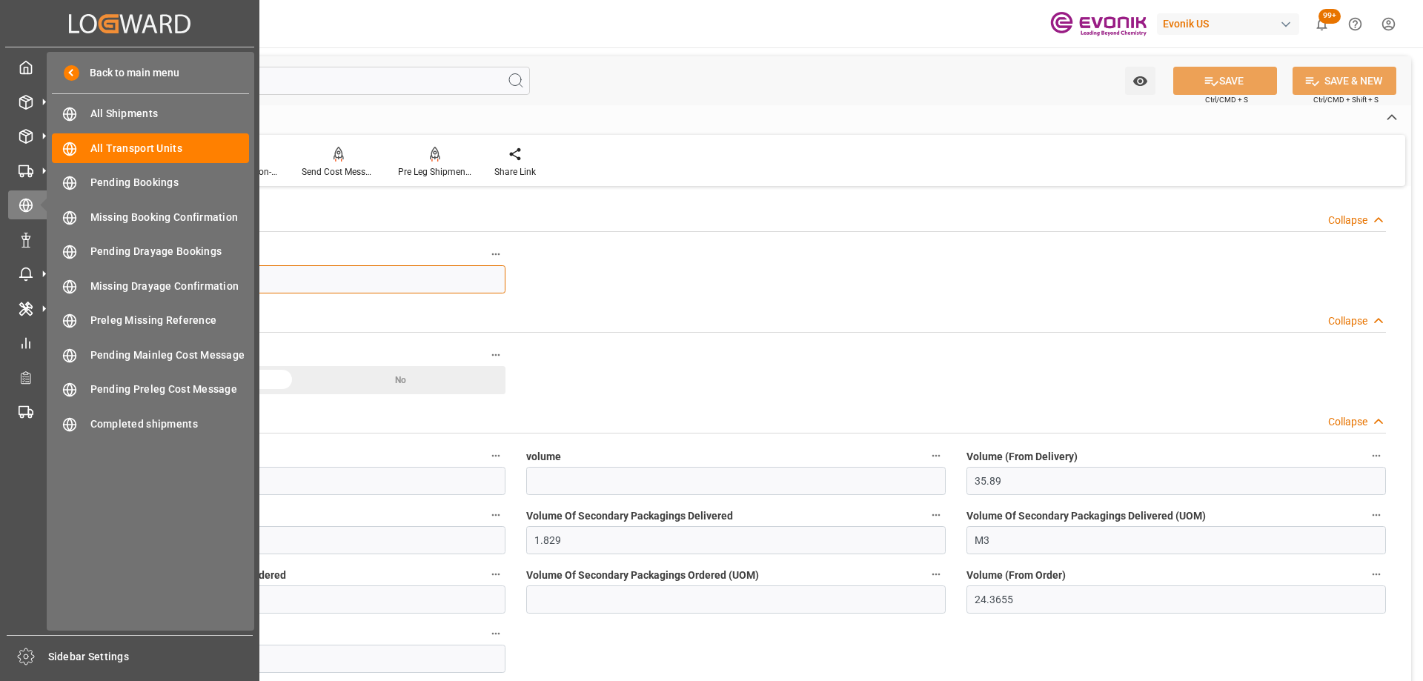
drag, startPoint x: 167, startPoint y: 276, endPoint x: 50, endPoint y: 256, distance: 118.9
click at [50, 256] on div "Created by potrace 1.15, written by Peter Selinger 2001-2017 Created by potrace…" at bounding box center [711, 340] width 1423 height 681
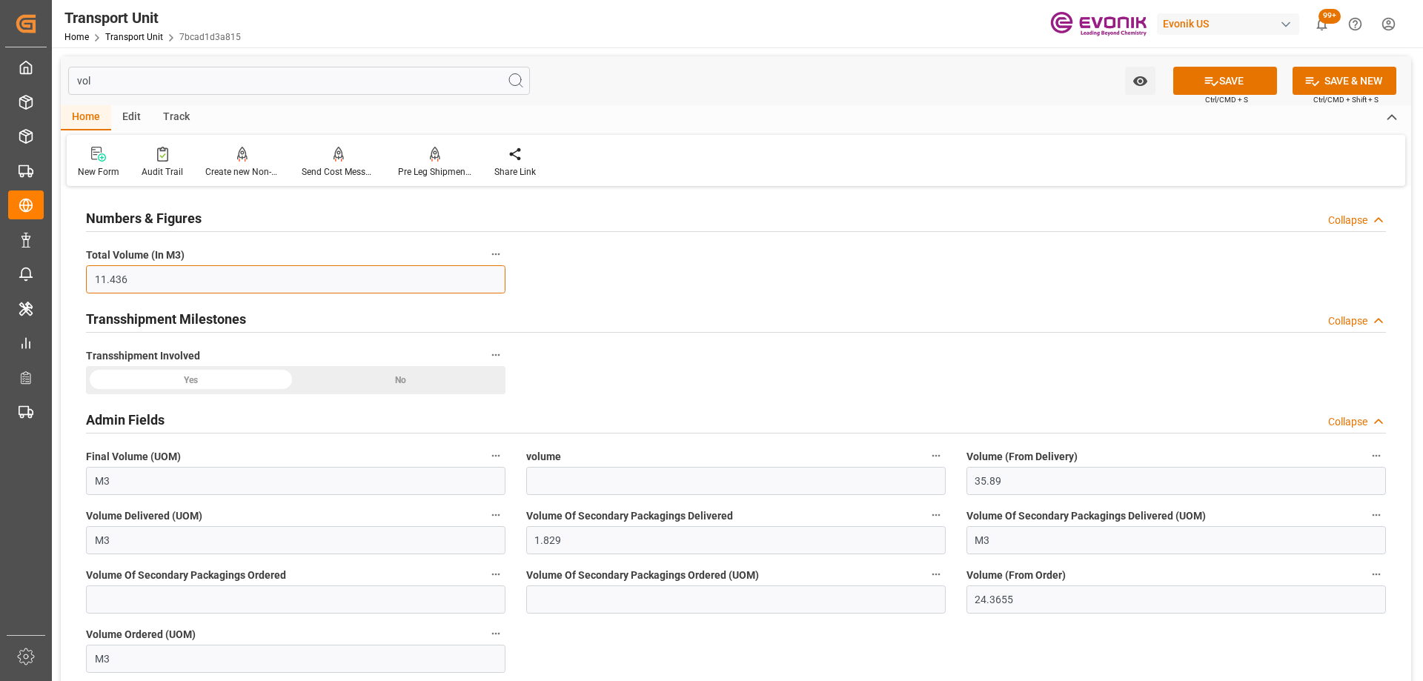
type input "11.436"
click at [552, 266] on div "Numbers & Figures Collapse Total Volume (In M3) 11.436 Transshipment Milestones…" at bounding box center [736, 441] width 1350 height 502
click at [1184, 73] on button "SAVE" at bounding box center [1225, 81] width 104 height 28
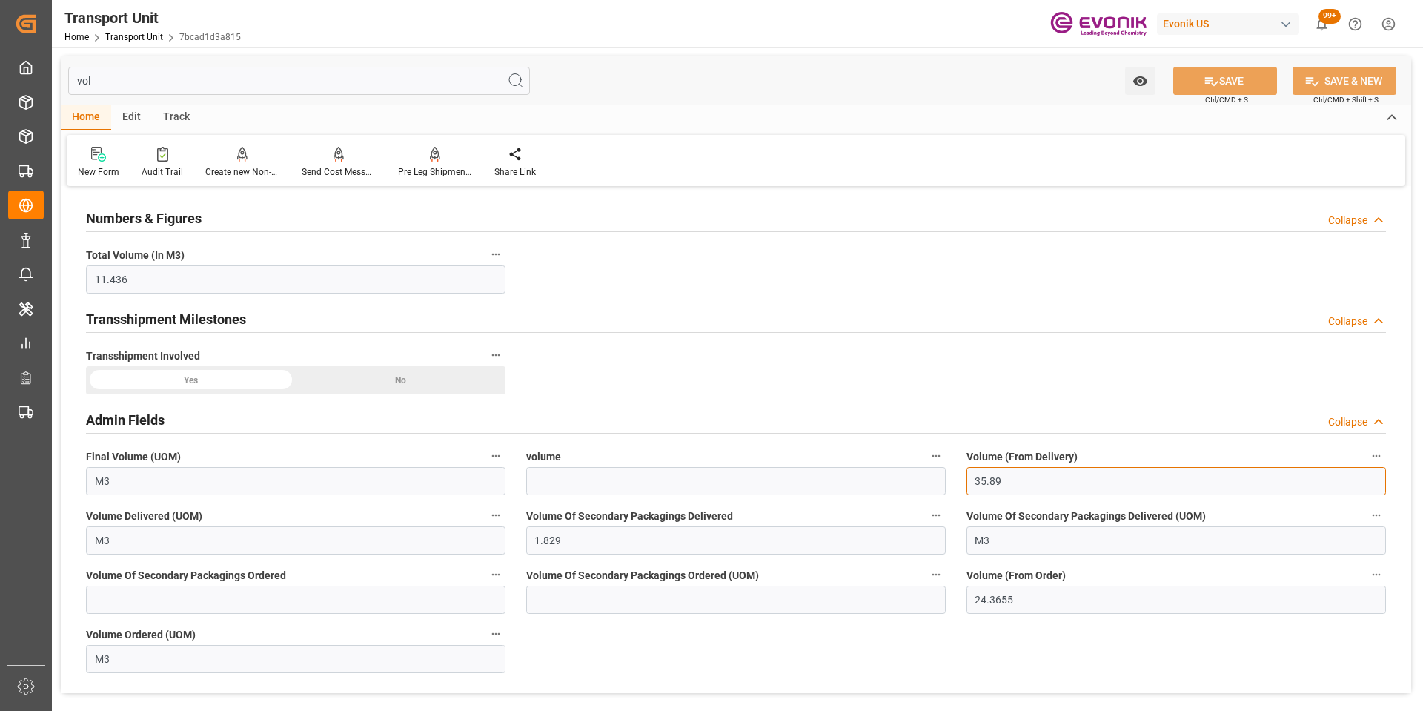
drag, startPoint x: 1006, startPoint y: 484, endPoint x: 948, endPoint y: 474, distance: 59.3
click at [948, 474] on div "Numbers & Figures Collapse Total Volume (In M3) 11.436 Transshipment Milestones…" at bounding box center [736, 441] width 1350 height 502
type input "11.436"
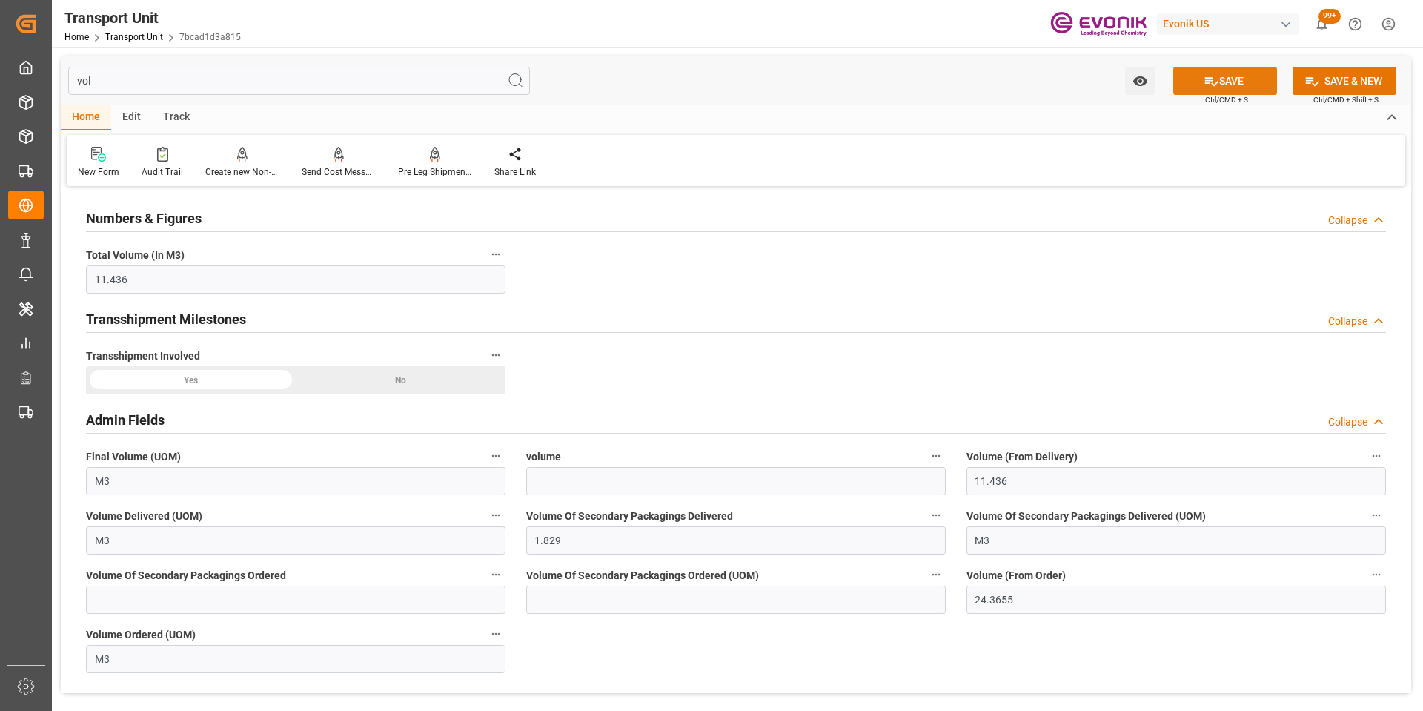
click at [1198, 78] on button "SAVE" at bounding box center [1225, 81] width 104 height 28
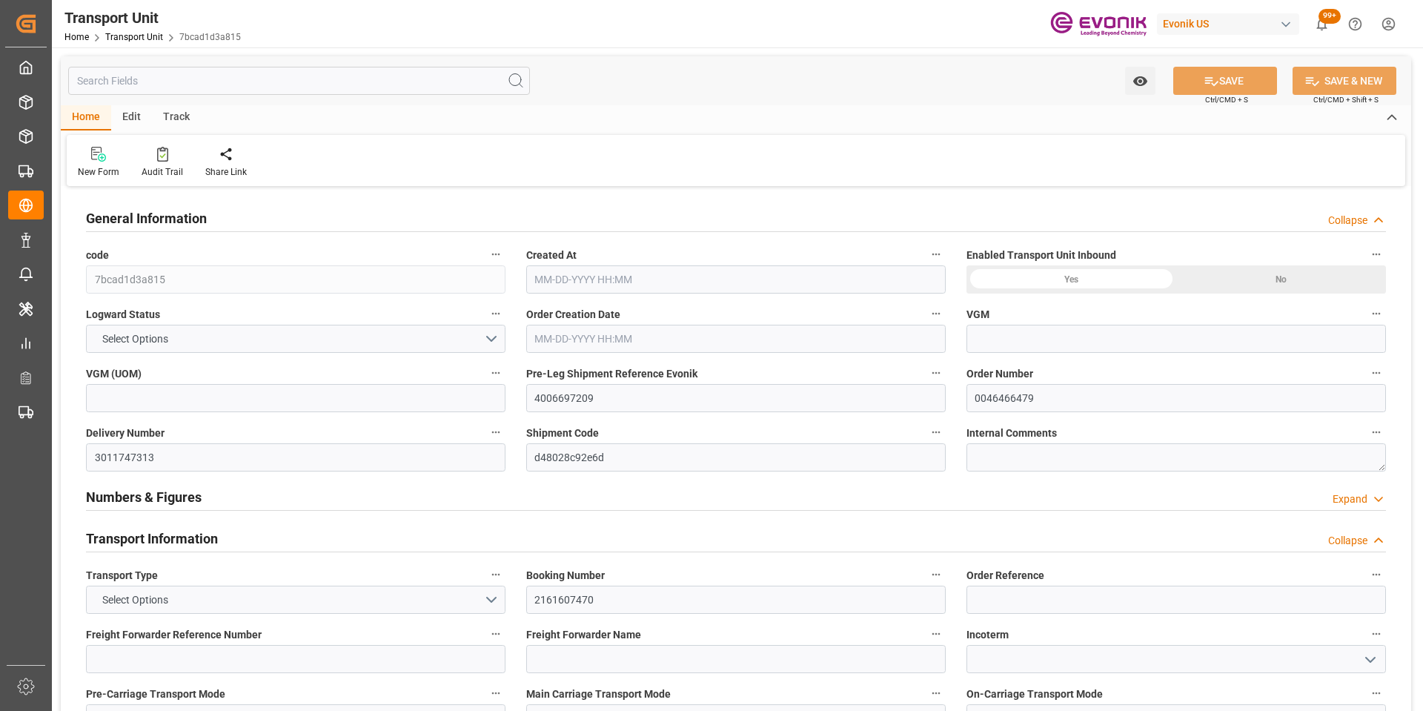
type input "15776650"
type input "OOCL"
type input "Orient Overseas Container Line Ltd"
type input "USHOU"
type input "NLRTM"
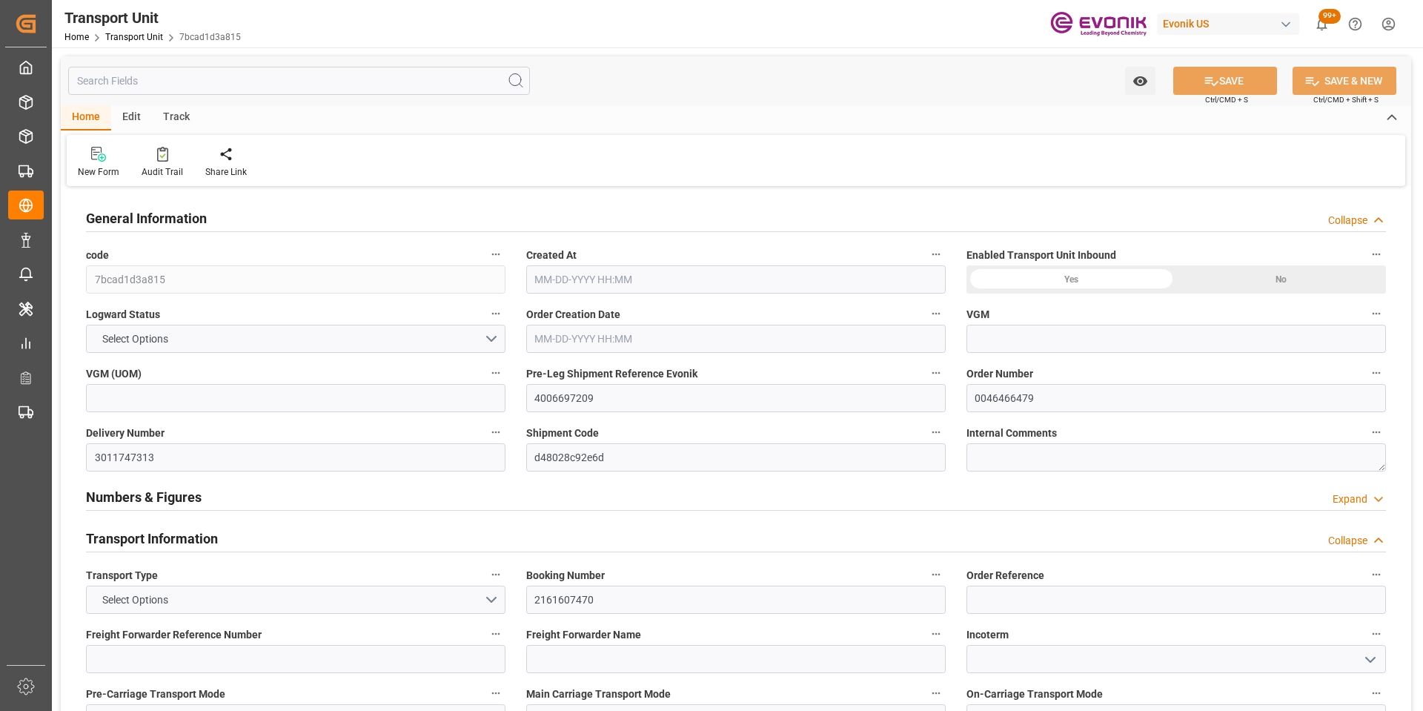
type input "9979266"
type input "USHOU"
type input "NLRTM"
type input "9979266"
type input "15688.8"
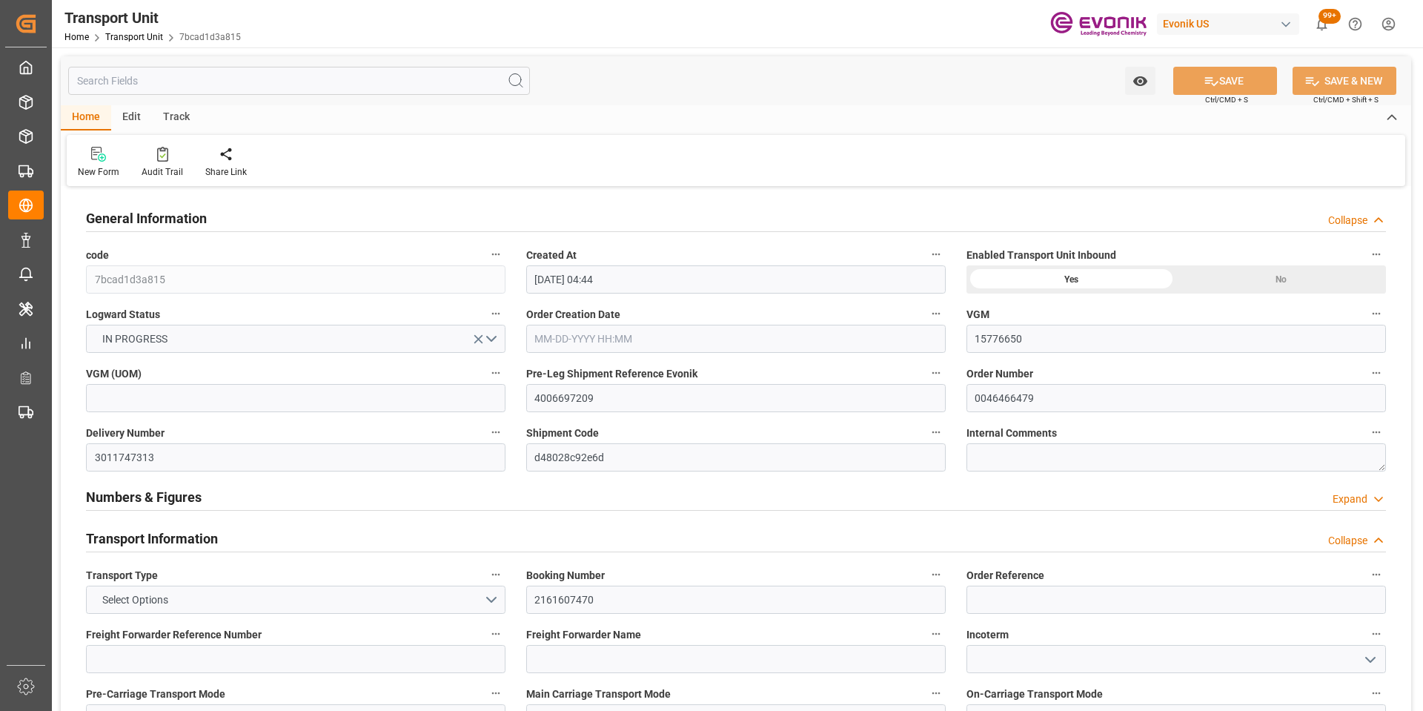
type input "08-04-2025 04:44"
type input "[DATE]"
type input "08-18-2025 16:04"
type input "08-19-2025 15:47"
type input "08-26-2025 00:00"
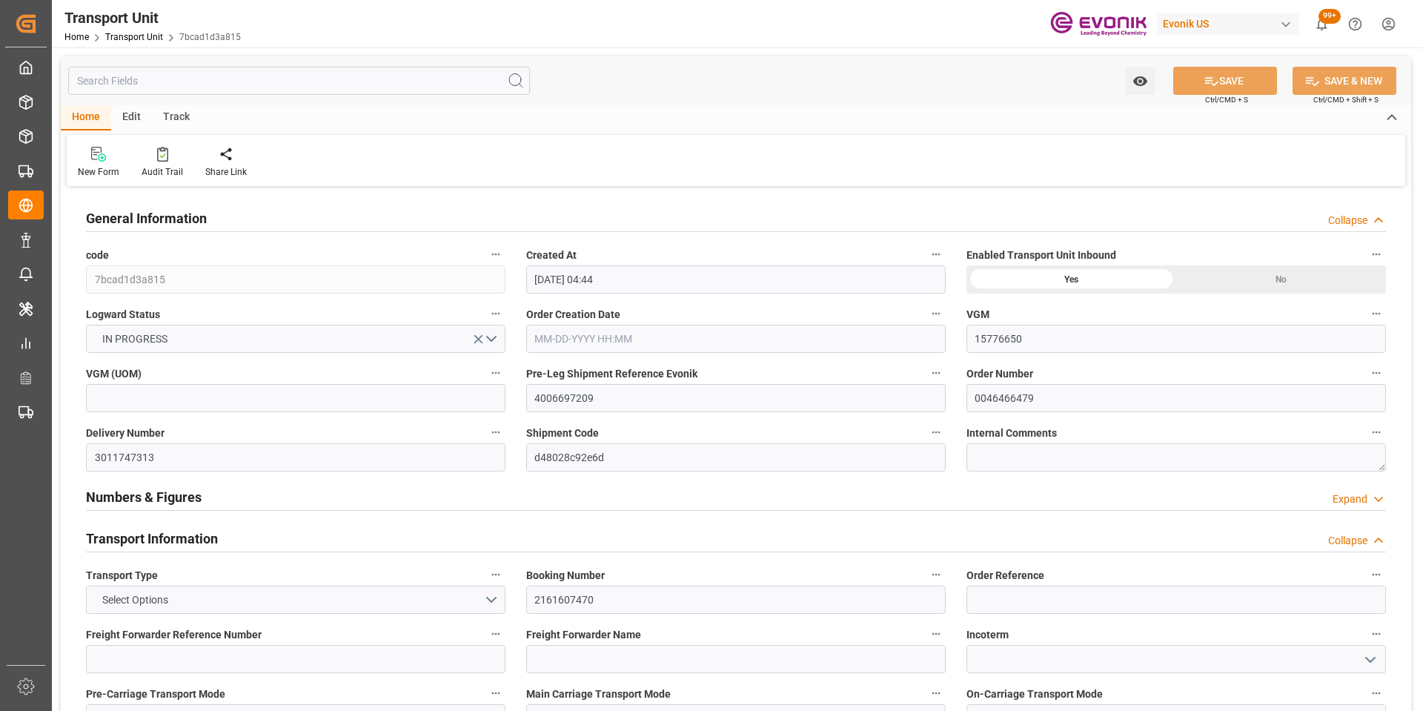
type input "08-26-2025 00:00"
type input "08-19-2025 15:47"
type input "09-16-2025 00:00"
type input "08-20-2025 00:00"
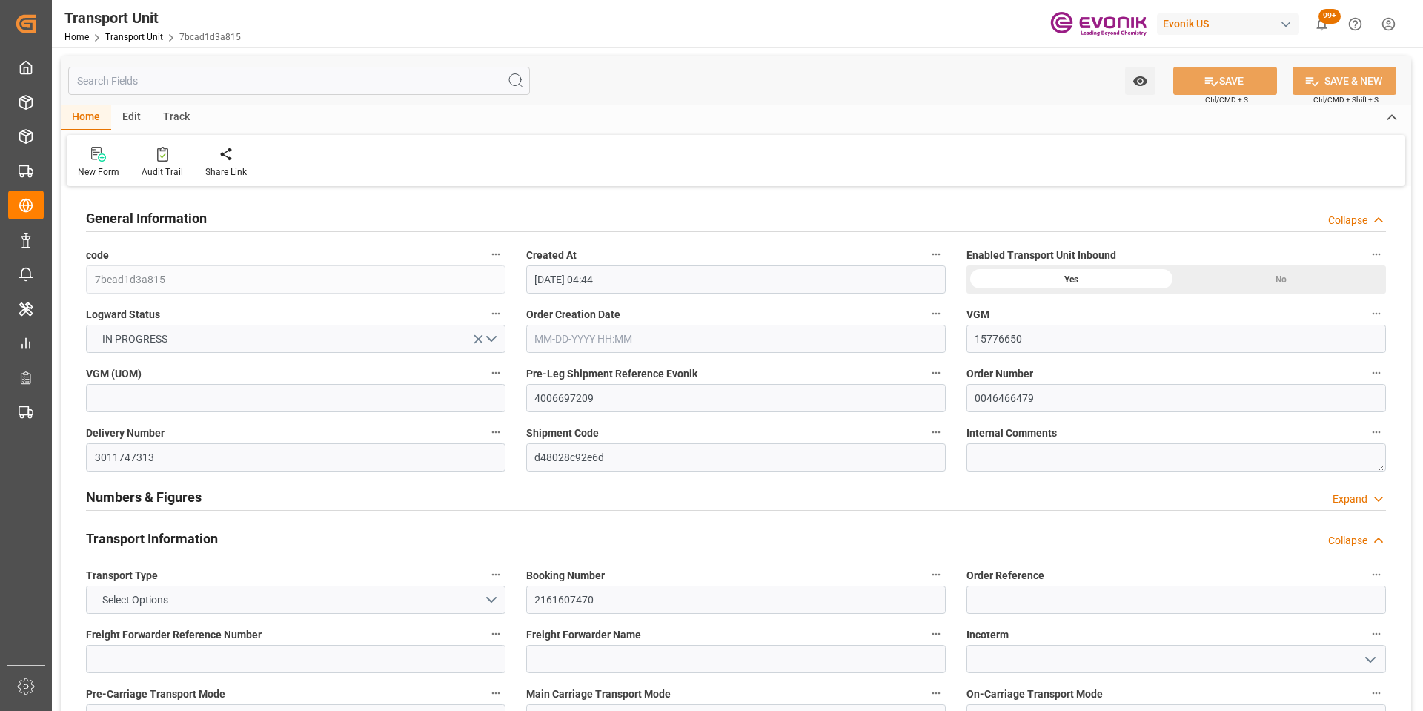
type input "08-26-2025 13:00"
type input "09-16-2025 04:30"
type input "09-17-2025 03:50"
type input "09-21-2025 03:50"
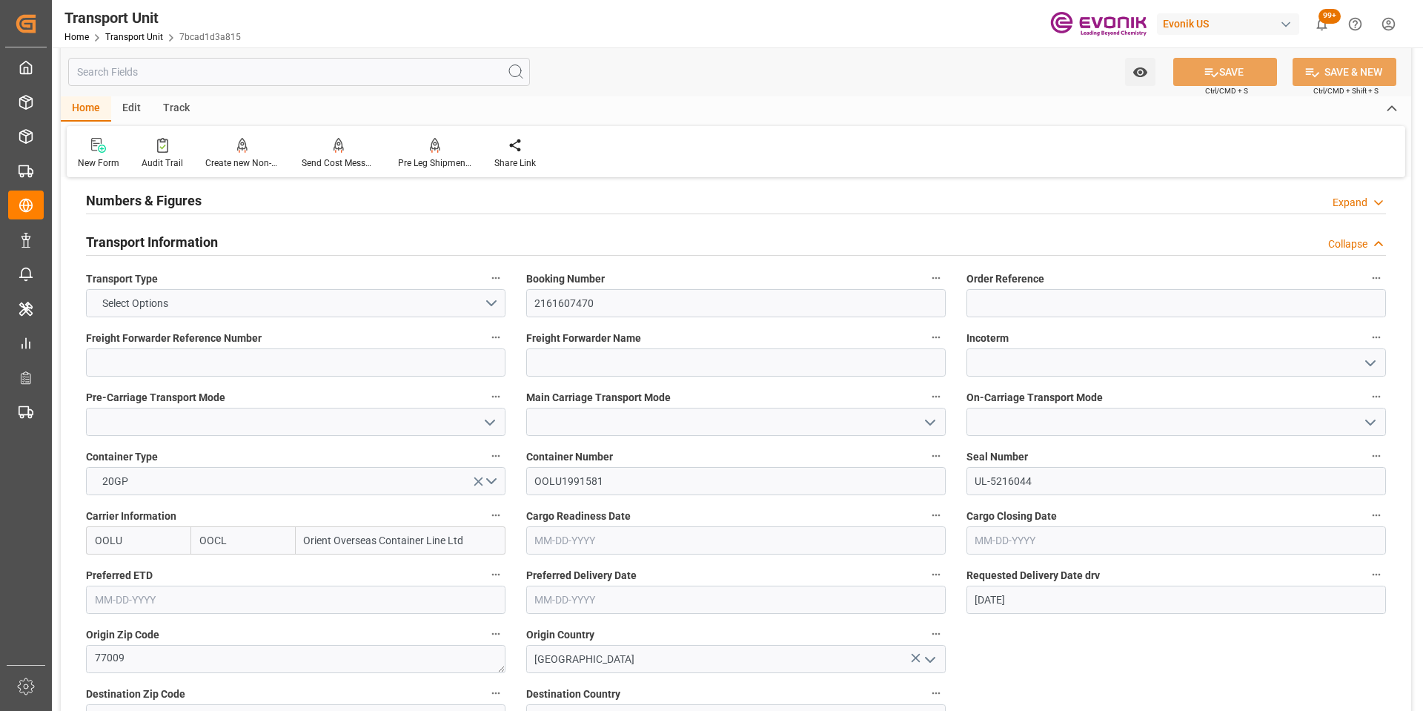
scroll to position [370, 0]
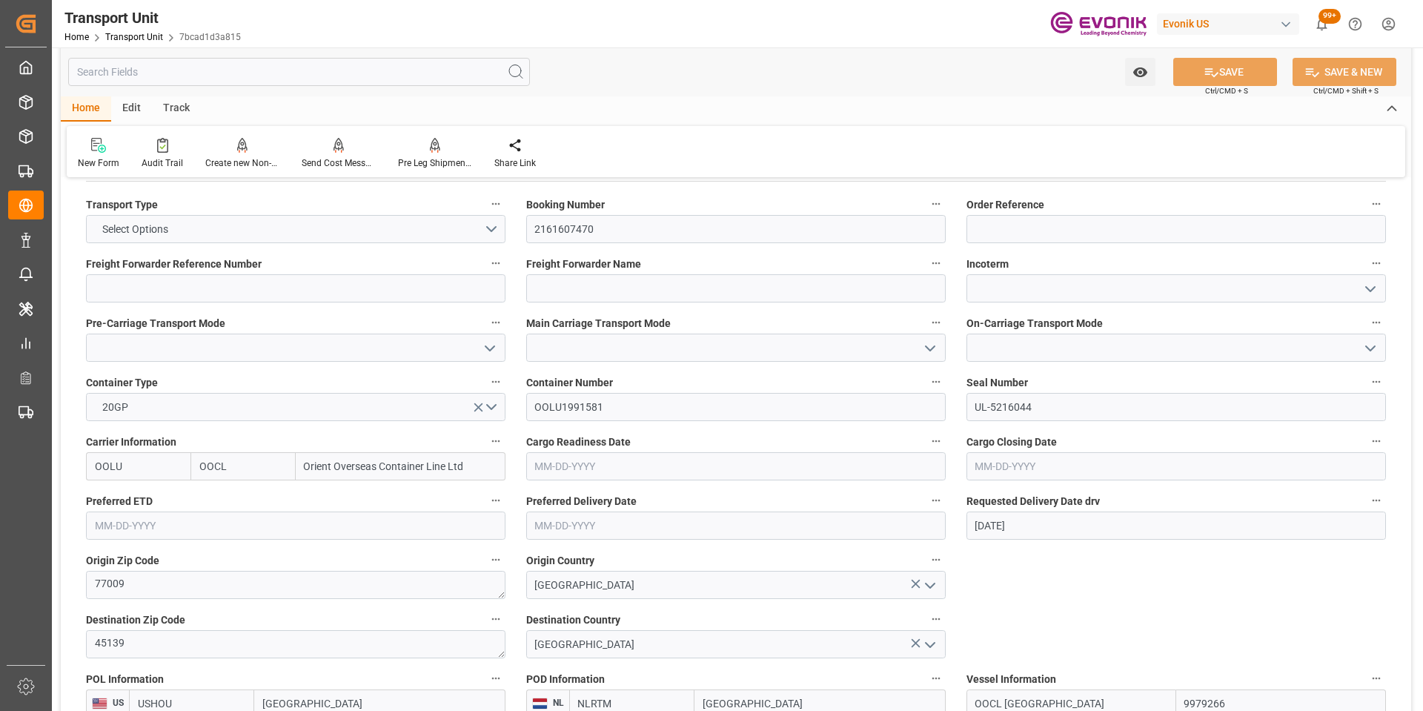
click at [169, 71] on input "text" at bounding box center [299, 72] width 462 height 28
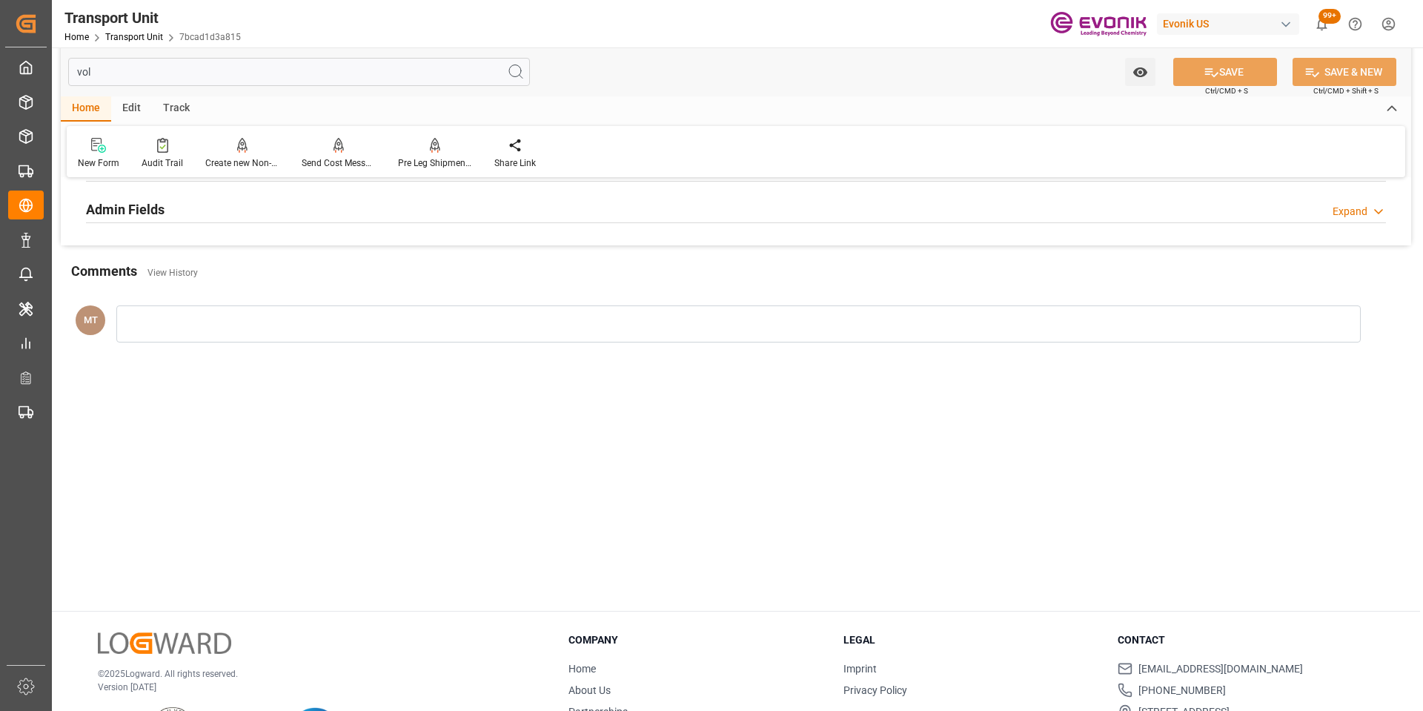
scroll to position [0, 0]
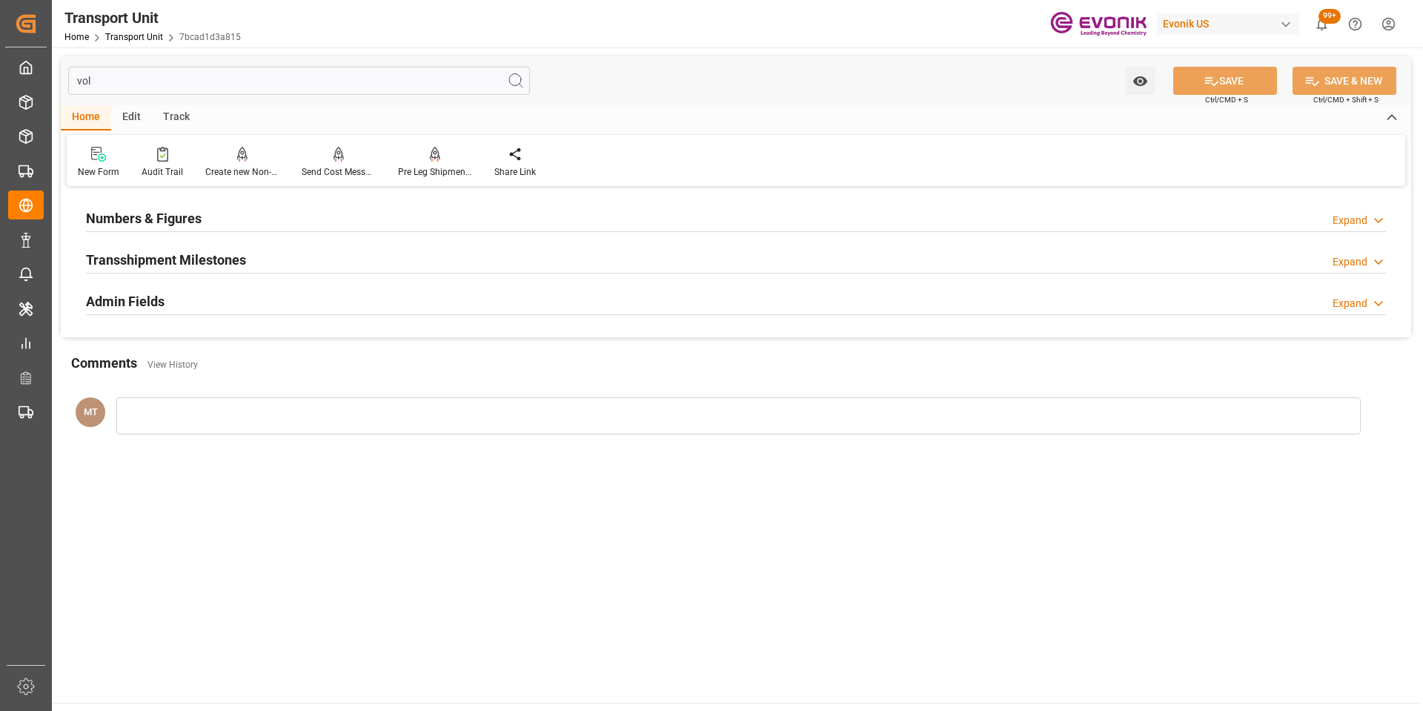
type input "vol"
click at [207, 214] on div "Numbers & Figures Expand" at bounding box center [736, 217] width 1300 height 28
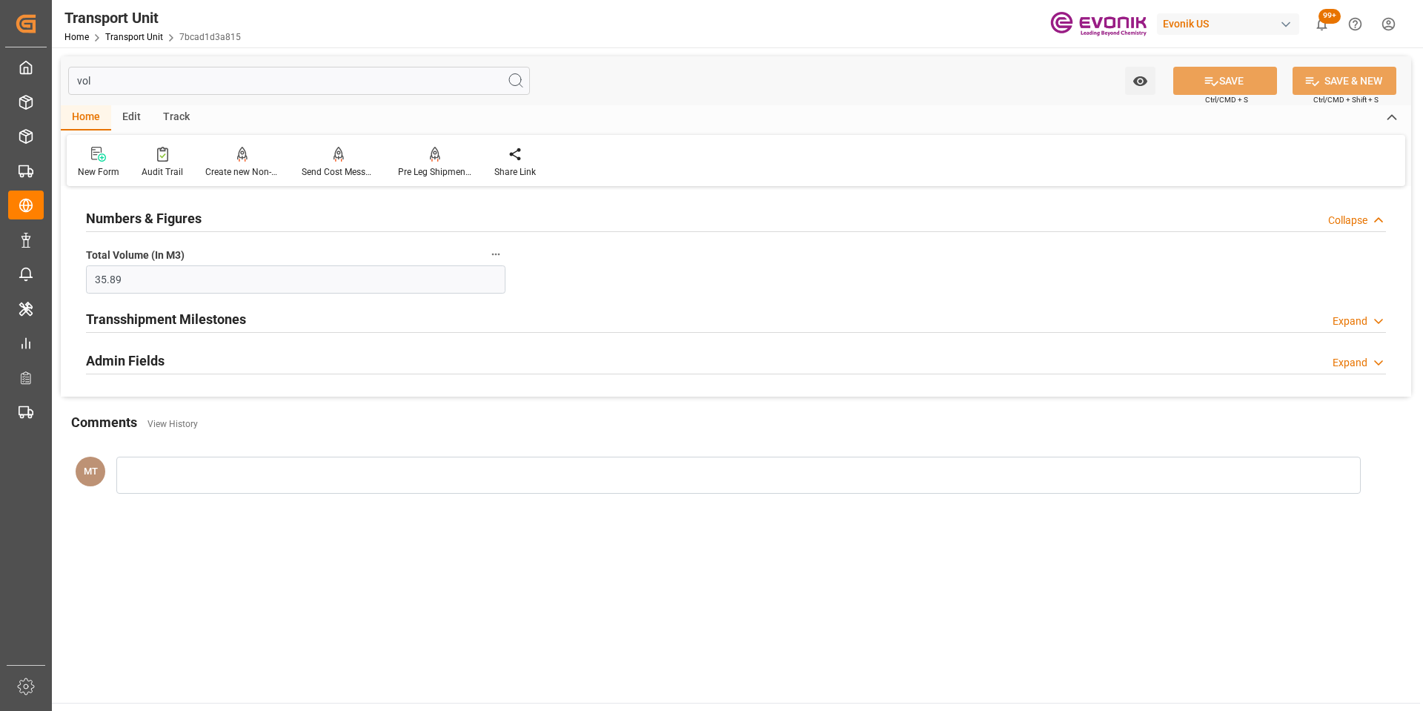
click at [218, 318] on h2 "Transshipment Milestones" at bounding box center [166, 319] width 160 height 20
click at [160, 423] on h2 "Admin Fields" at bounding box center [125, 420] width 79 height 20
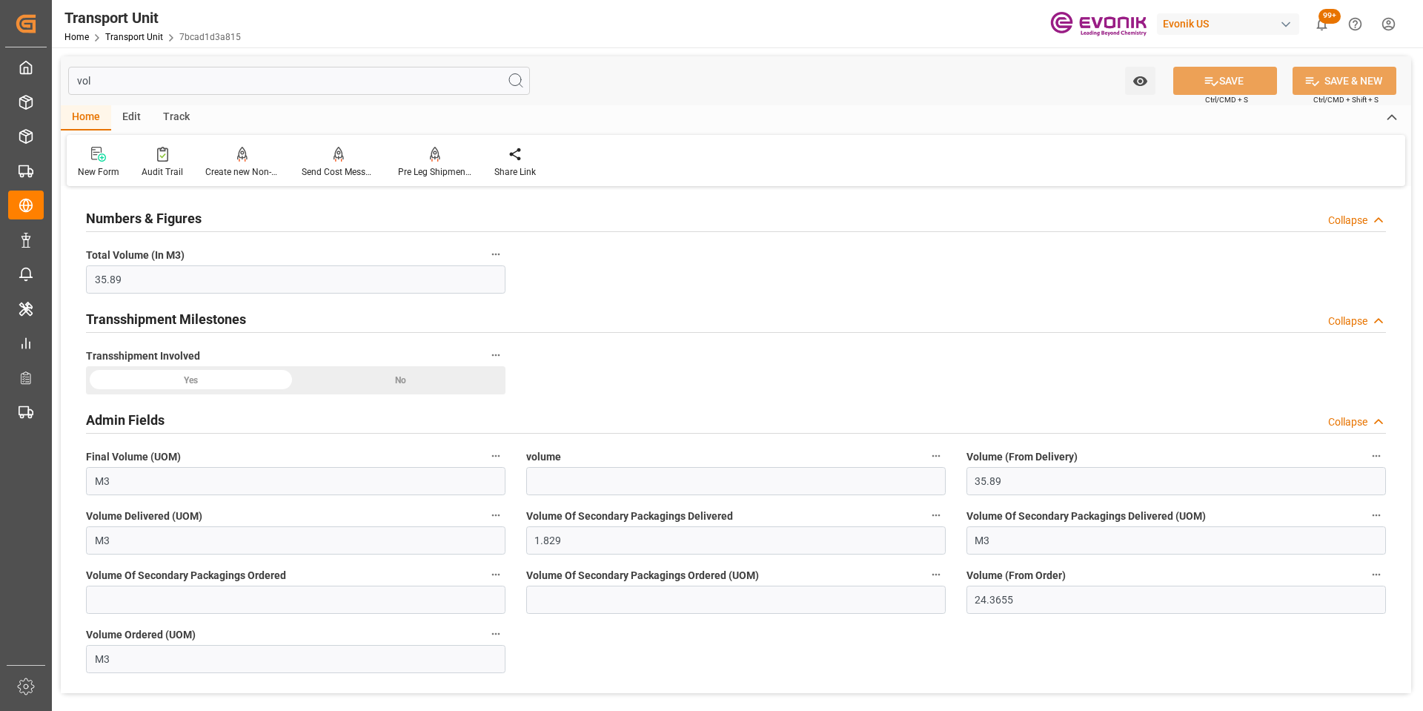
drag, startPoint x: 191, startPoint y: 79, endPoint x: 59, endPoint y: 80, distance: 131.9
click at [59, 80] on div "vol Watch Option SAVE Ctrl/CMD + S SAVE & NEW Ctrl/CMD + Shift + S Home Edit Tr…" at bounding box center [736, 434] width 1368 height 775
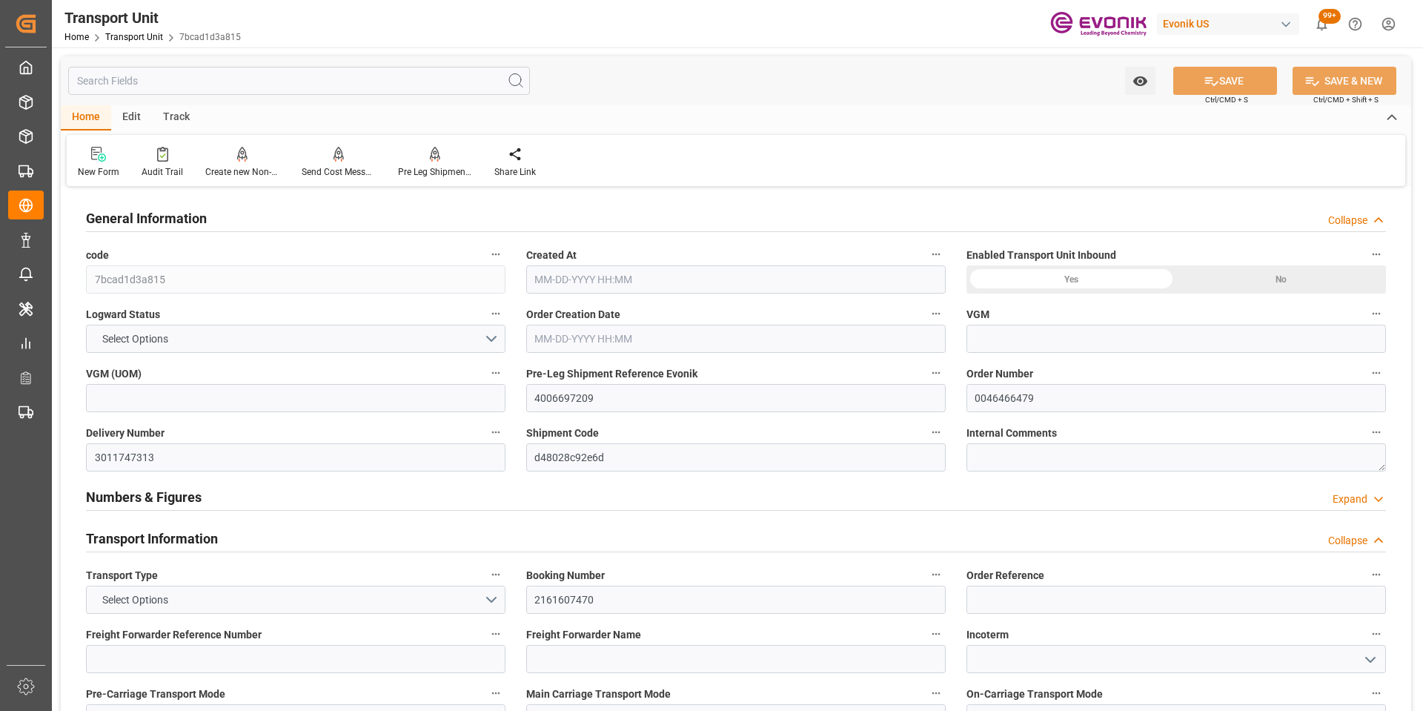
type input "15776650"
type input "OOCL"
type input "Orient Overseas Container Line Ltd"
type input "USHOU"
type input "NLRTM"
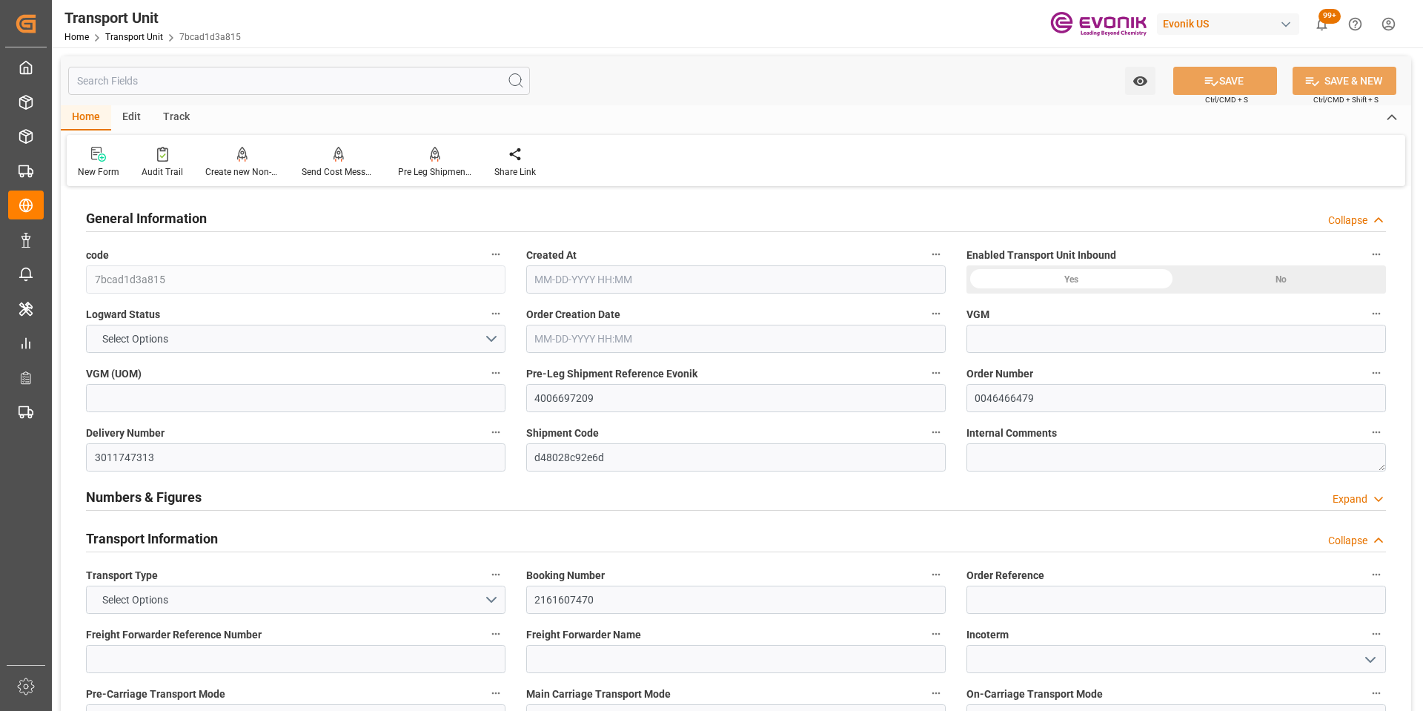
type input "9979266"
type input "USHOU"
type input "NLRTM"
type input "9979266"
type input "15688.8"
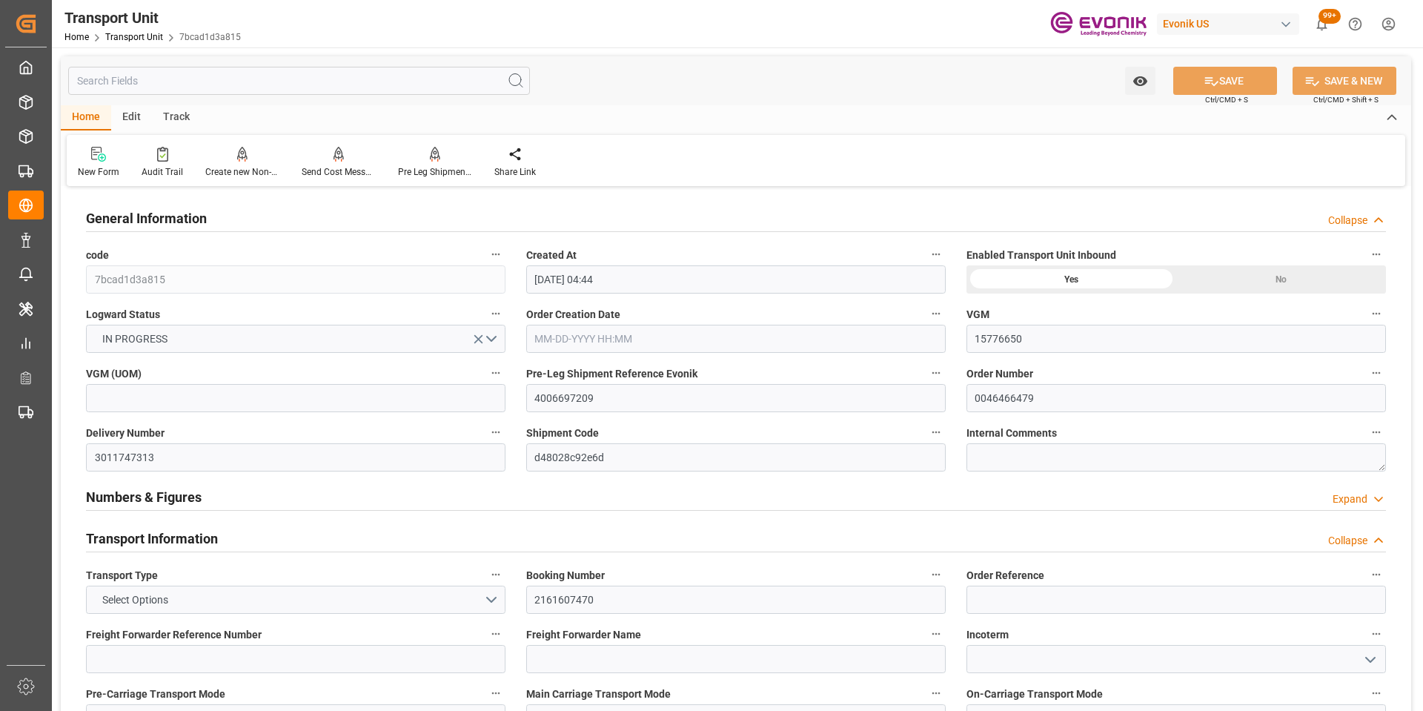
type input "08-04-2025 04:44"
type input "09-17-2025"
type input "08-18-2025 16:04"
type input "08-19-2025 15:47"
type input "08-26-2025 00:00"
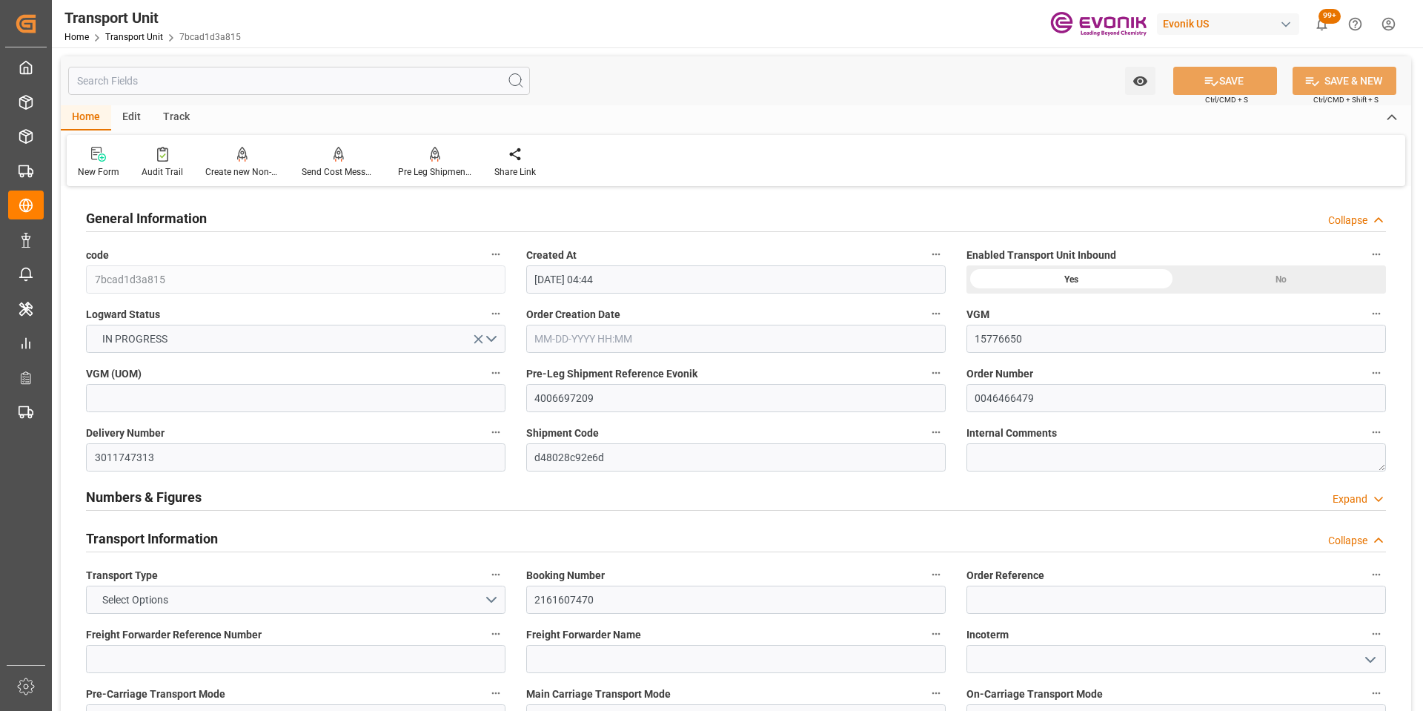
type input "08-26-2025 00:00"
type input "08-19-2025 15:47"
type input "09-16-2025 00:00"
type input "08-20-2025 00:00"
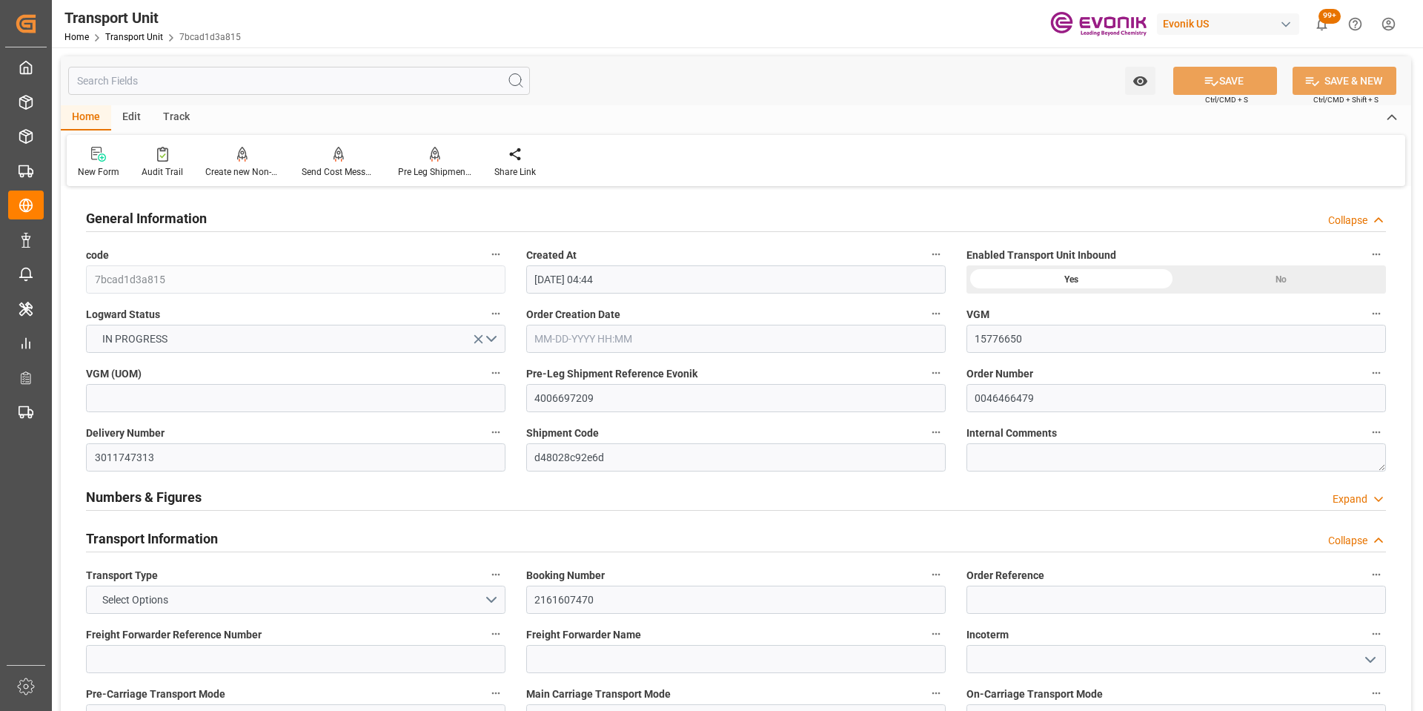
type input "08-26-2025 13:00"
type input "09-16-2025 04:30"
type input "09-17-2025 03:50"
type input "09-21-2025 03:50"
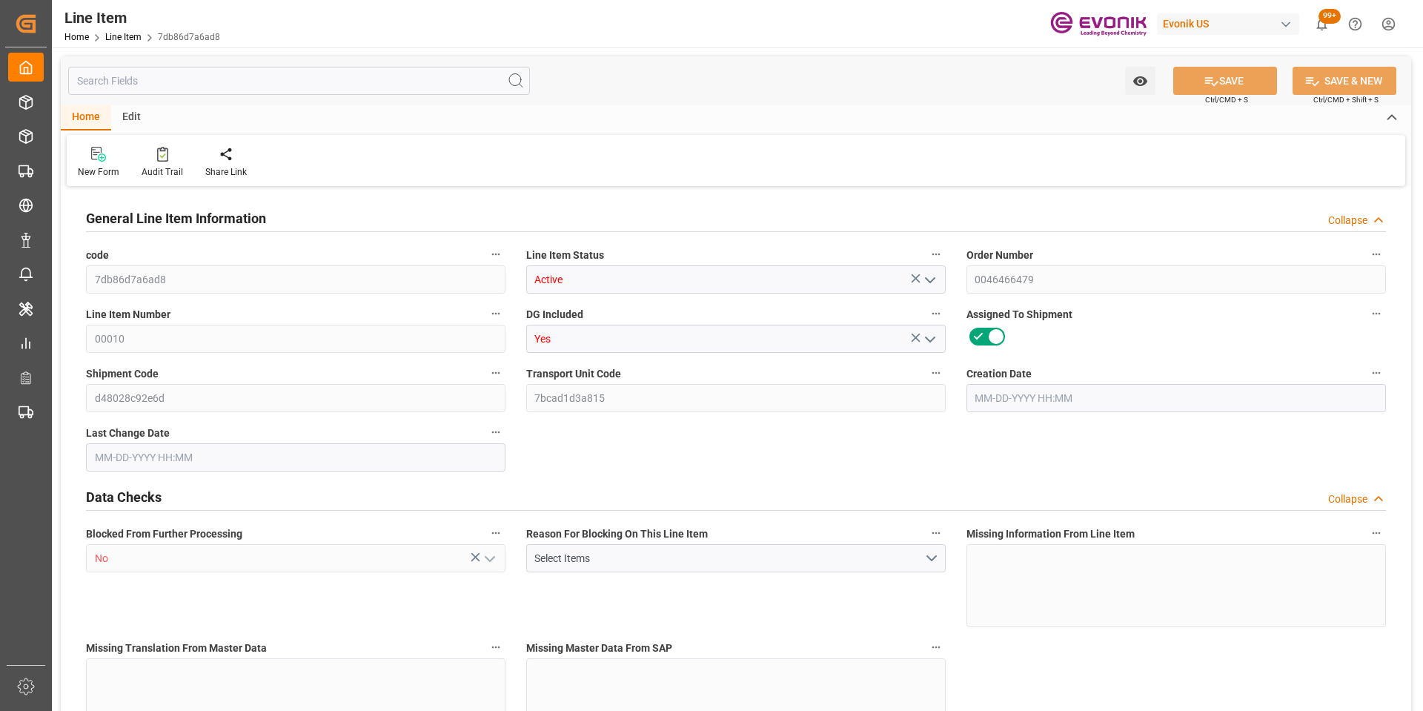
type input "10"
type input "7472"
type input "6800"
type input "22.925"
type input "40"
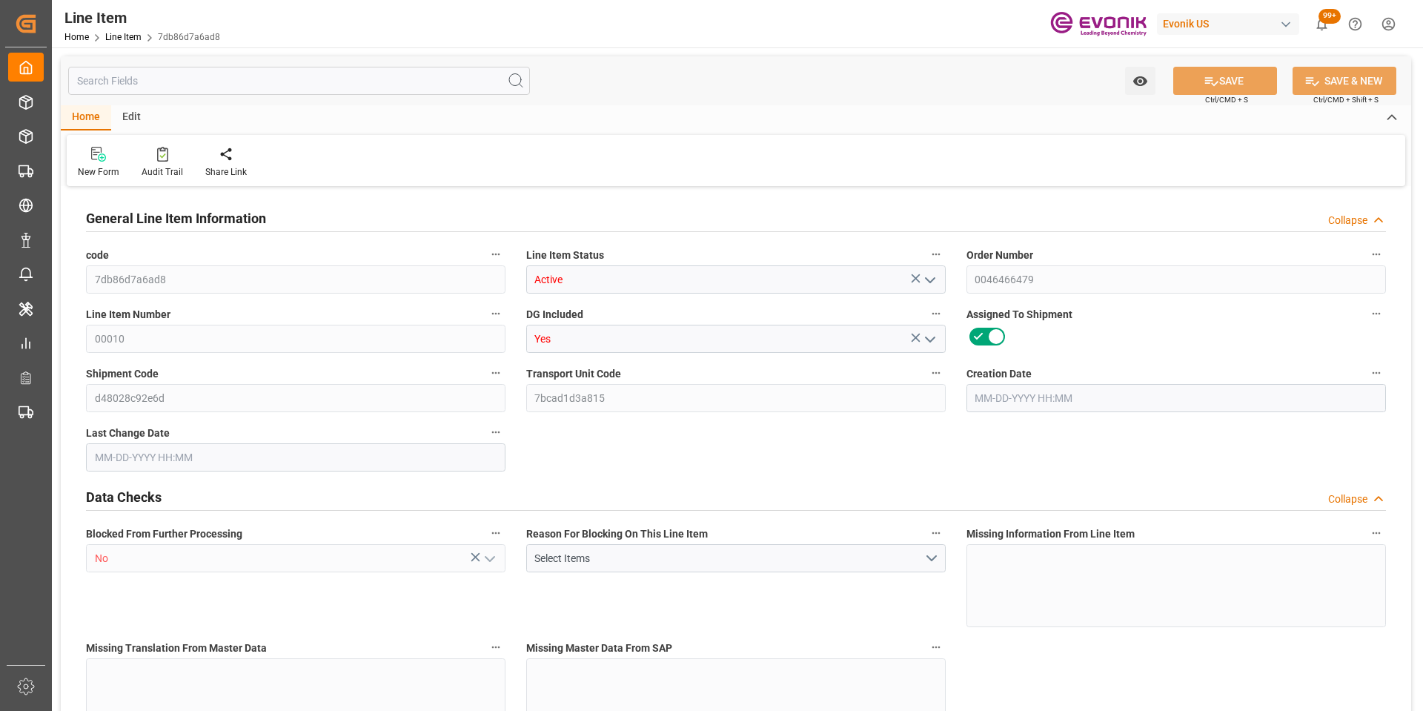
type input "117300"
type input "40"
type input "7472"
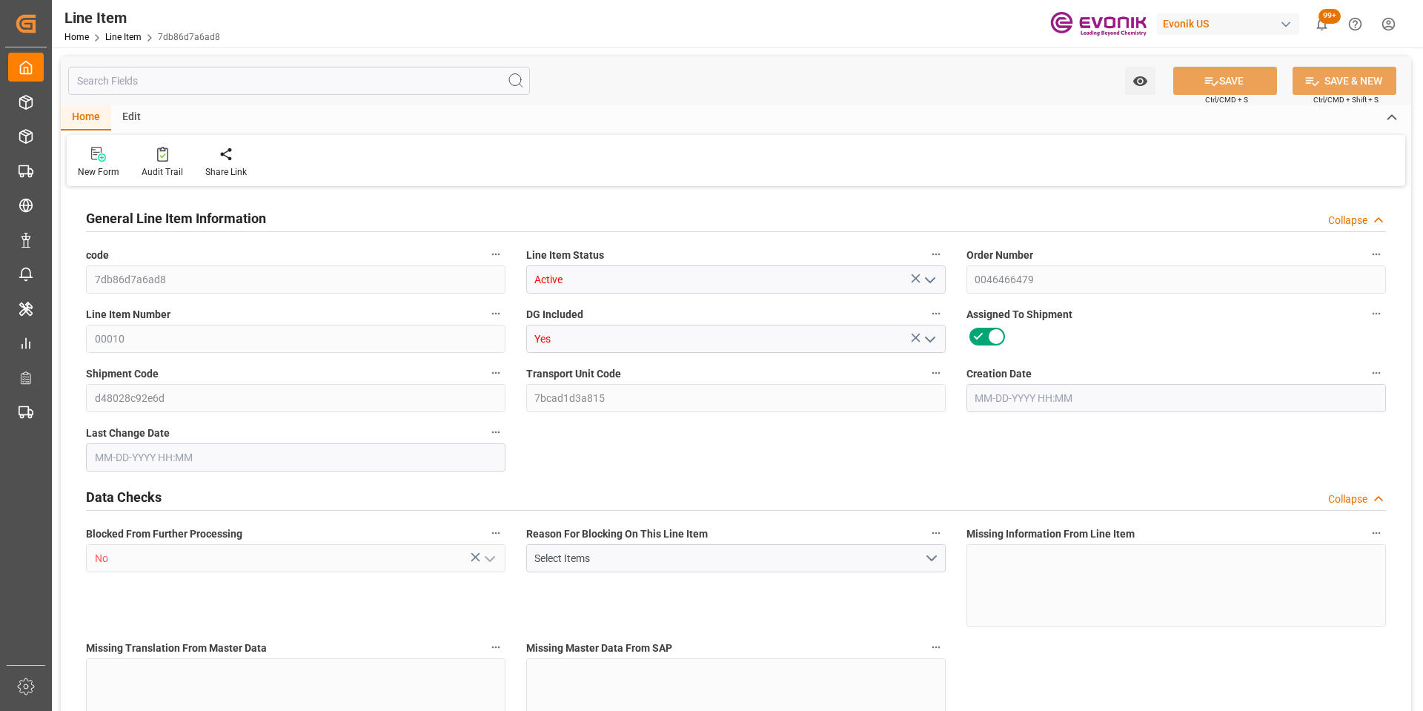
type input "7672"
type input "6800"
type input "11.4365"
type input "11436.48"
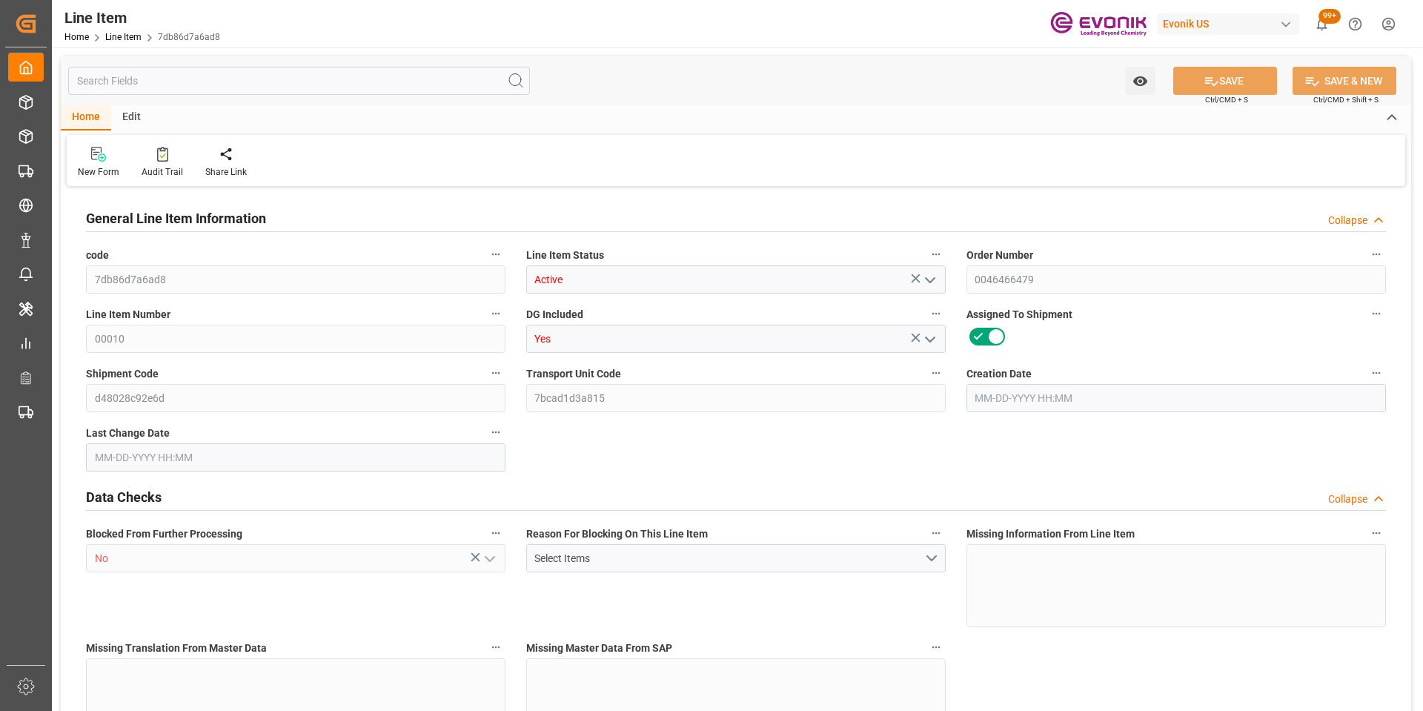
type input "40"
type input "7472"
type input "6800"
type input "22.925"
type input "08-01-2025 12:35"
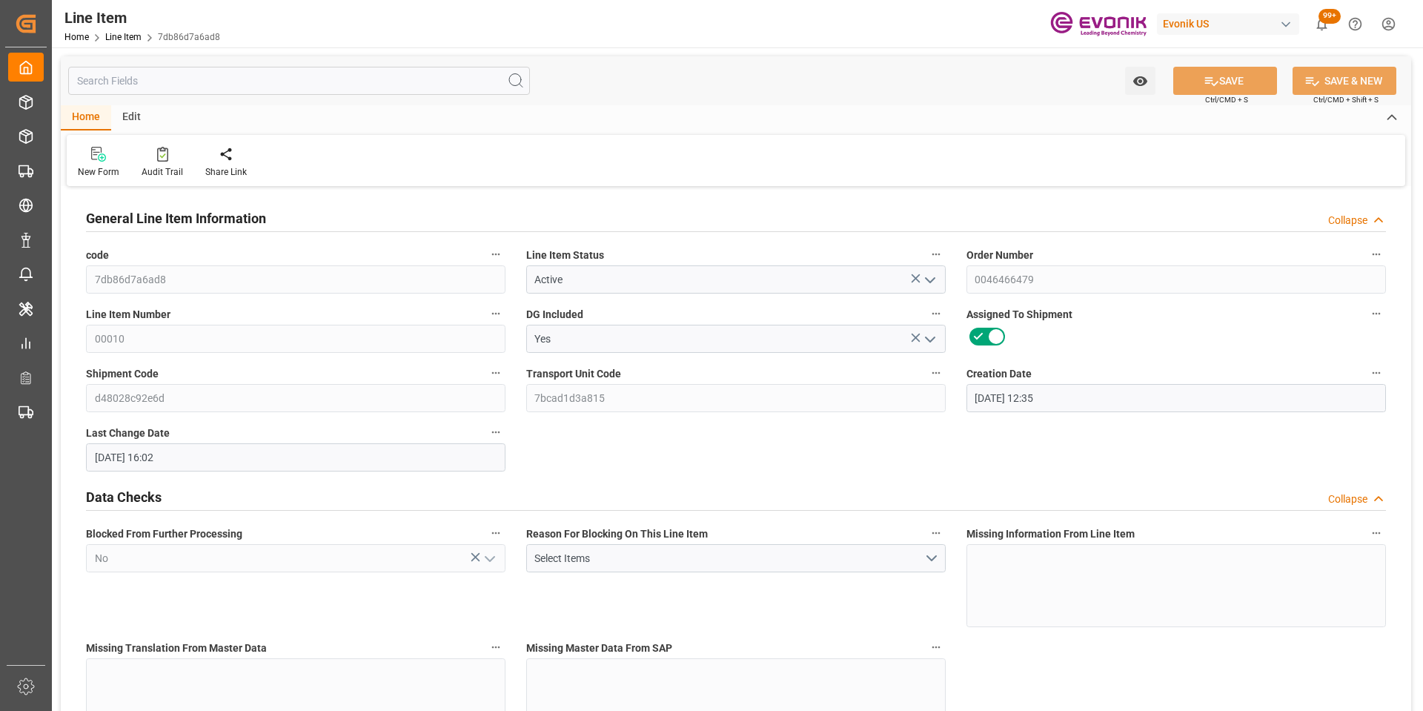
type input "08-20-2025 16:02"
type input "09-17-2025"
type input "08-19-2025"
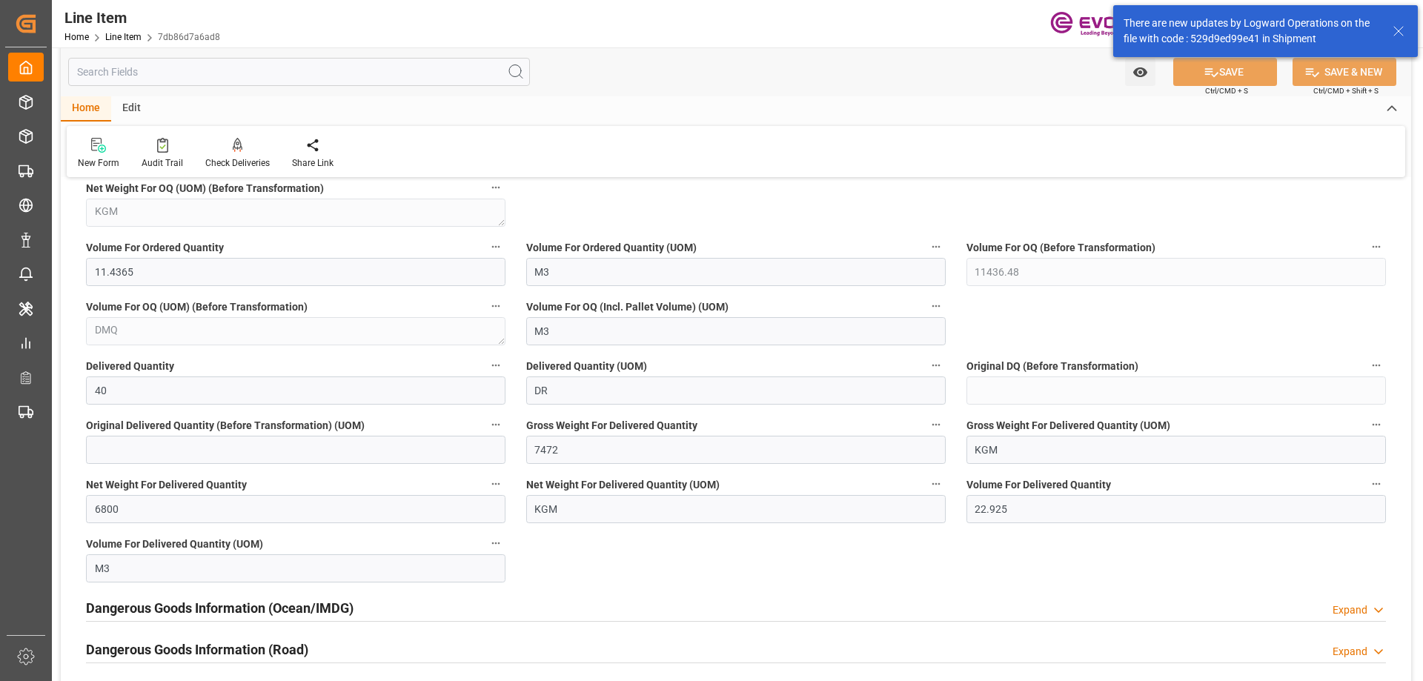
scroll to position [1408, 0]
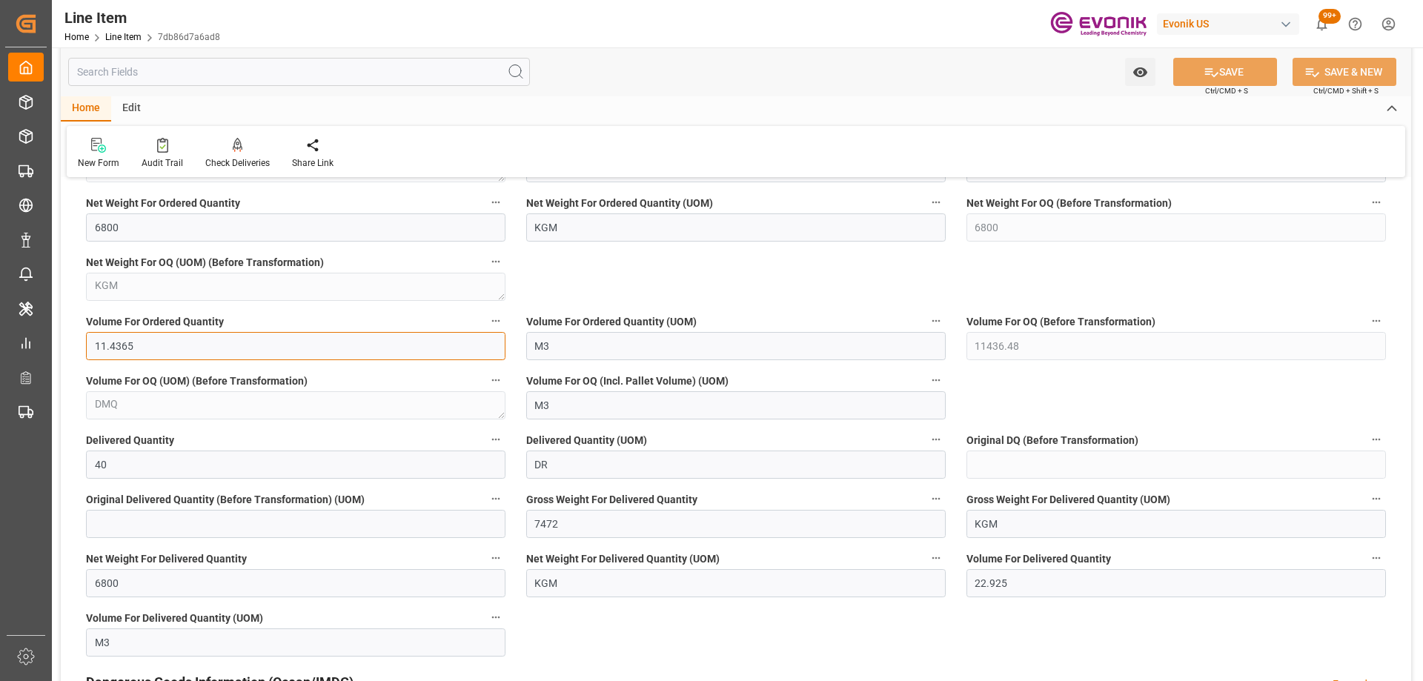
drag, startPoint x: 166, startPoint y: 342, endPoint x: 70, endPoint y: 329, distance: 97.2
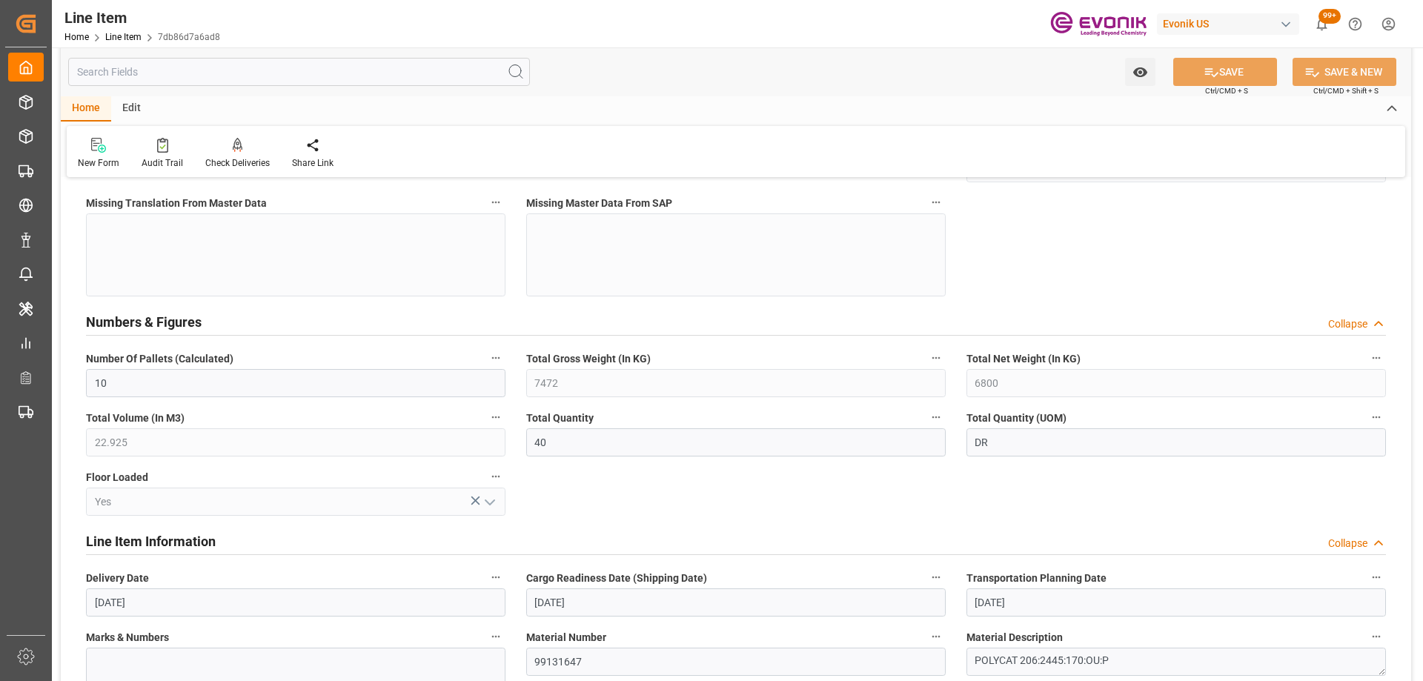
scroll to position [519, 0]
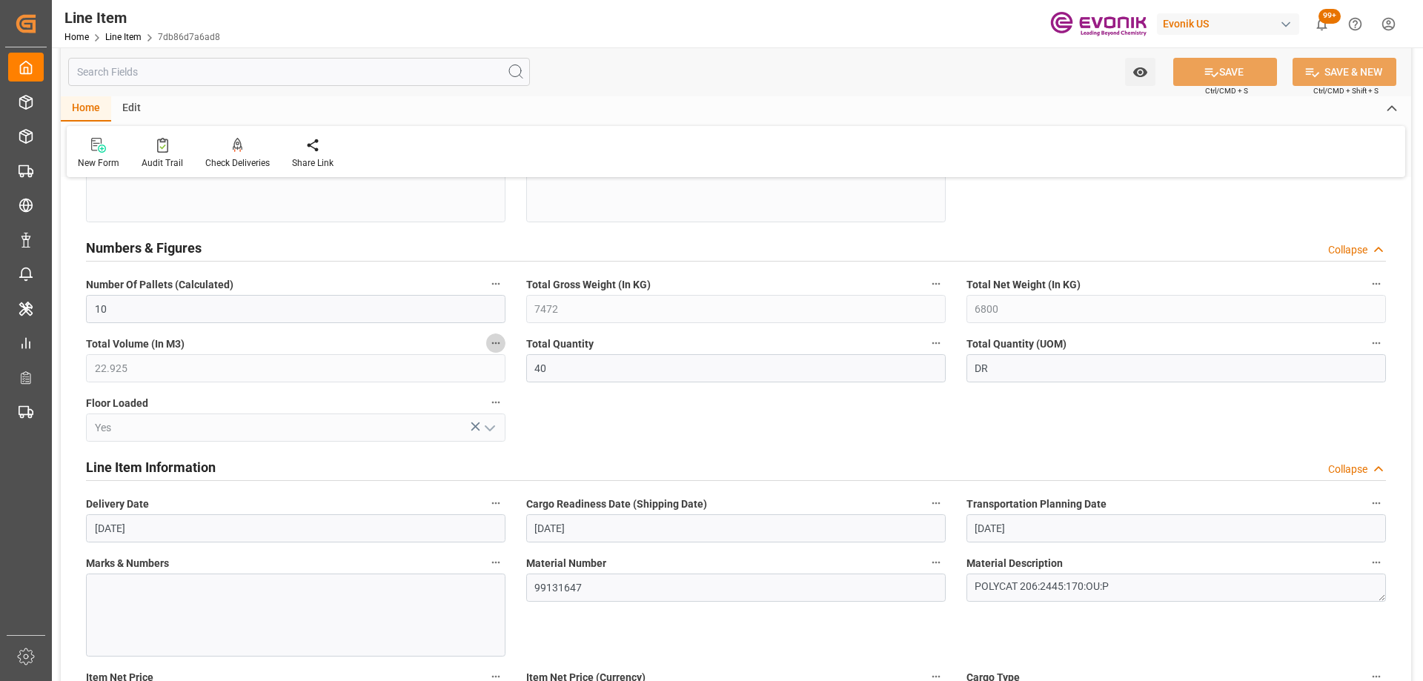
click at [499, 345] on icon "button" at bounding box center [496, 343] width 12 height 12
click at [511, 349] on icon at bounding box center [506, 344] width 16 height 16
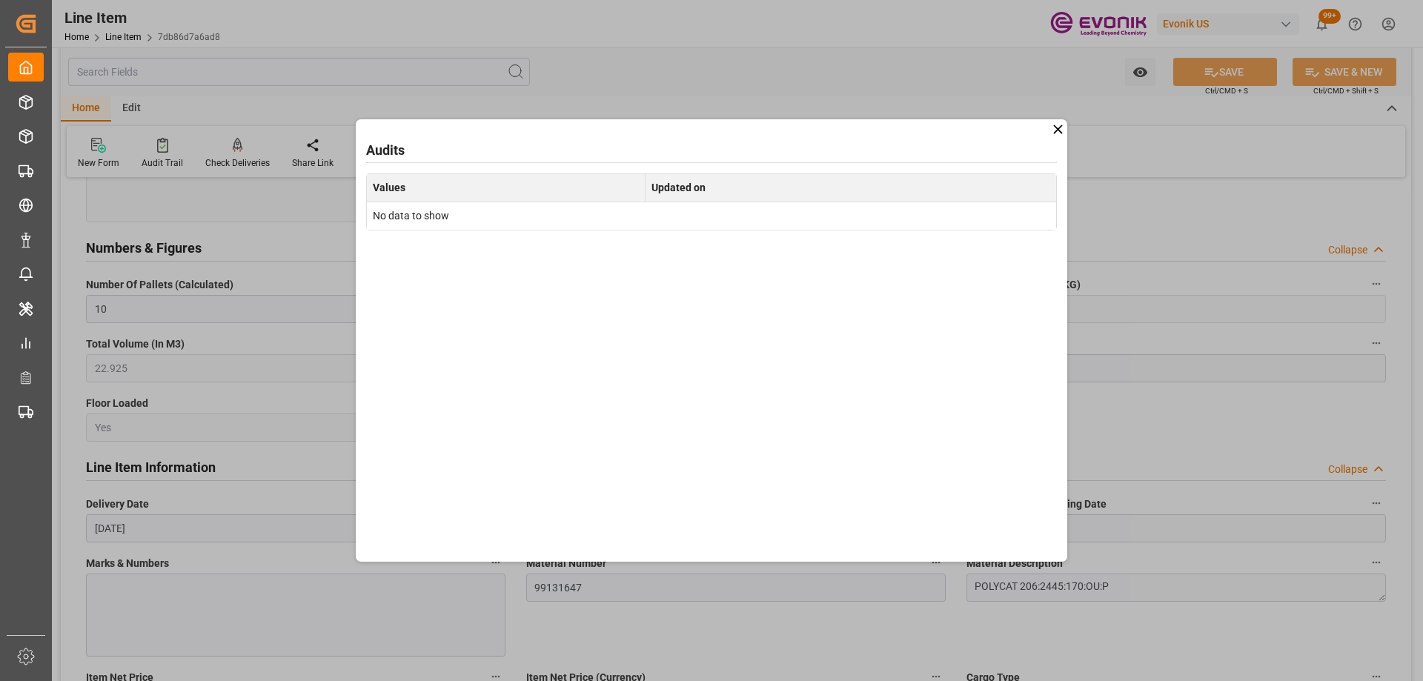
click at [1060, 133] on icon at bounding box center [1057, 128] width 9 height 9
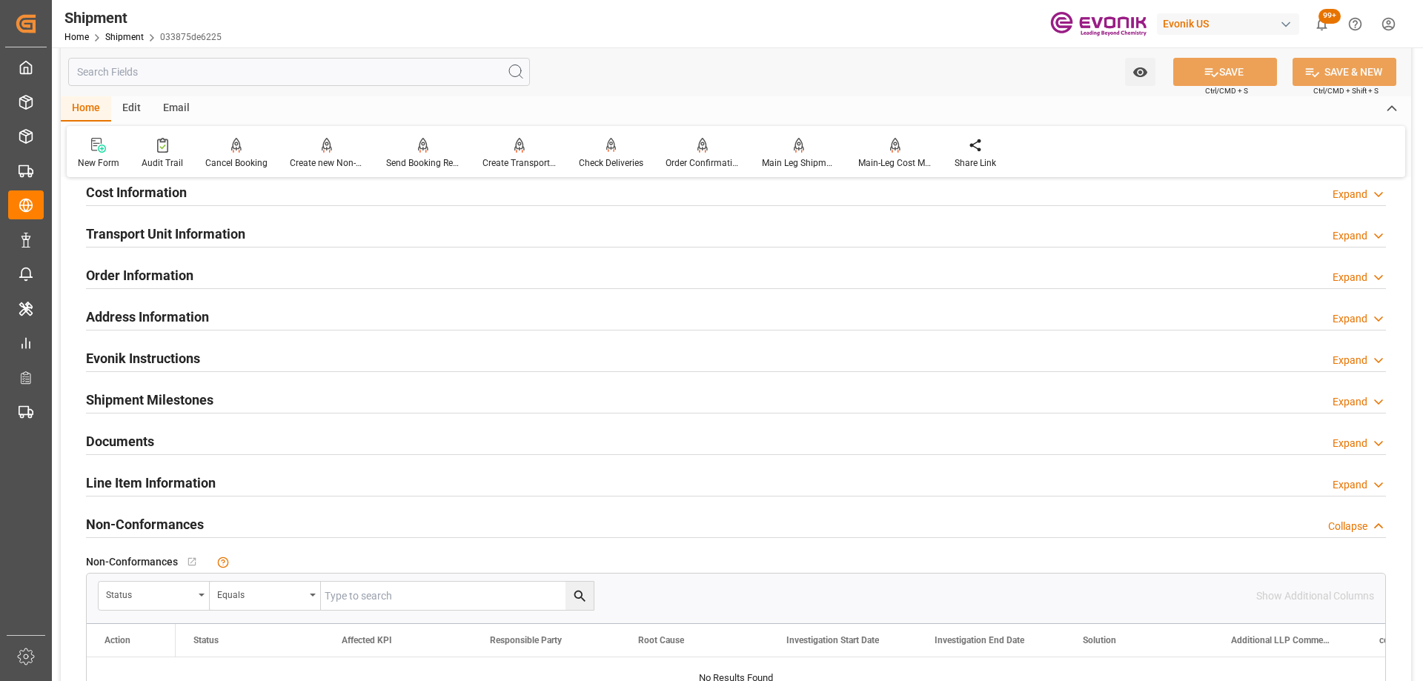
scroll to position [815, 0]
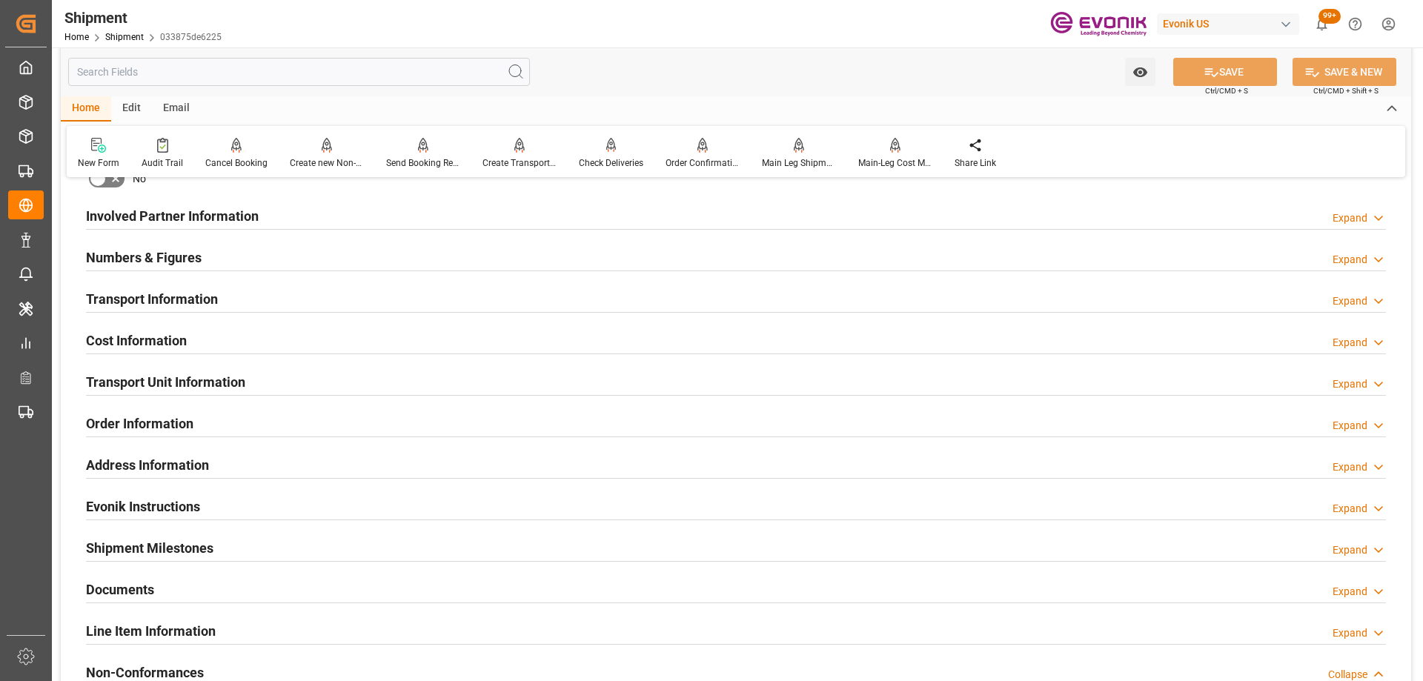
click at [168, 503] on h2 "Evonik Instructions" at bounding box center [143, 506] width 114 height 20
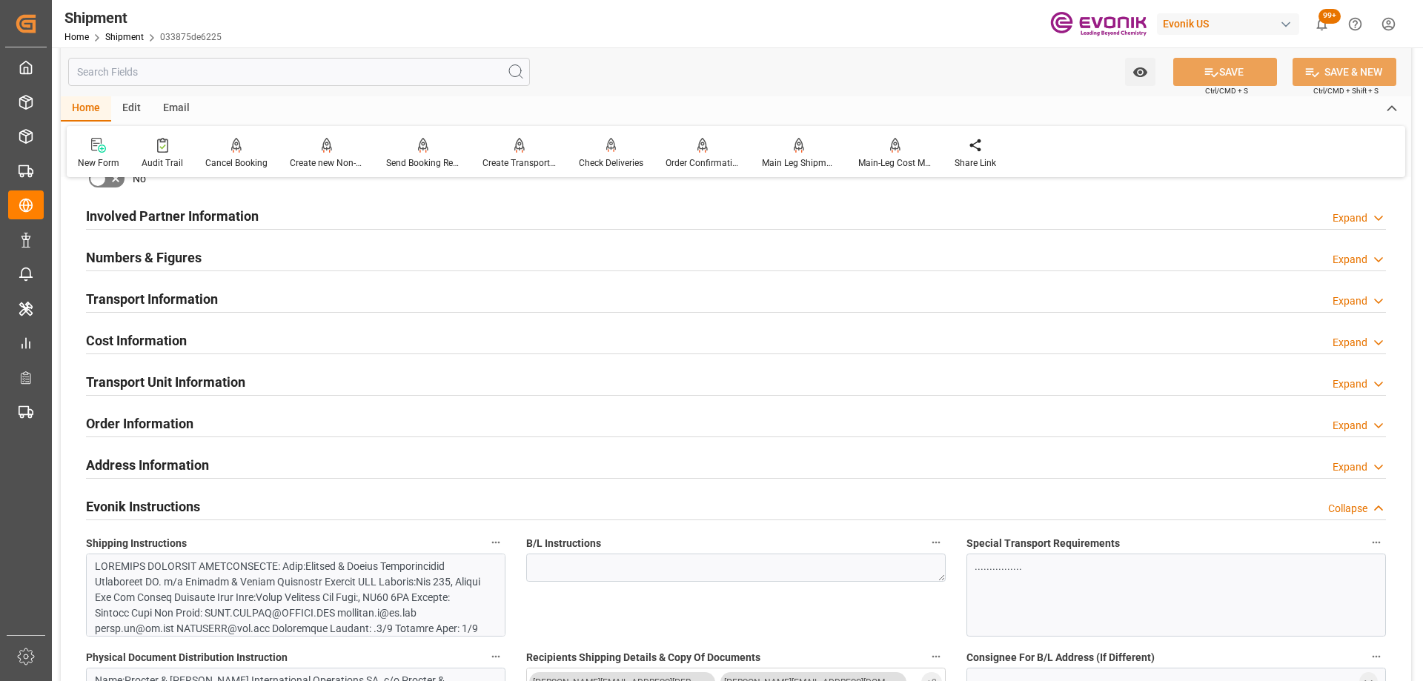
scroll to position [1260, 0]
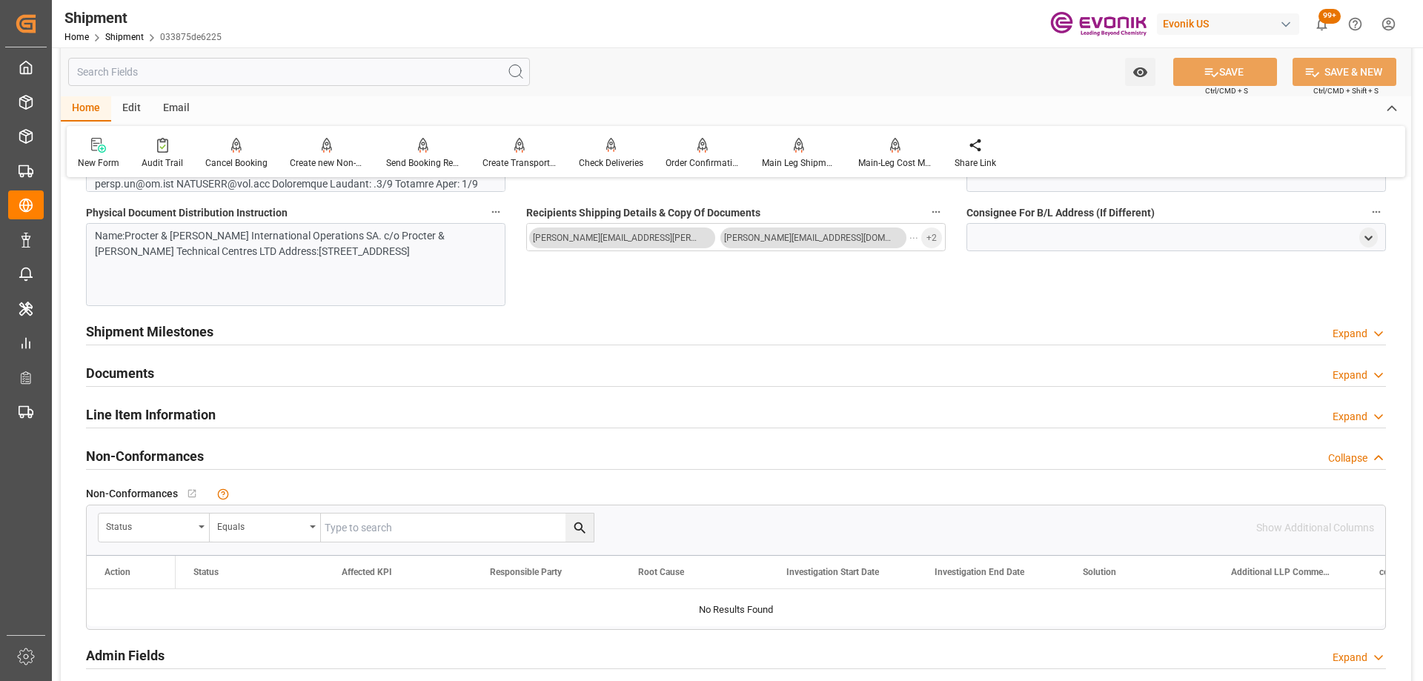
click at [305, 239] on div "Name:Procter & [PERSON_NAME] International Operations SA. c/o Procter & [PERSON…" at bounding box center [290, 243] width 390 height 31
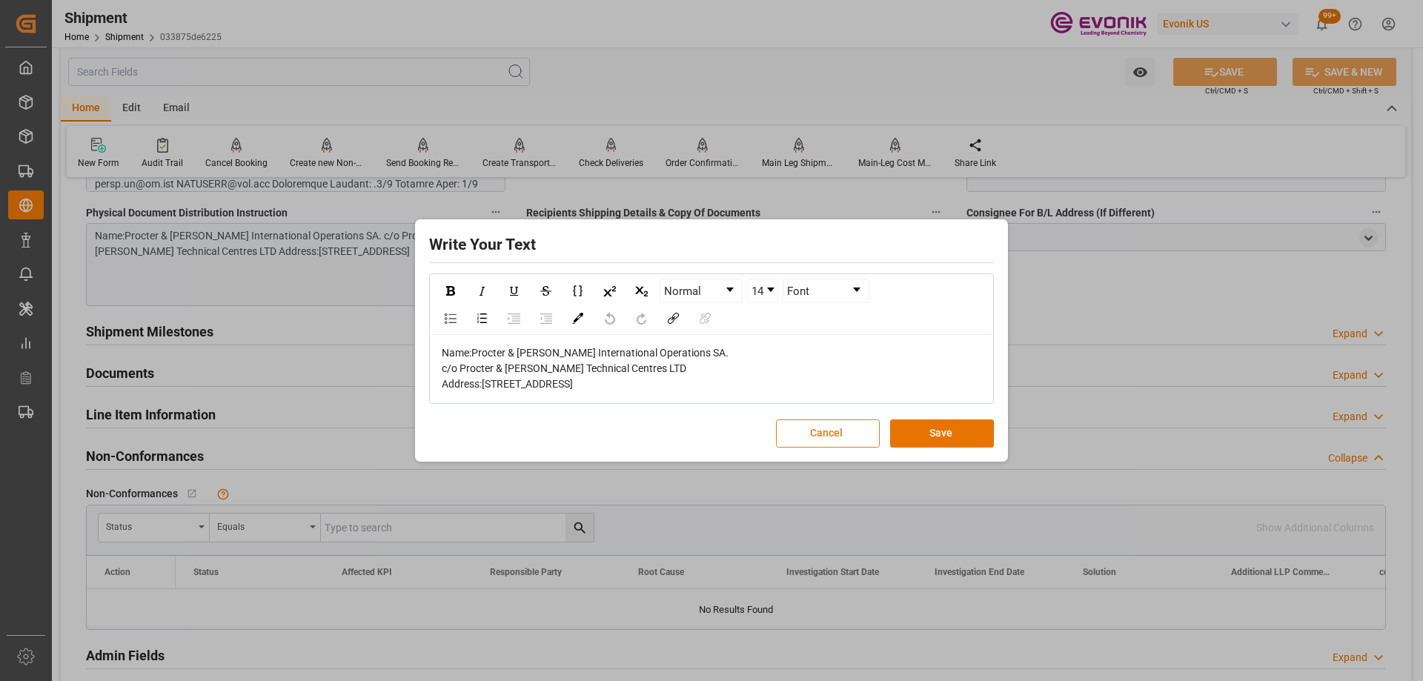
click at [810, 448] on button "Cancel" at bounding box center [828, 433] width 104 height 28
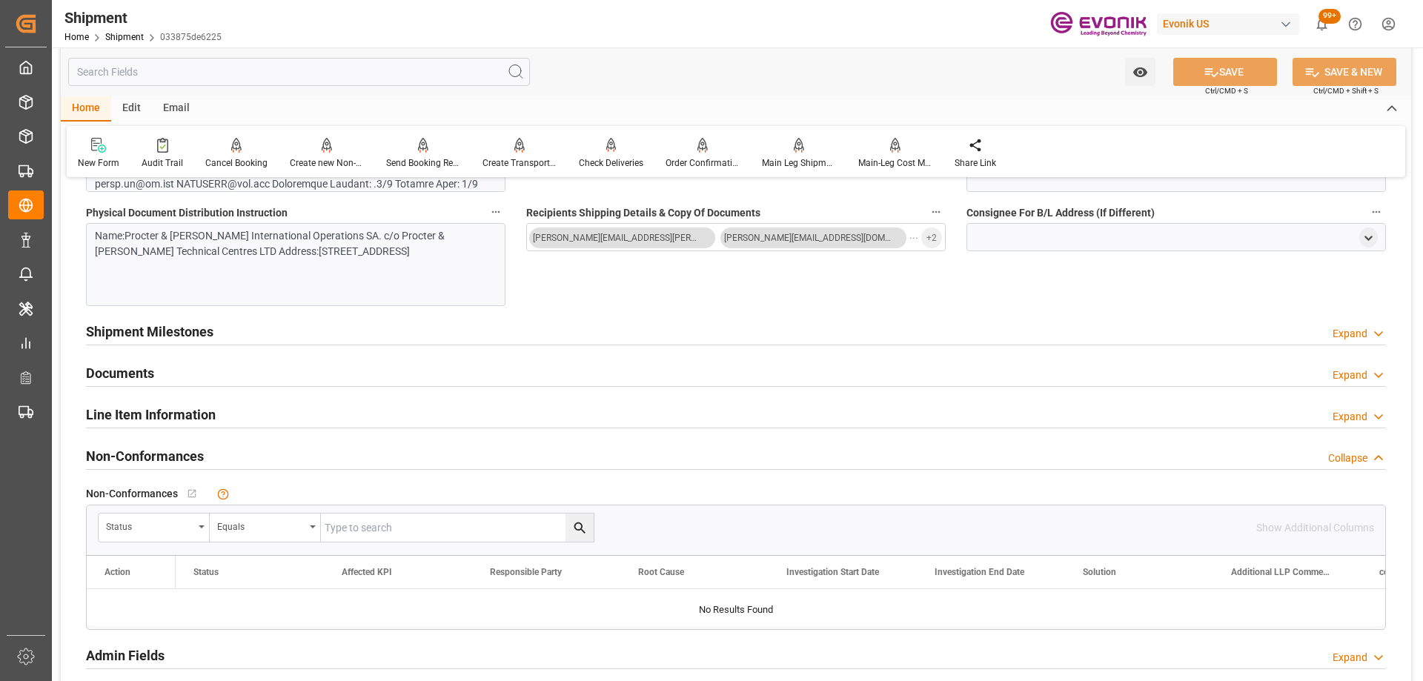
scroll to position [1111, 0]
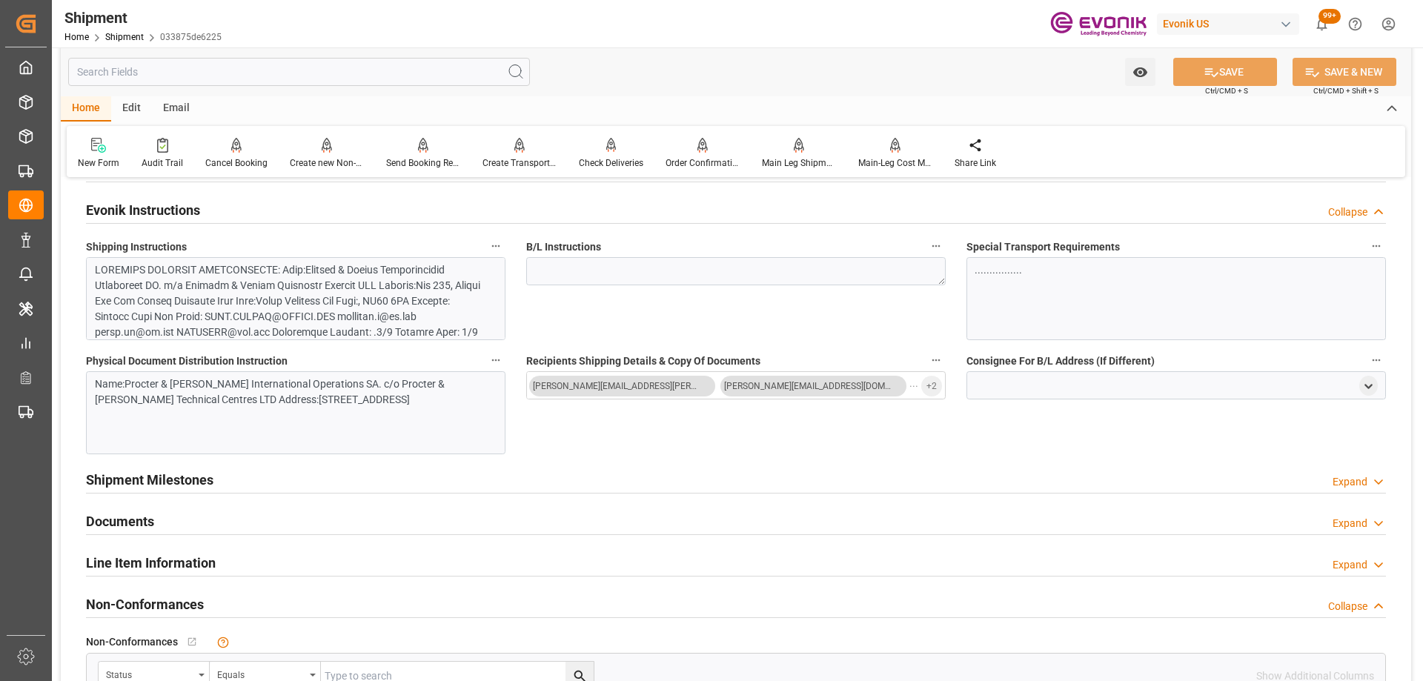
click at [280, 296] on div at bounding box center [290, 627] width 390 height 731
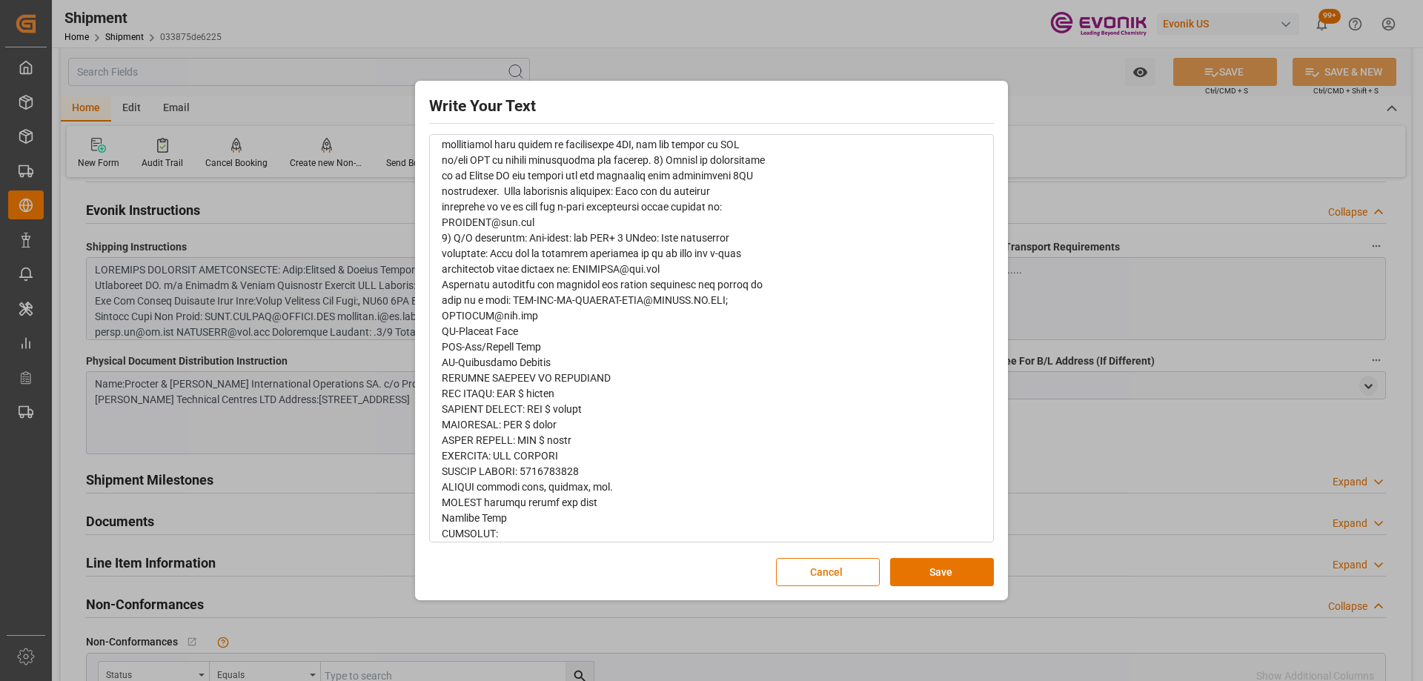
scroll to position [1309, 0]
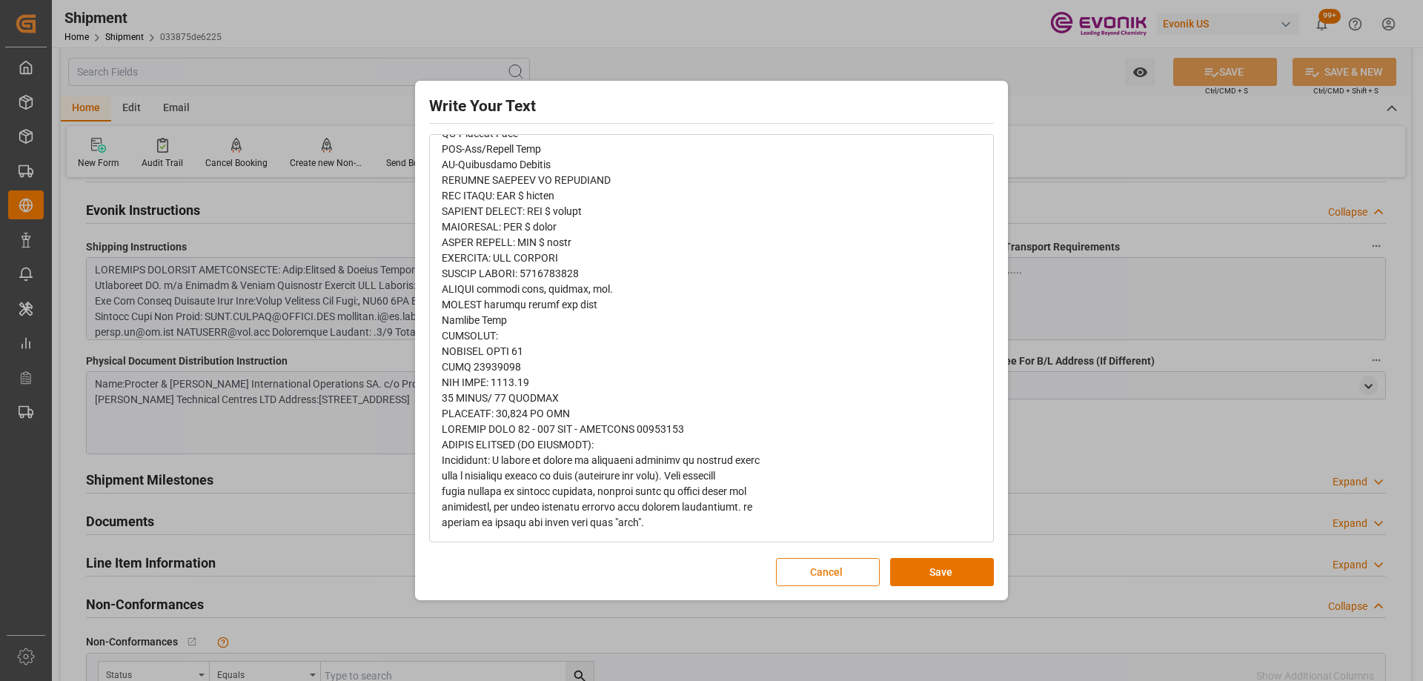
click at [802, 576] on button "Cancel" at bounding box center [828, 572] width 104 height 28
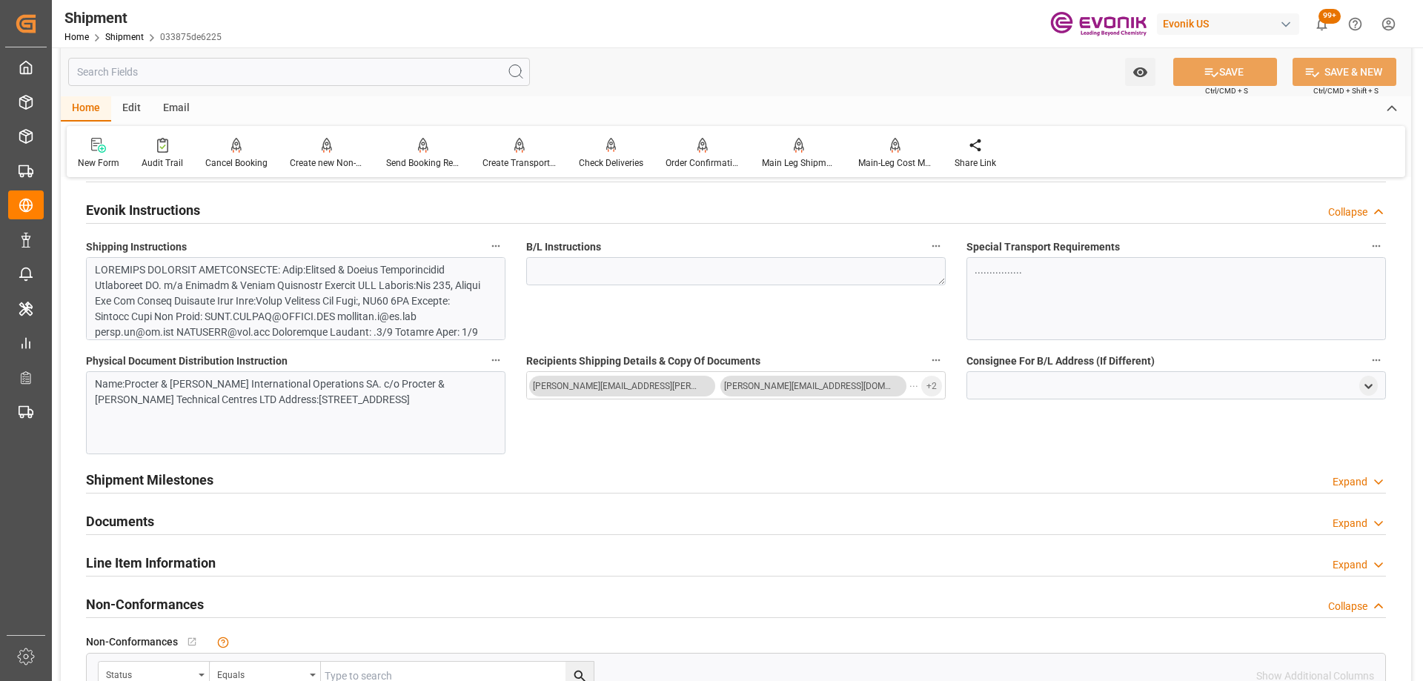
click at [646, 442] on div "Recipients Shipping Details & Copy Of Documents GWEN.BROOKS@EVONIK.COM kosowicz…" at bounding box center [736, 402] width 440 height 114
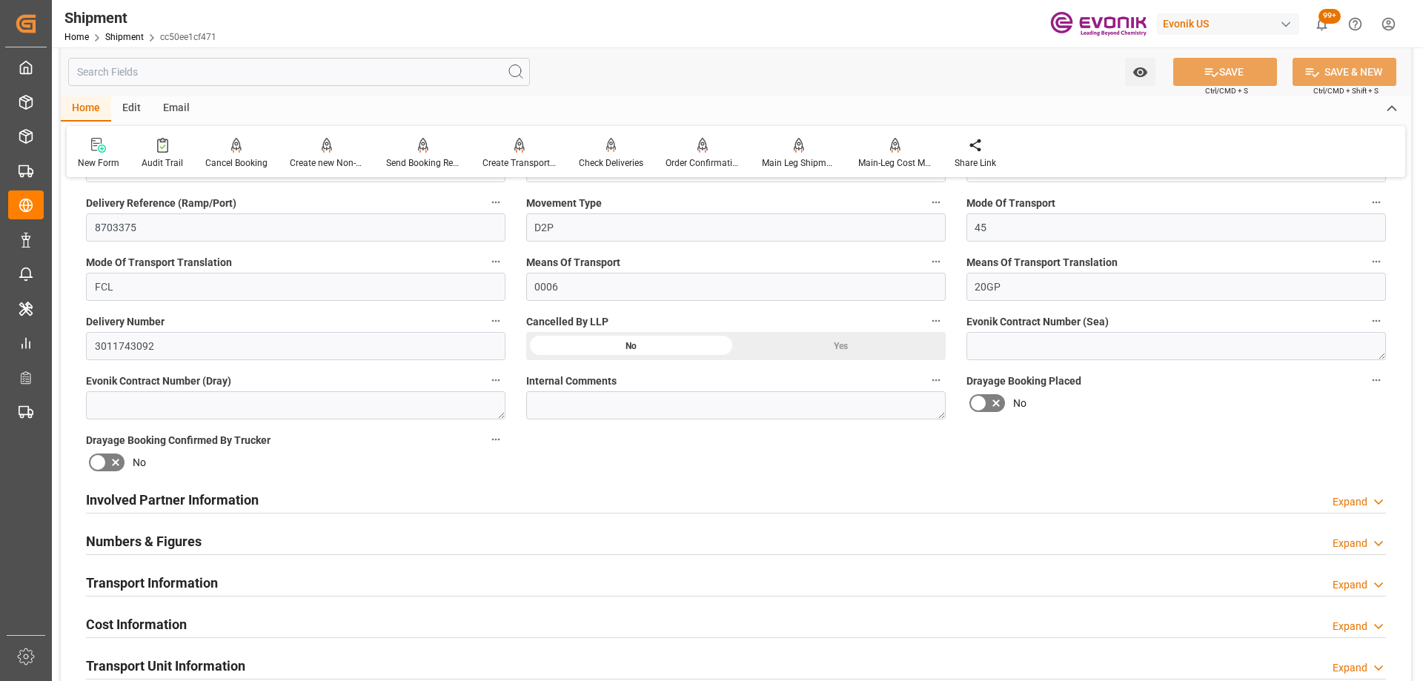
scroll to position [828, 0]
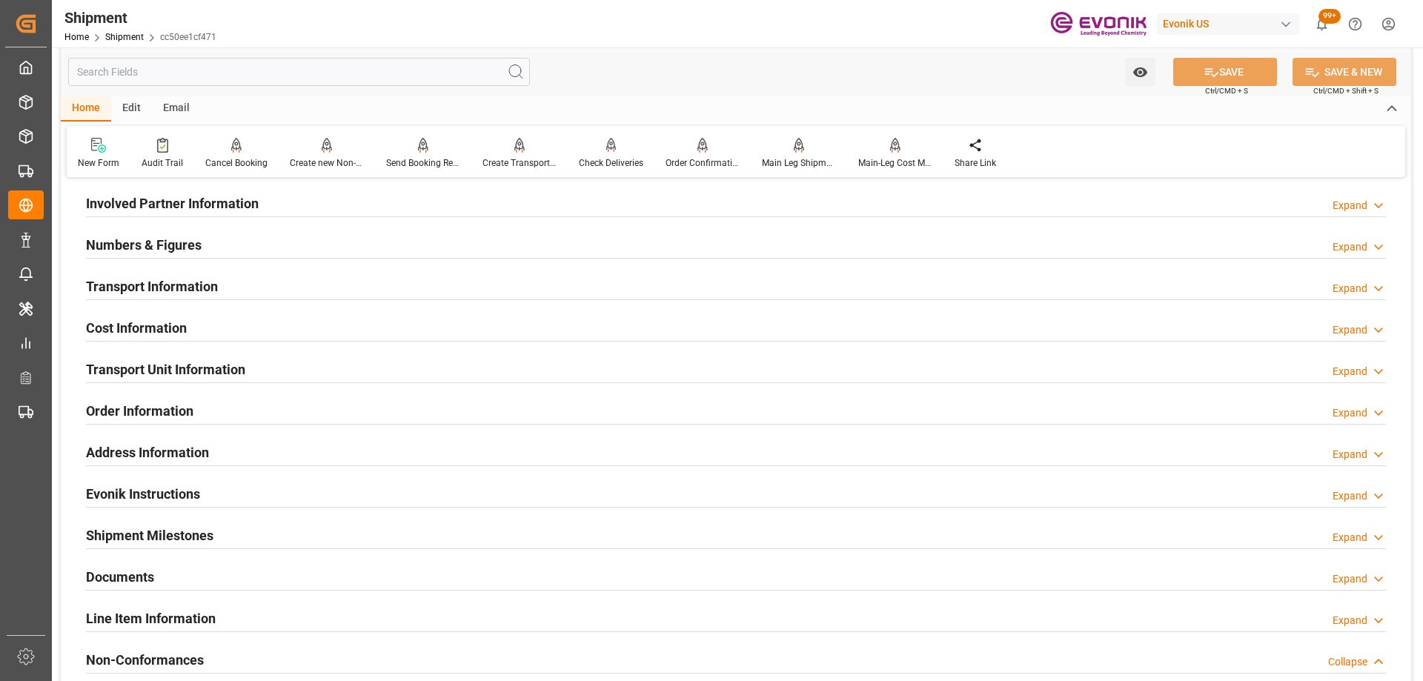
click at [196, 493] on h2 "Evonik Instructions" at bounding box center [143, 494] width 114 height 20
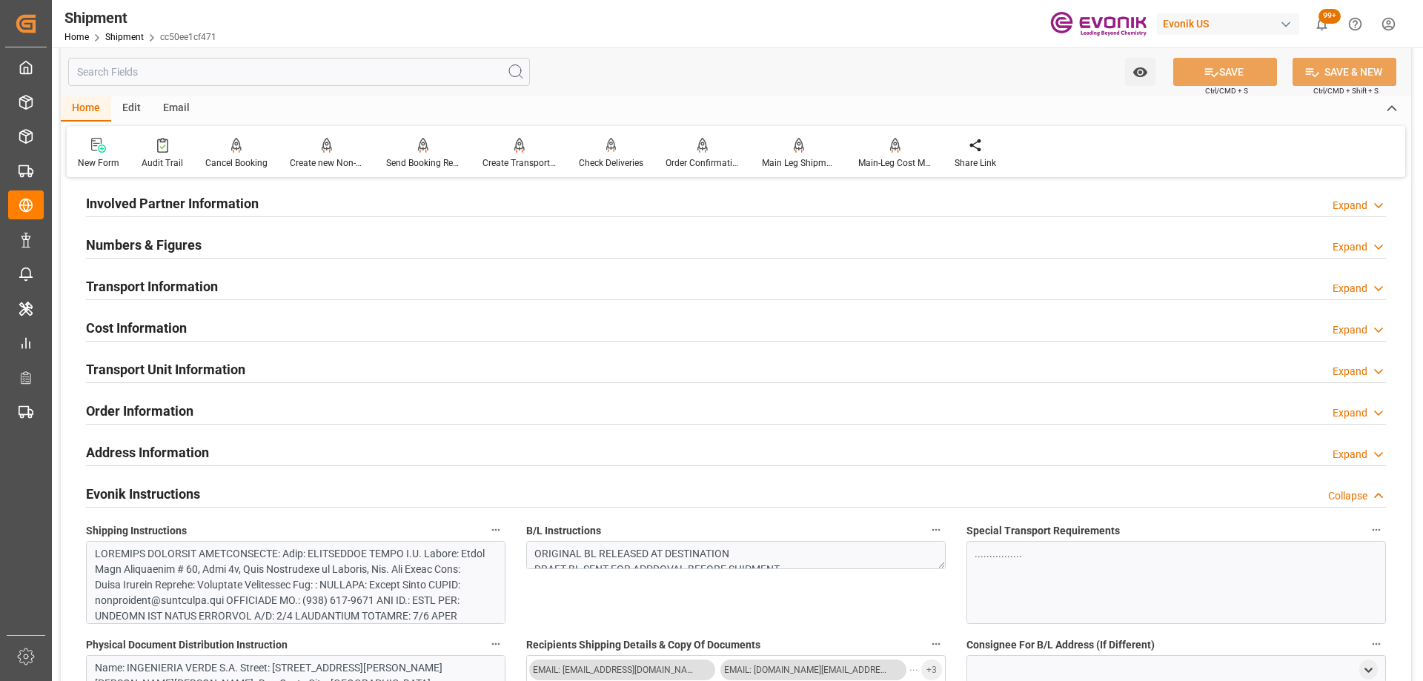
scroll to position [1198, 0]
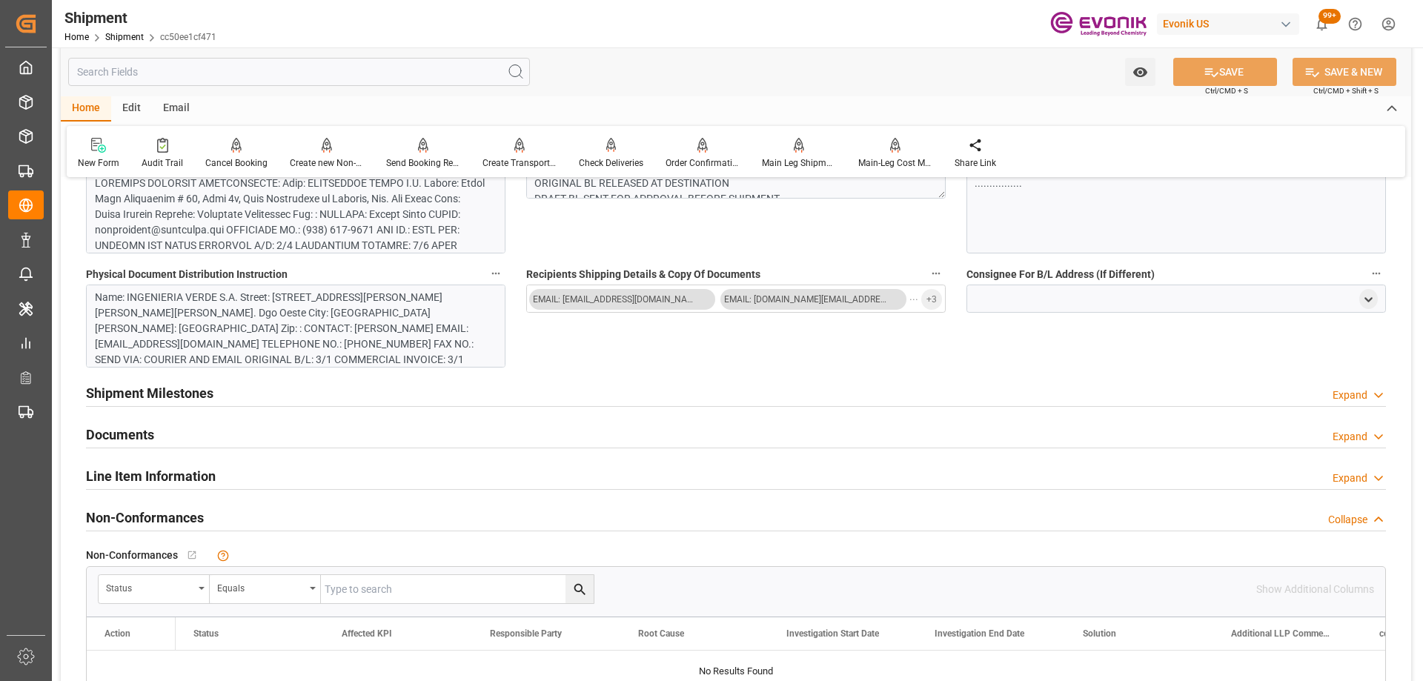
click at [356, 216] on div at bounding box center [290, 308] width 390 height 265
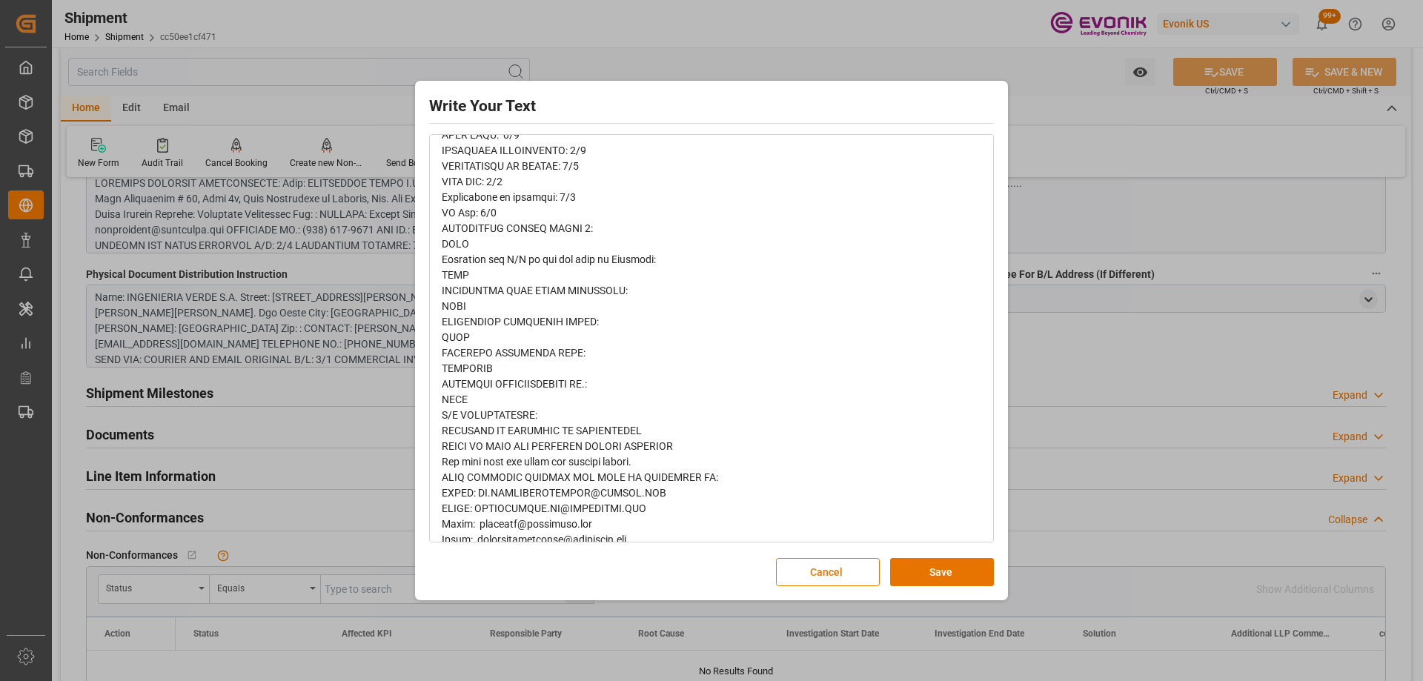
scroll to position [391, 0]
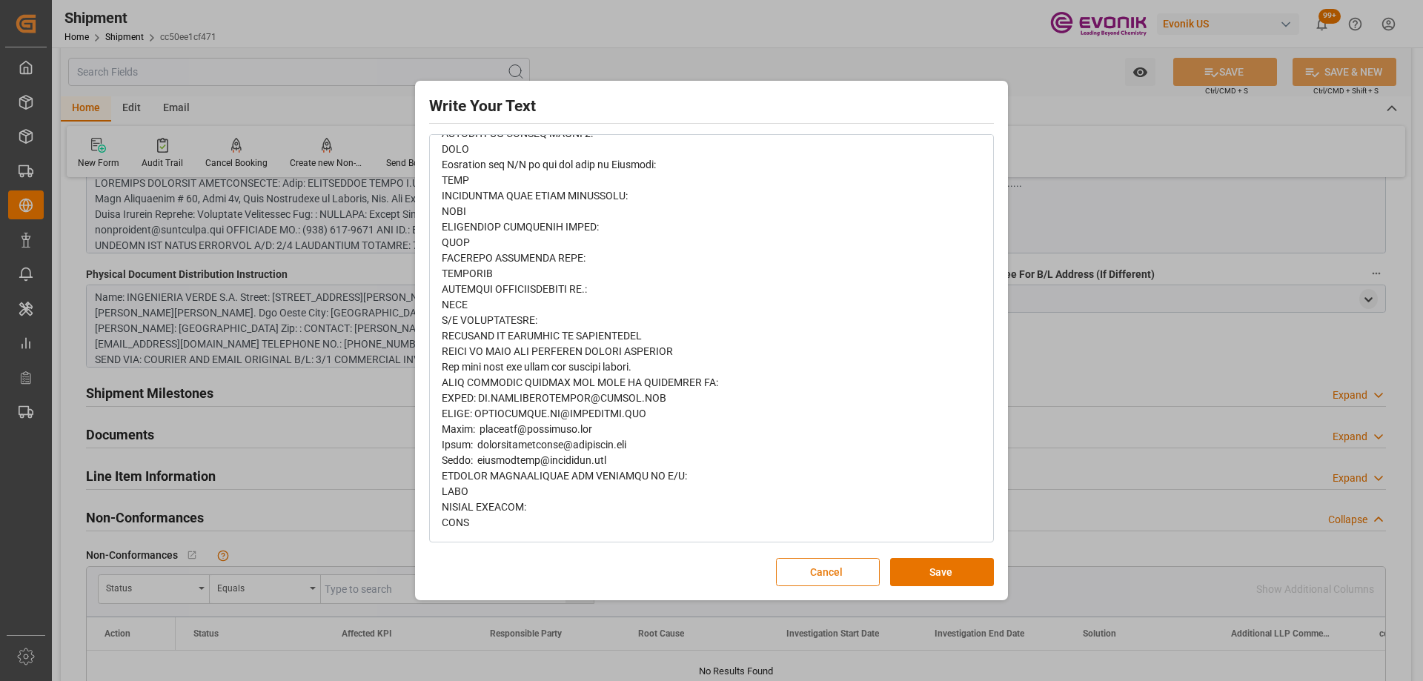
click at [848, 574] on button "Cancel" at bounding box center [828, 572] width 104 height 28
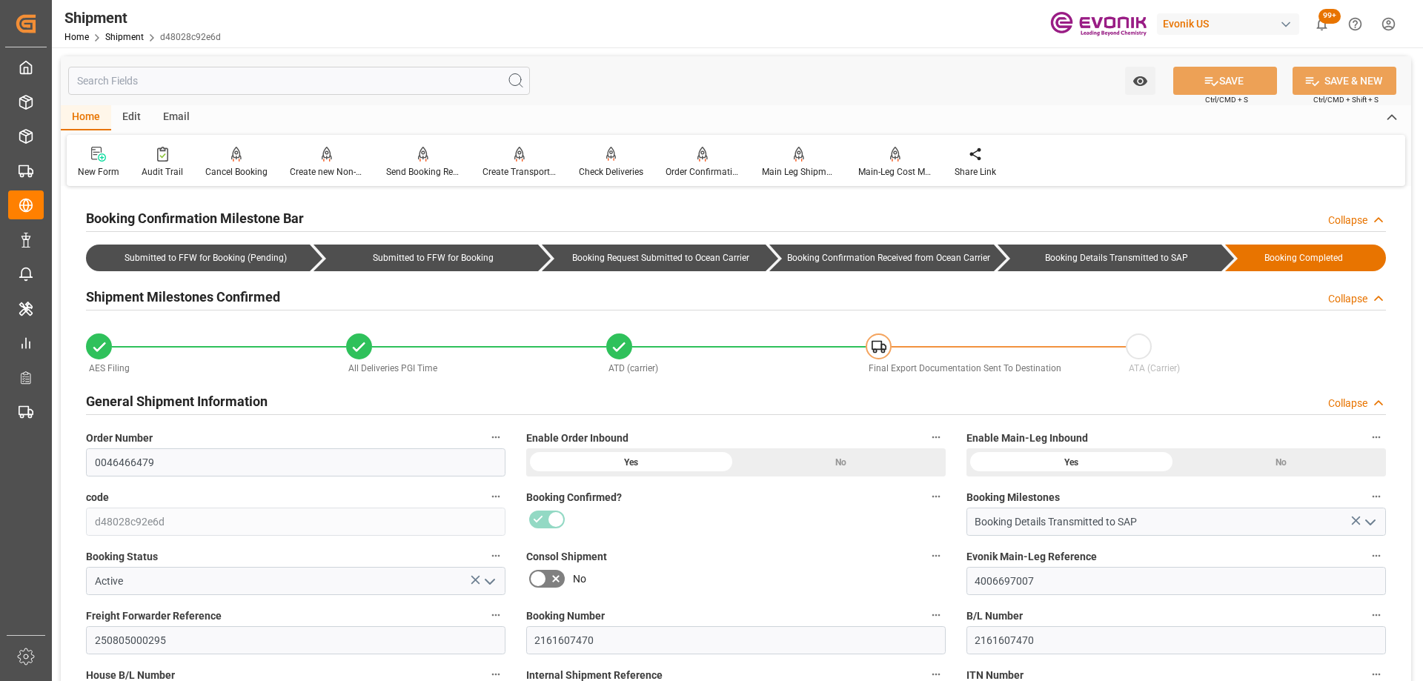
scroll to position [296, 0]
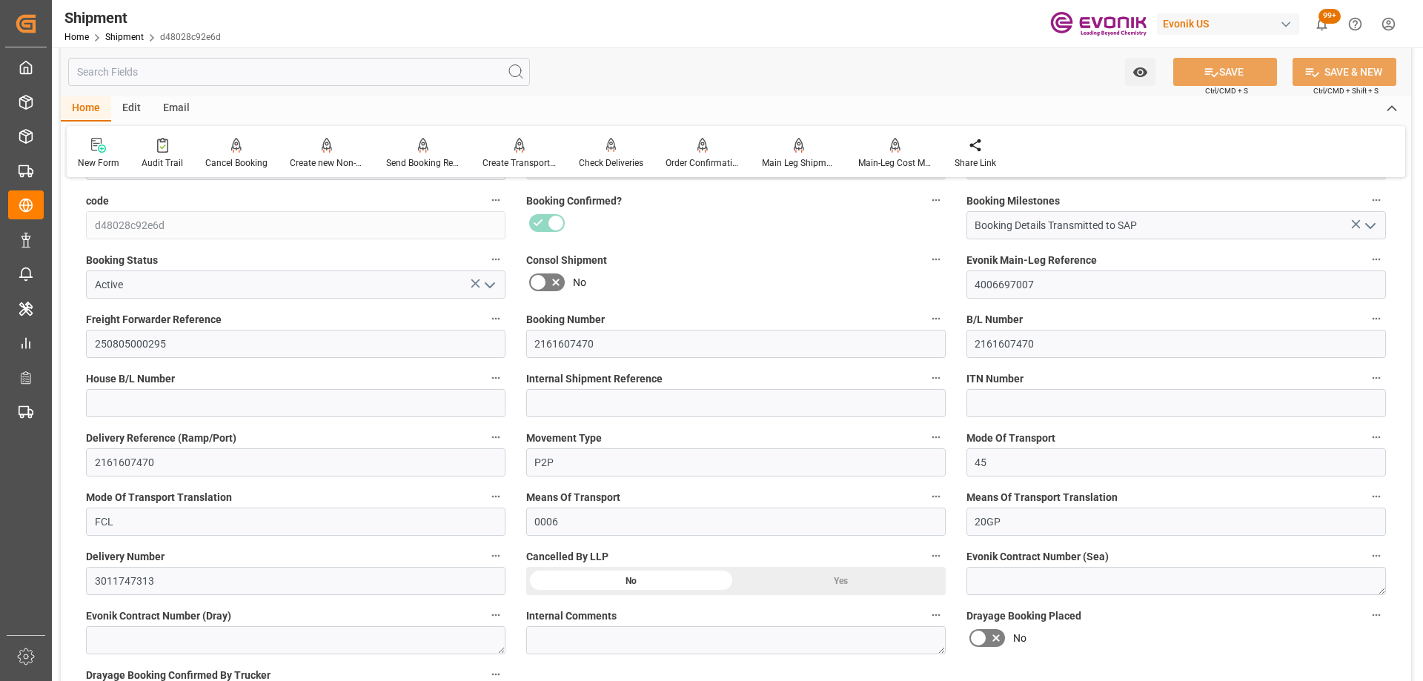
click at [230, 87] on div "Watch Option SAVE Ctrl/CMD + S SAVE & NEW Ctrl/CMD + Shift + S" at bounding box center [736, 71] width 1350 height 49
click at [210, 80] on input "text" at bounding box center [299, 72] width 462 height 28
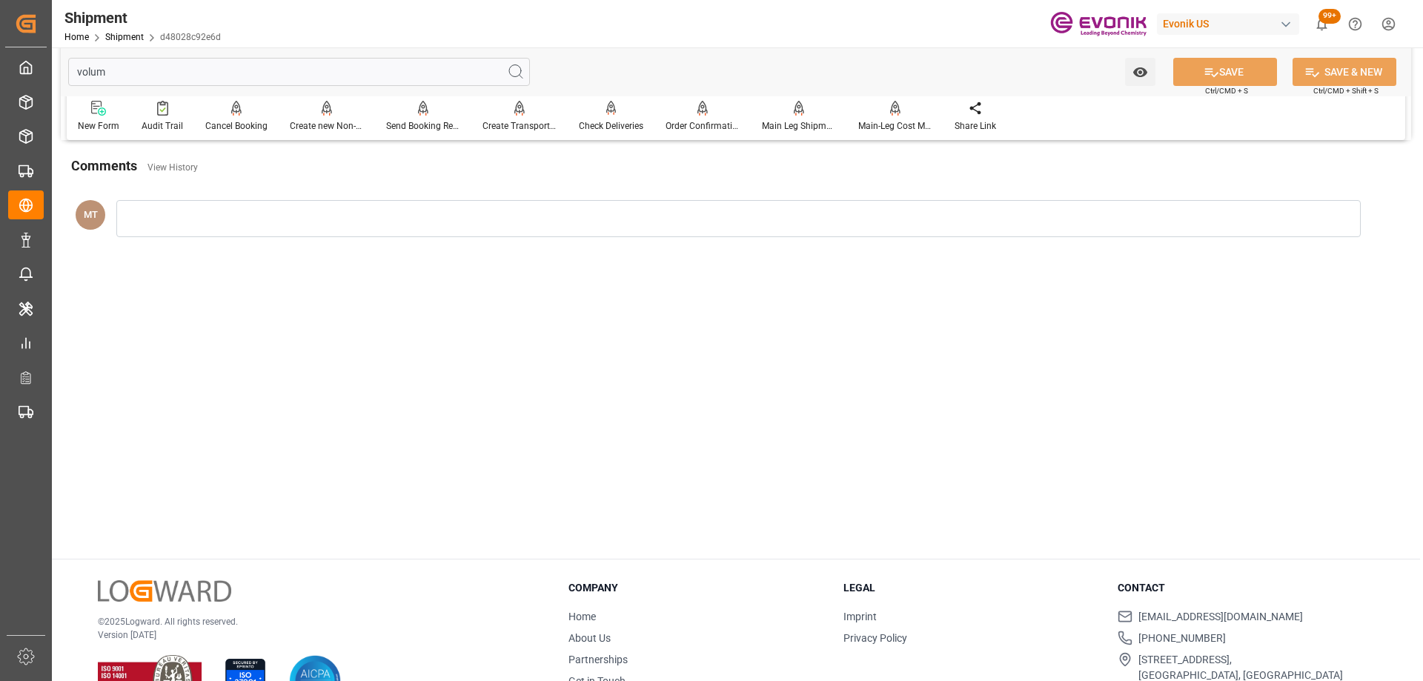
scroll to position [0, 0]
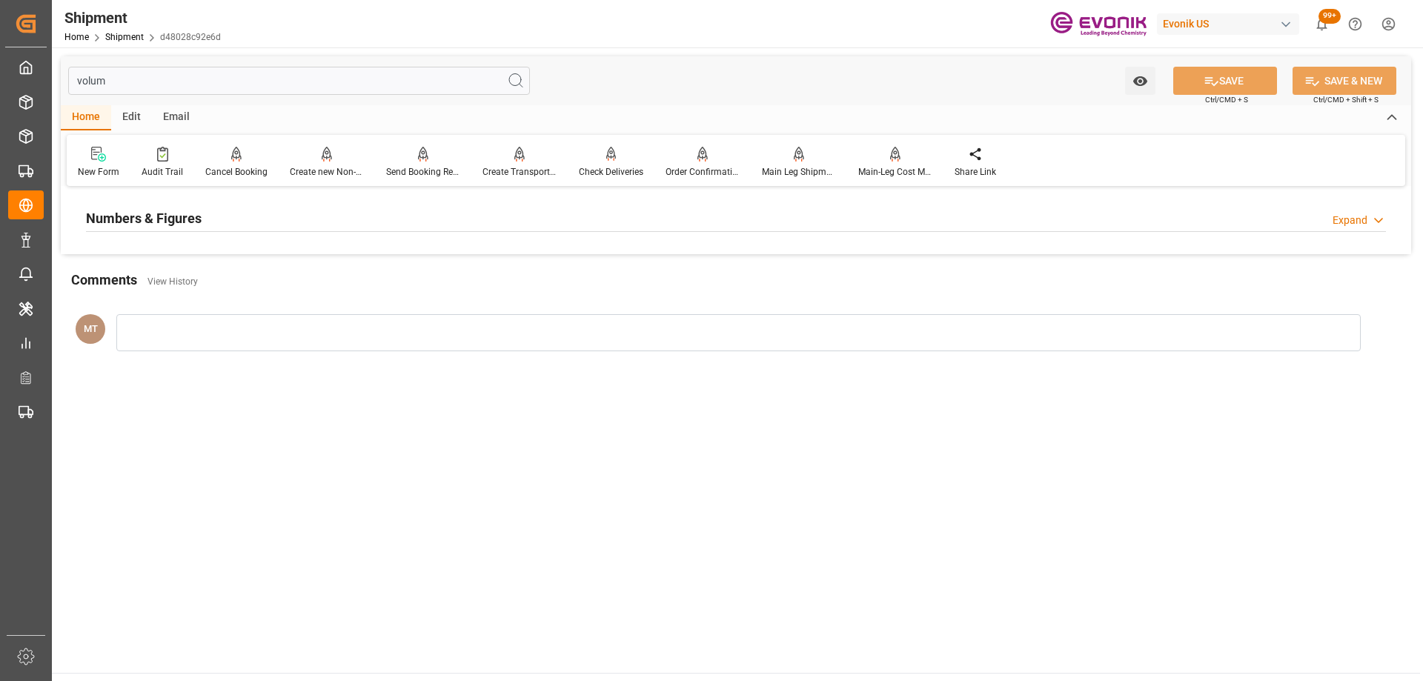
type input "volum"
click at [130, 207] on div "Numbers & Figures" at bounding box center [144, 217] width 116 height 28
click at [538, 485] on main "volum Watch Option SAVE Ctrl/CMD + S SAVE & NEW Ctrl/CMD + Shift + S Home Edit …" at bounding box center [736, 359] width 1368 height 625
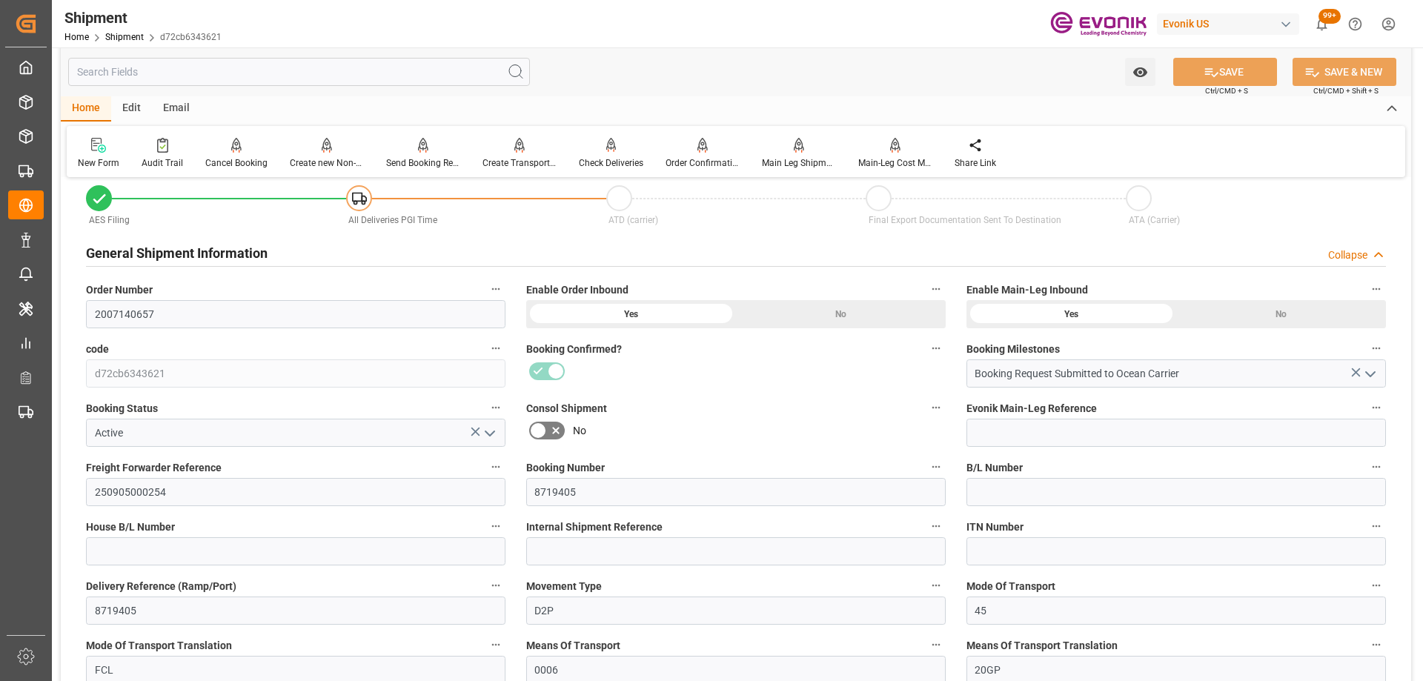
scroll to position [296, 0]
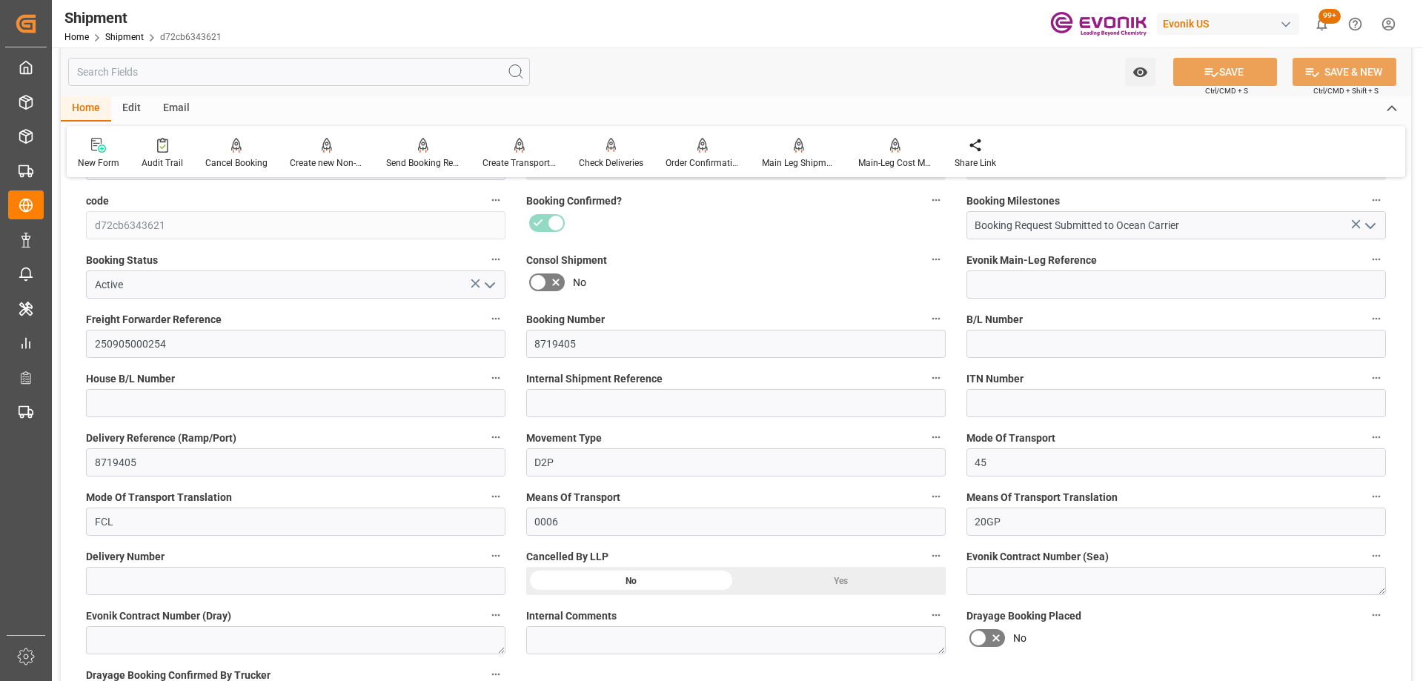
click at [799, 276] on div "No" at bounding box center [735, 282] width 419 height 24
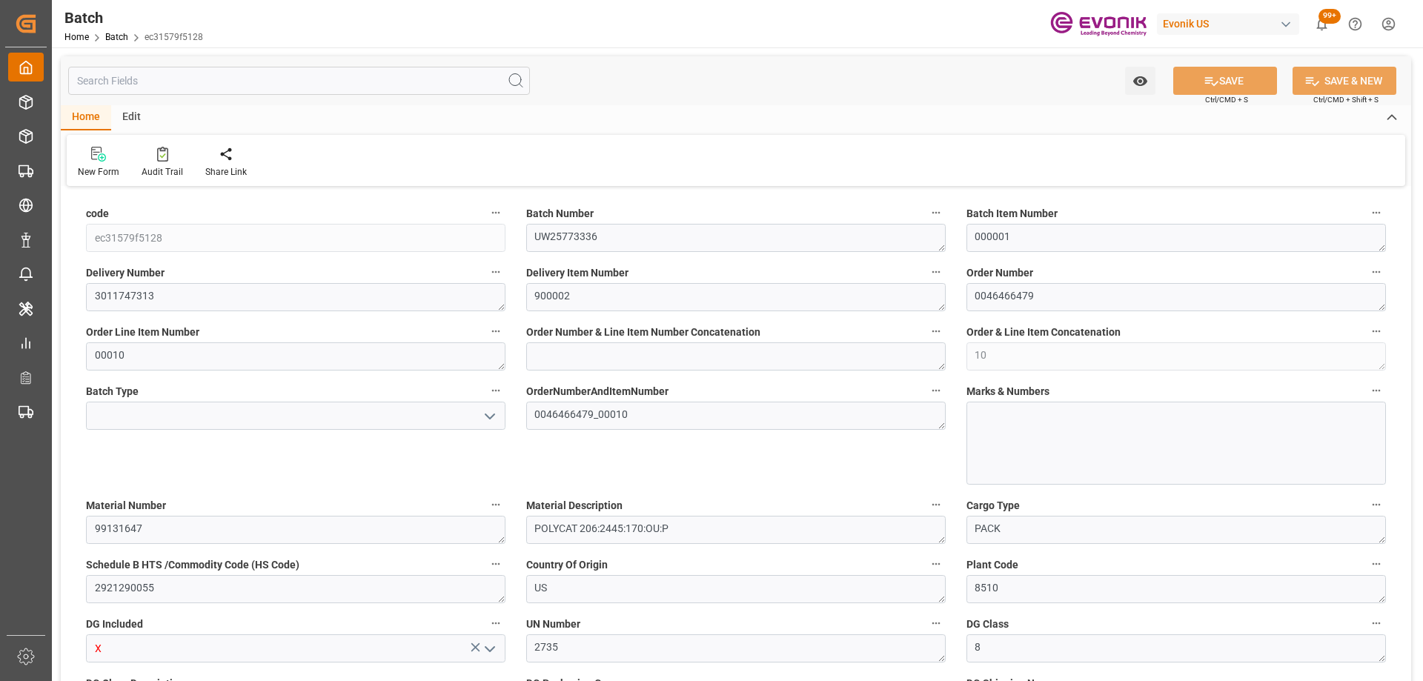
scroll to position [2386, 0]
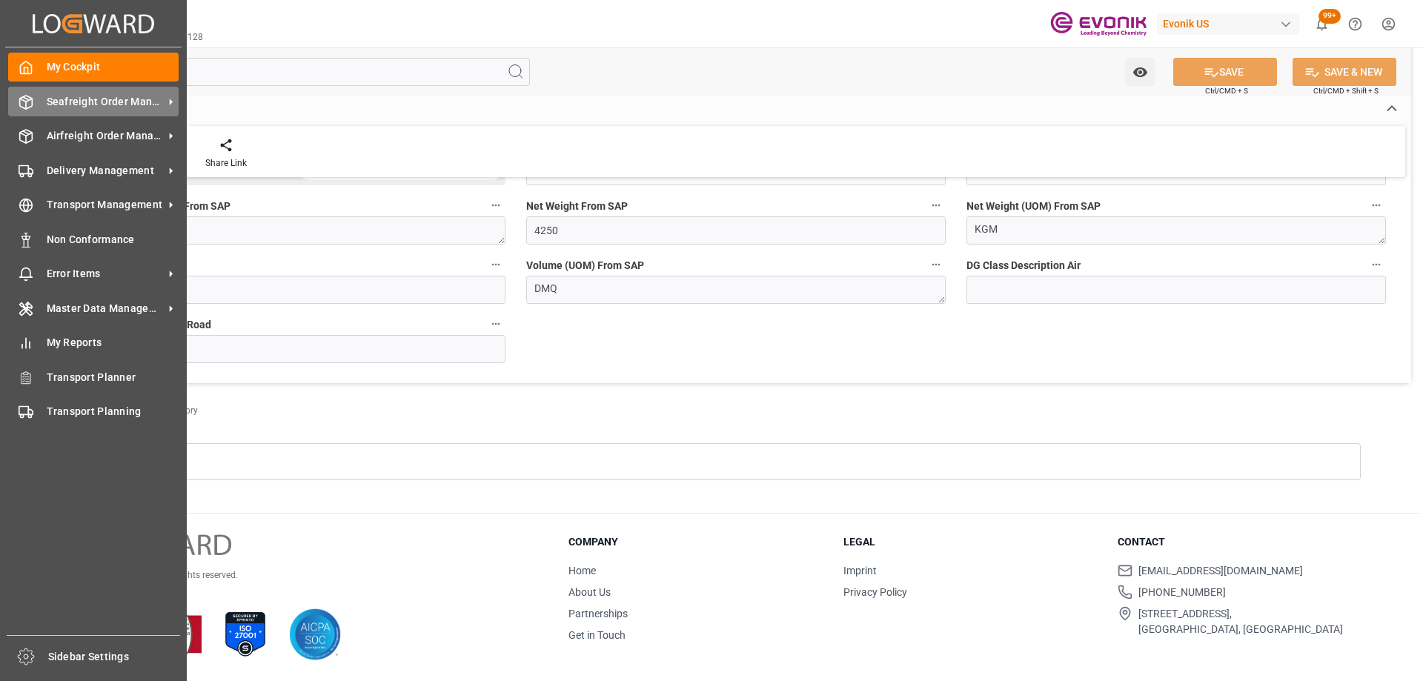
click at [28, 105] on icon at bounding box center [26, 102] width 15 height 15
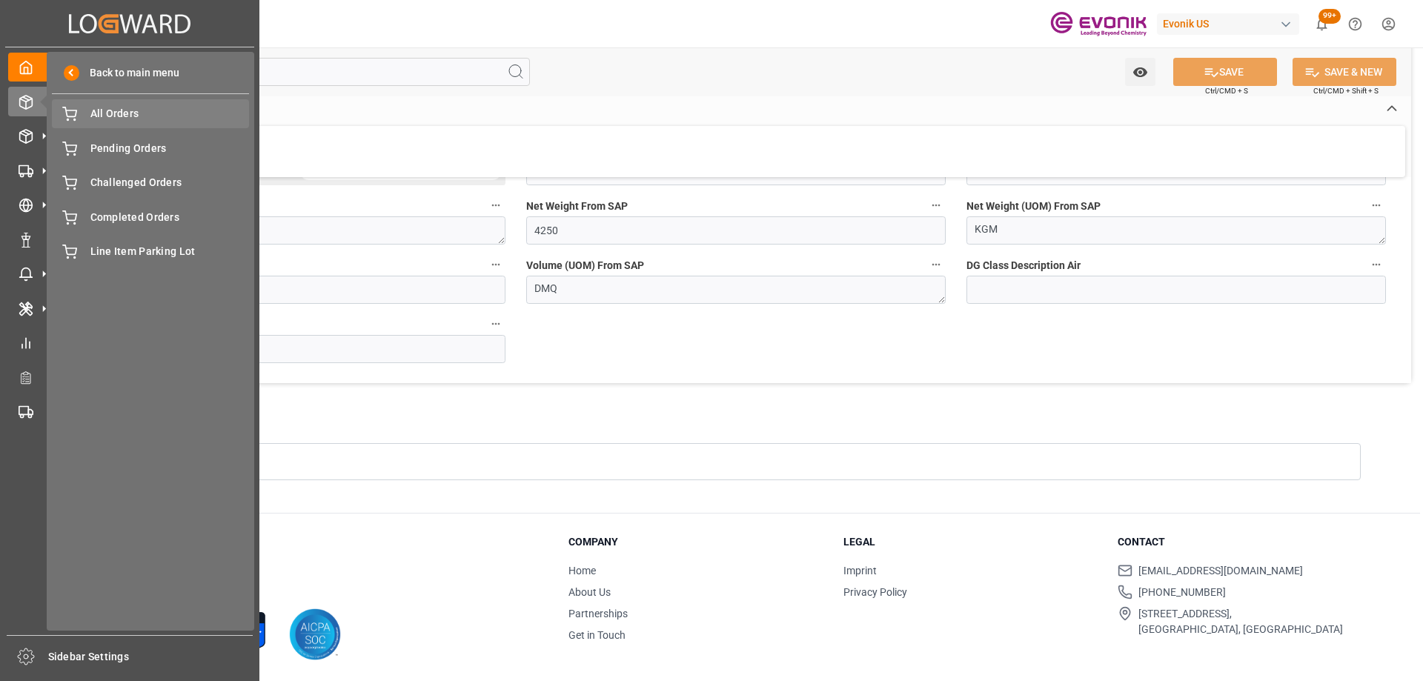
click at [176, 126] on div "All Orders All Orders" at bounding box center [150, 113] width 197 height 29
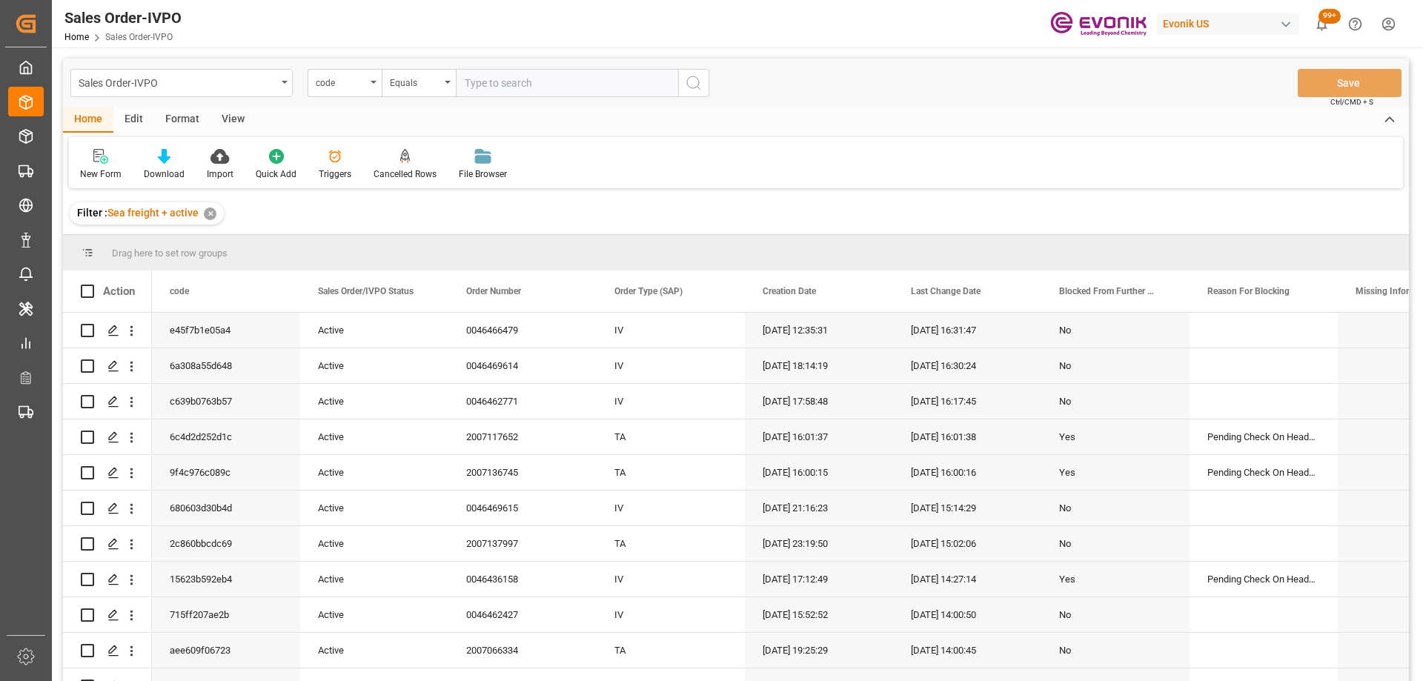
click at [327, 83] on div "code" at bounding box center [341, 81] width 50 height 17
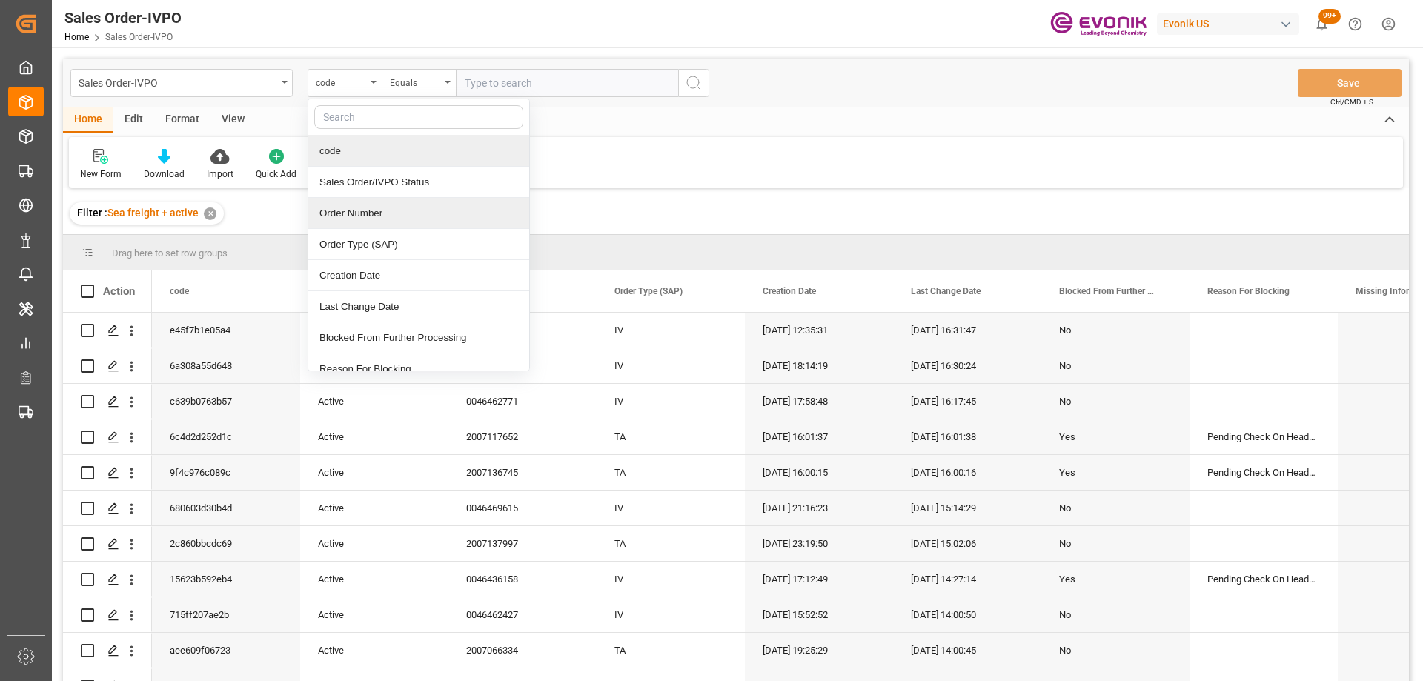
click at [341, 209] on div "Order Number" at bounding box center [418, 213] width 221 height 31
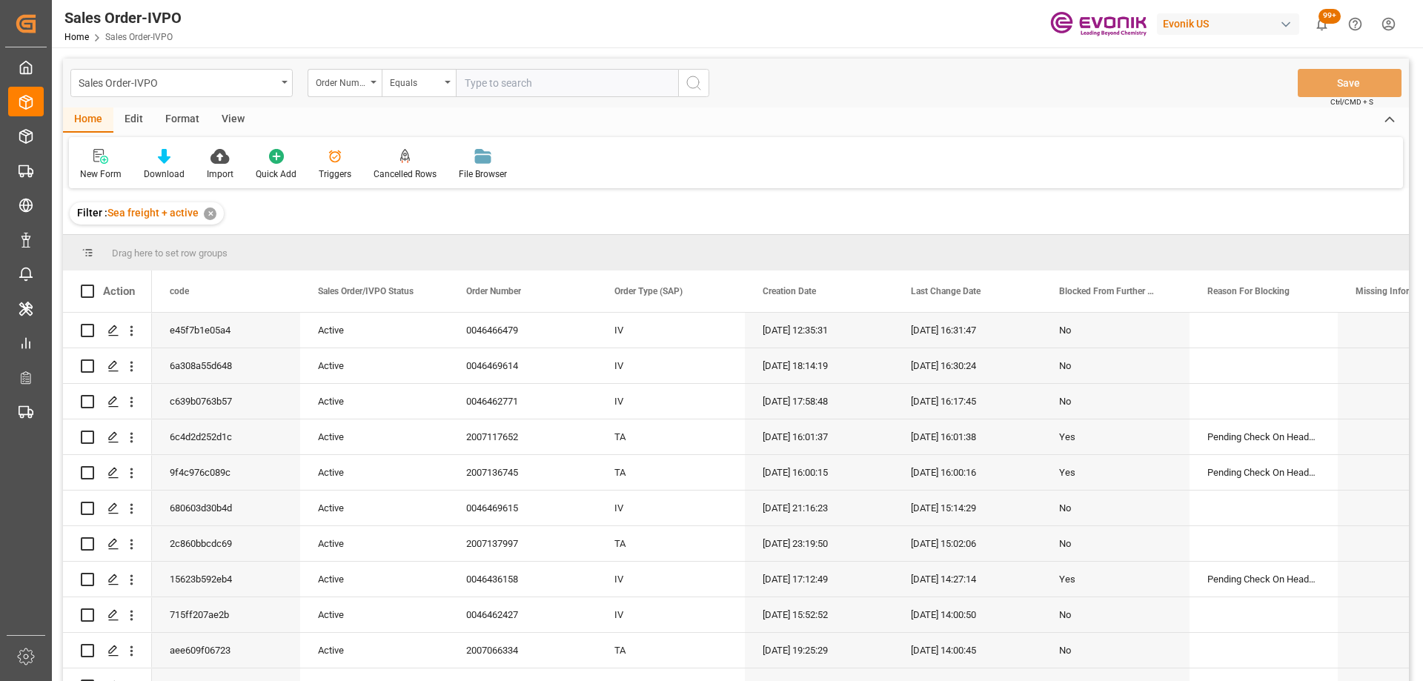
click at [489, 80] on input "text" at bounding box center [567, 83] width 222 height 28
paste input "46466103"
type input "0046466103"
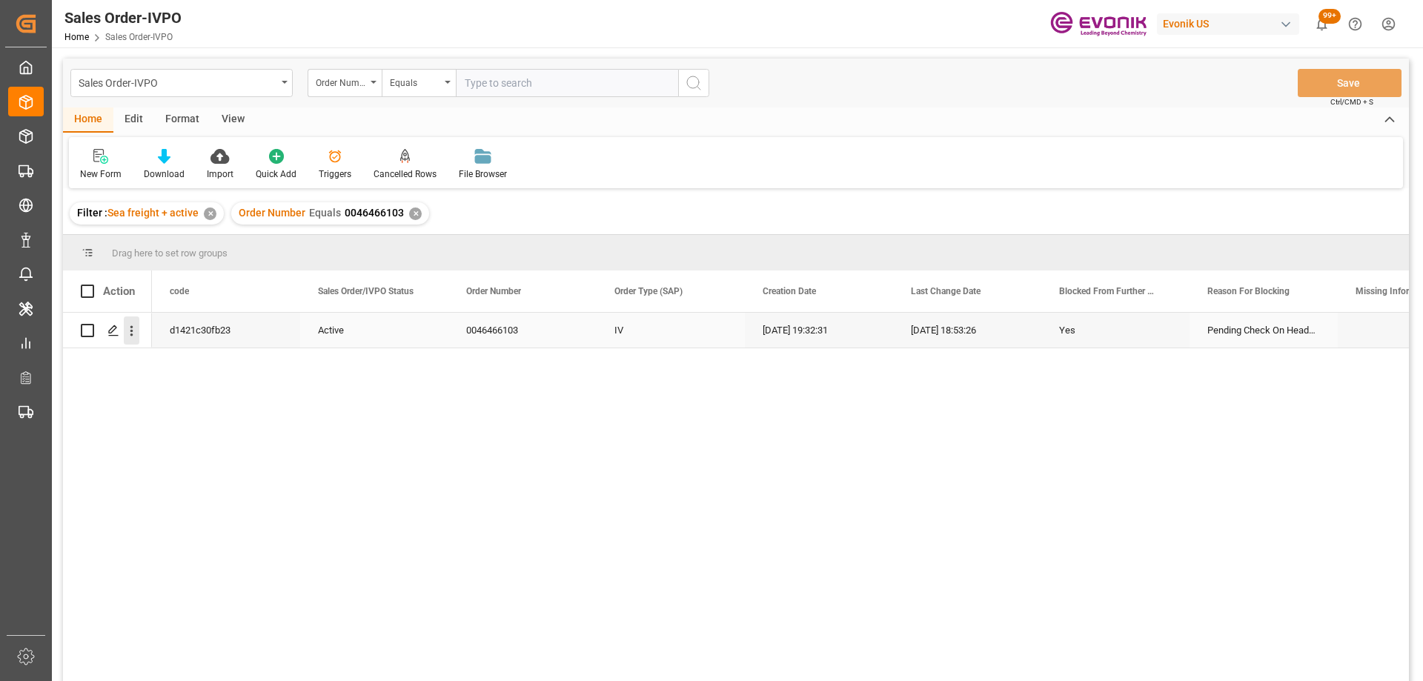
click at [128, 333] on icon "open menu" at bounding box center [132, 331] width 16 height 16
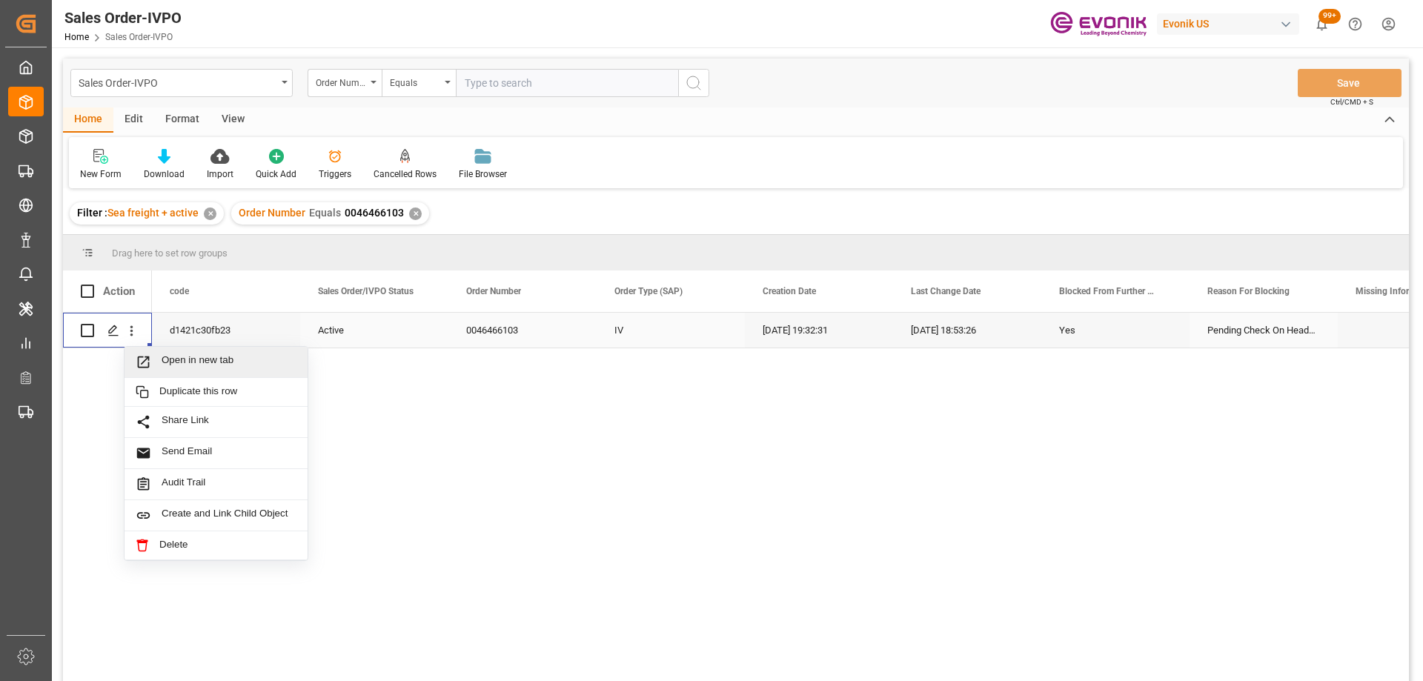
click at [167, 358] on span "Open in new tab" at bounding box center [229, 362] width 135 height 16
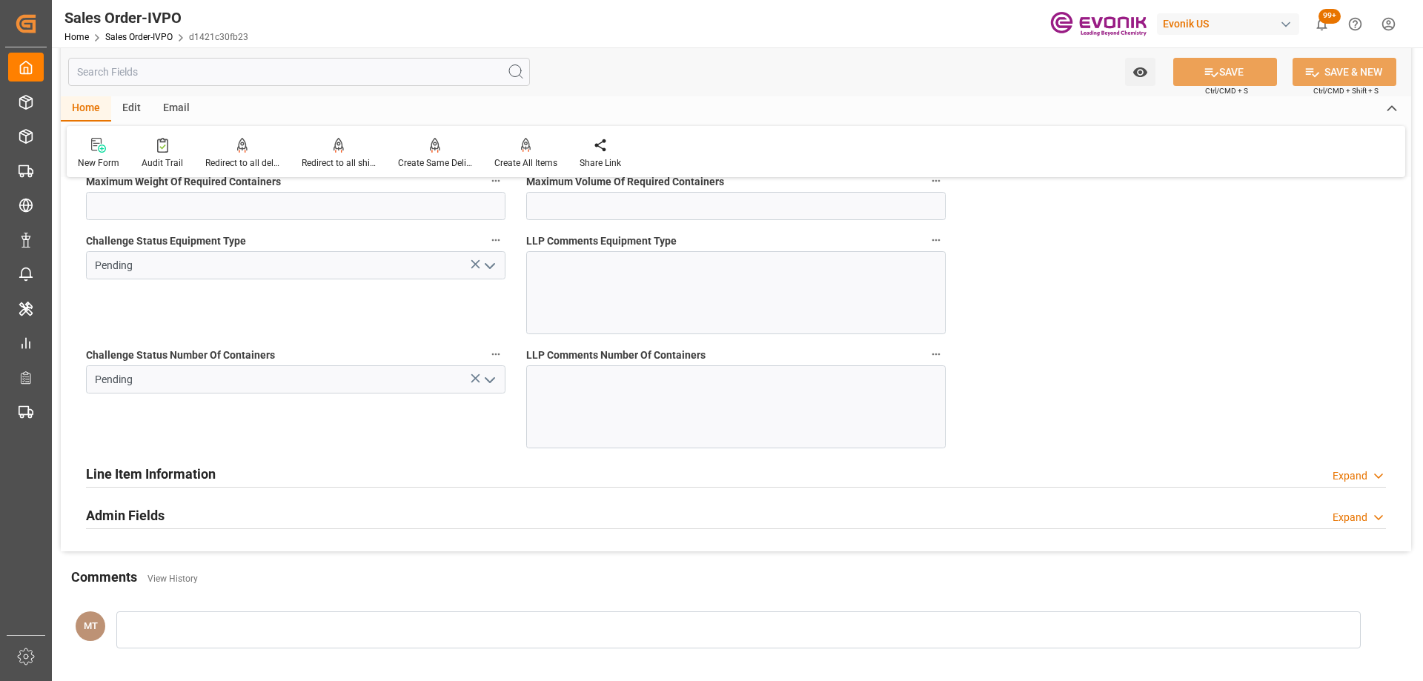
scroll to position [3070, 0]
